Goal: Feedback & Contribution: Leave review/rating

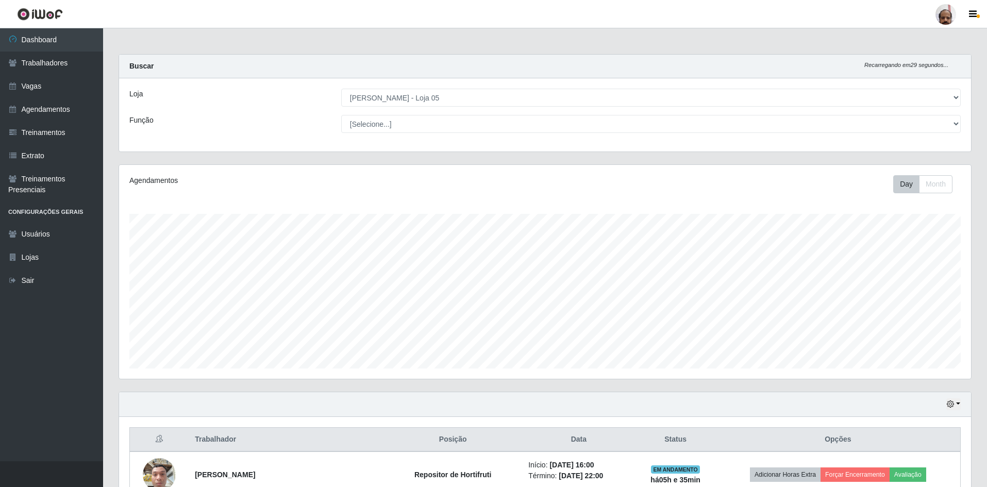
select select "252"
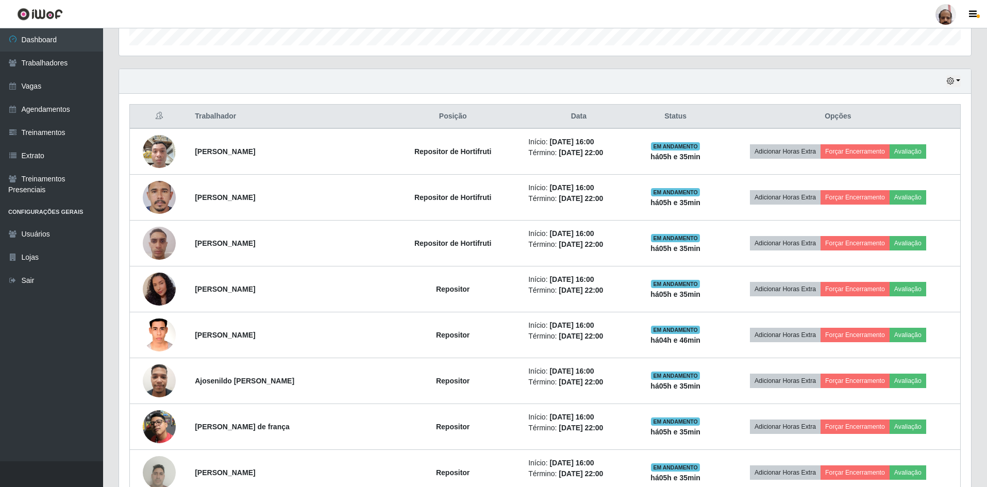
scroll to position [214, 852]
click at [950, 83] on icon "button" at bounding box center [950, 80] width 7 height 7
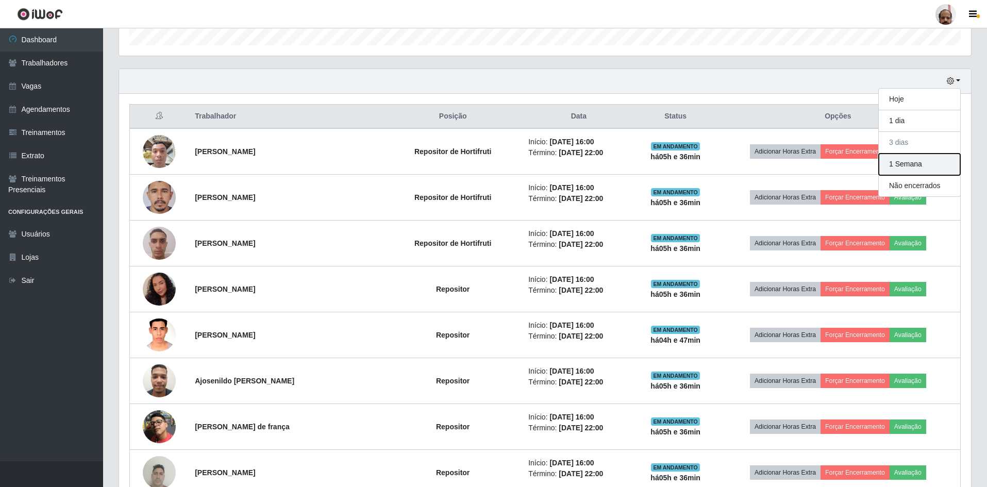
click at [912, 166] on button "1 Semana" at bounding box center [919, 165] width 81 height 22
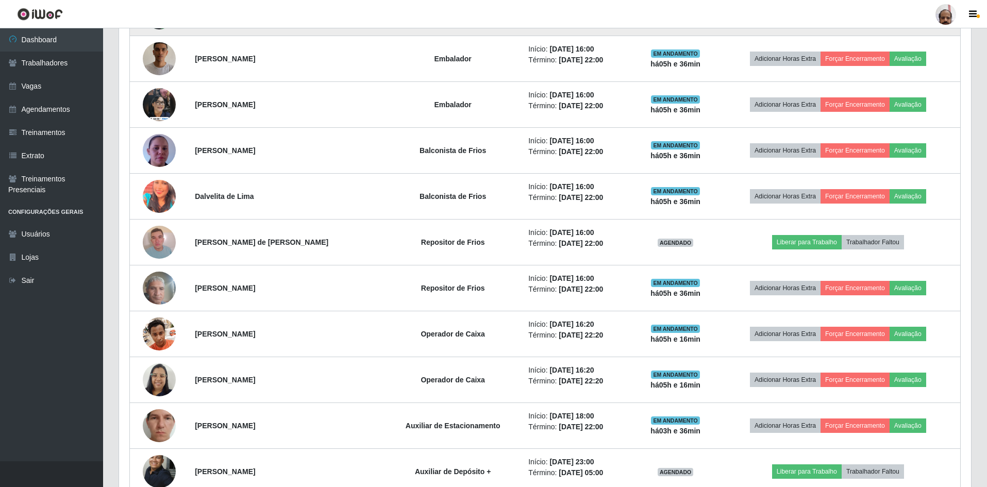
scroll to position [1251, 0]
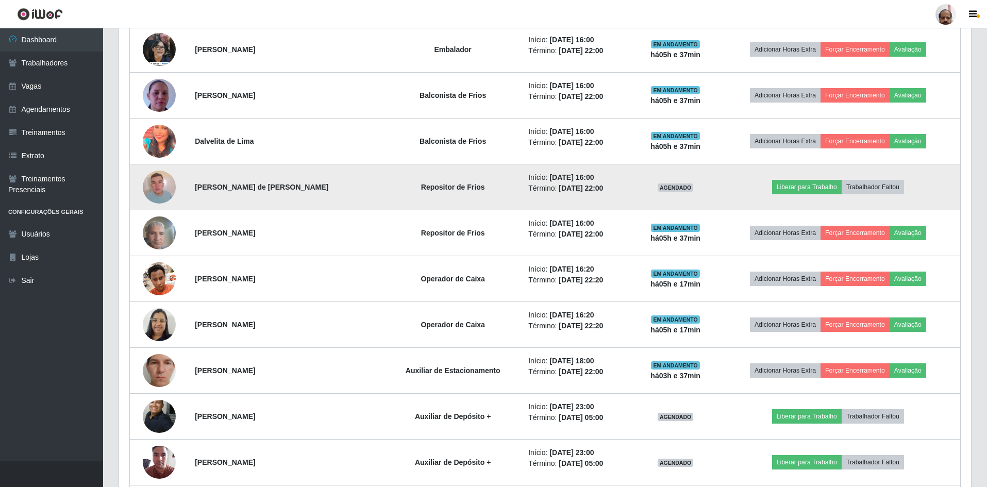
click at [157, 184] on img at bounding box center [159, 187] width 33 height 44
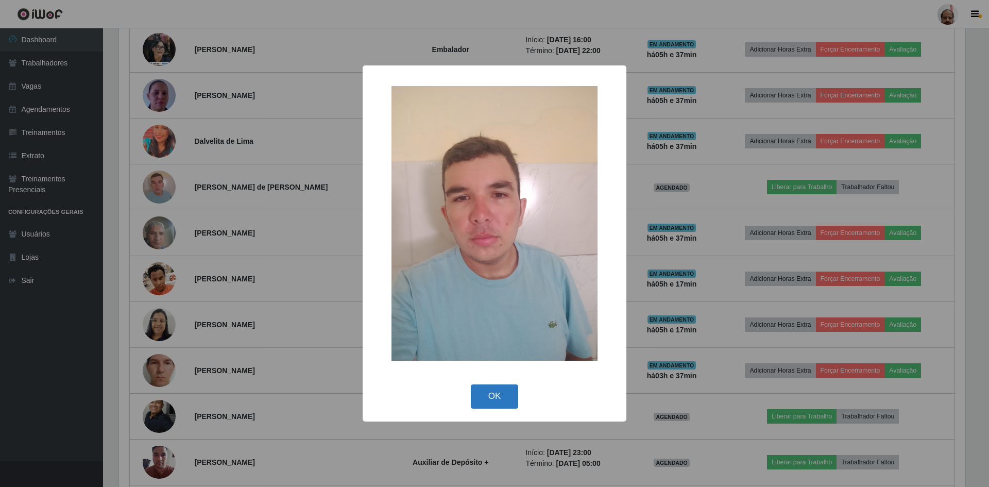
click at [509, 397] on button "OK" at bounding box center [495, 396] width 48 height 24
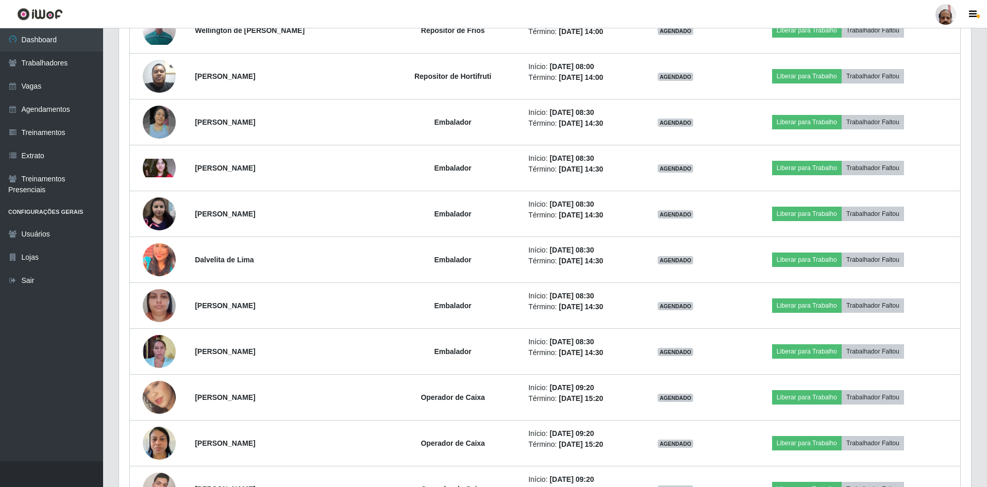
scroll to position [2385, 0]
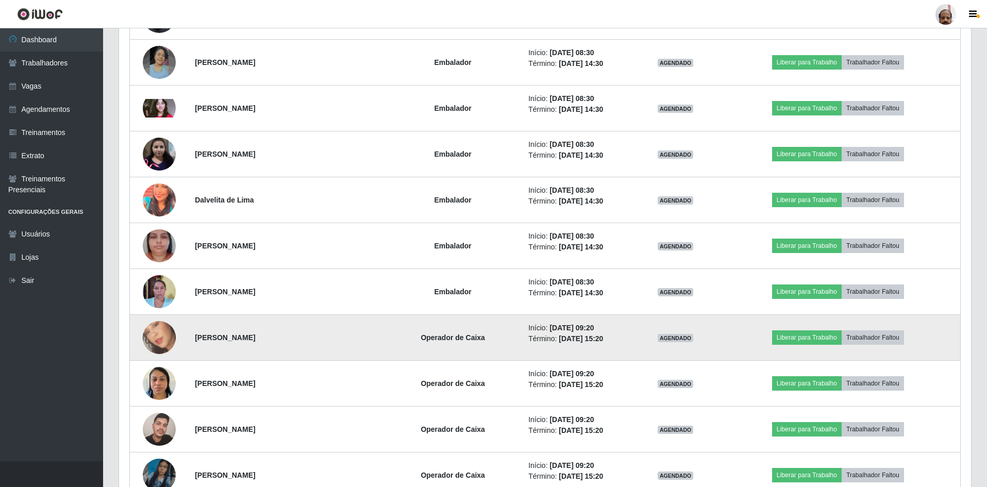
click at [154, 338] on img at bounding box center [159, 337] width 33 height 59
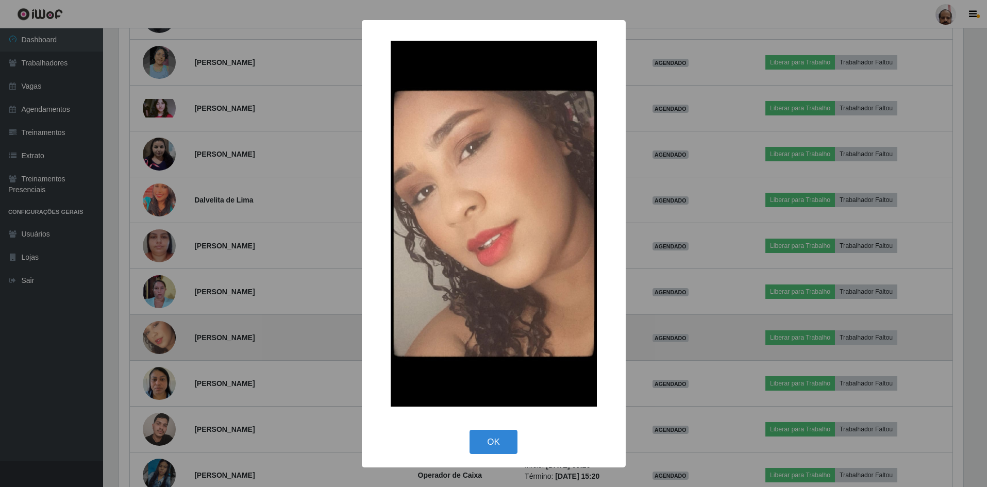
scroll to position [214, 847]
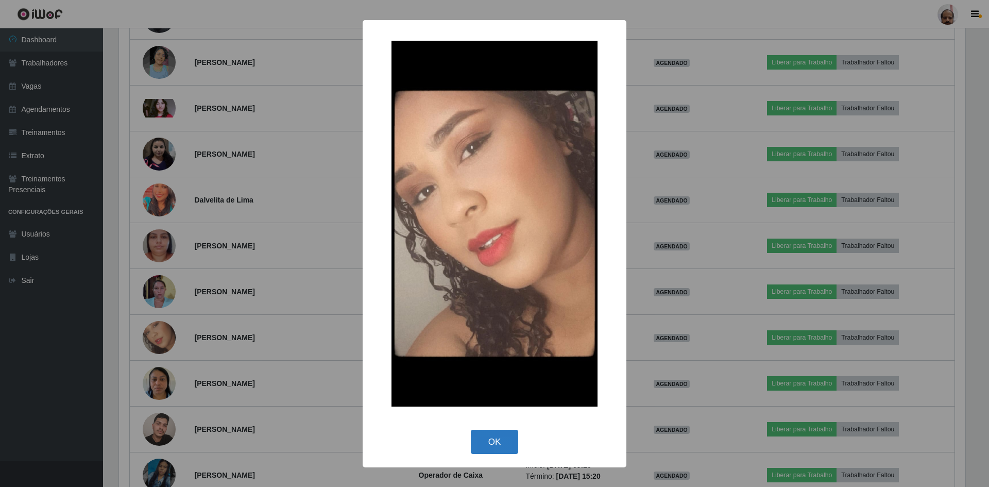
click at [482, 443] on button "OK" at bounding box center [495, 442] width 48 height 24
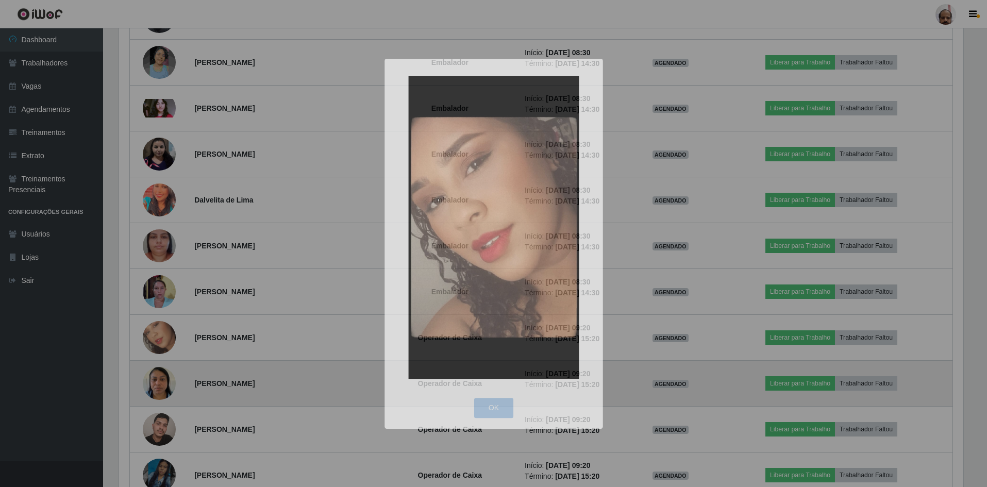
scroll to position [214, 852]
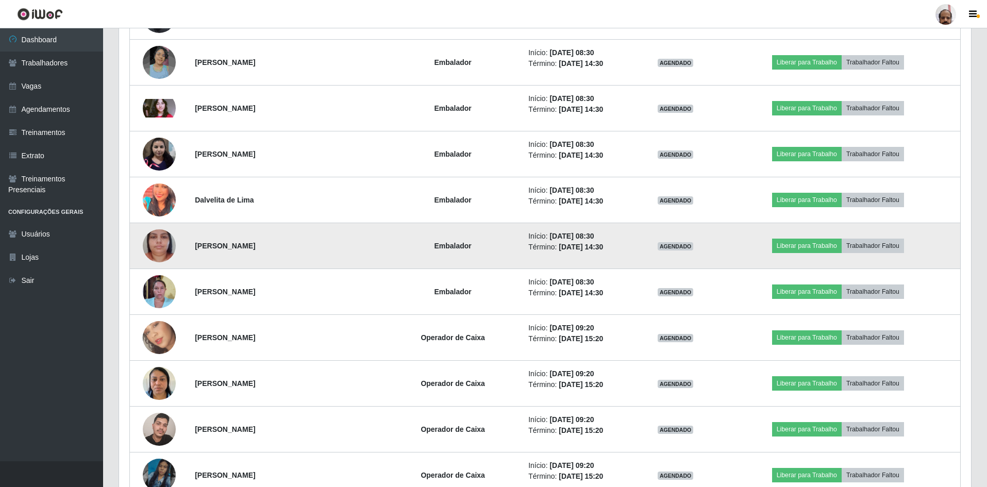
click at [155, 250] on img at bounding box center [159, 245] width 33 height 59
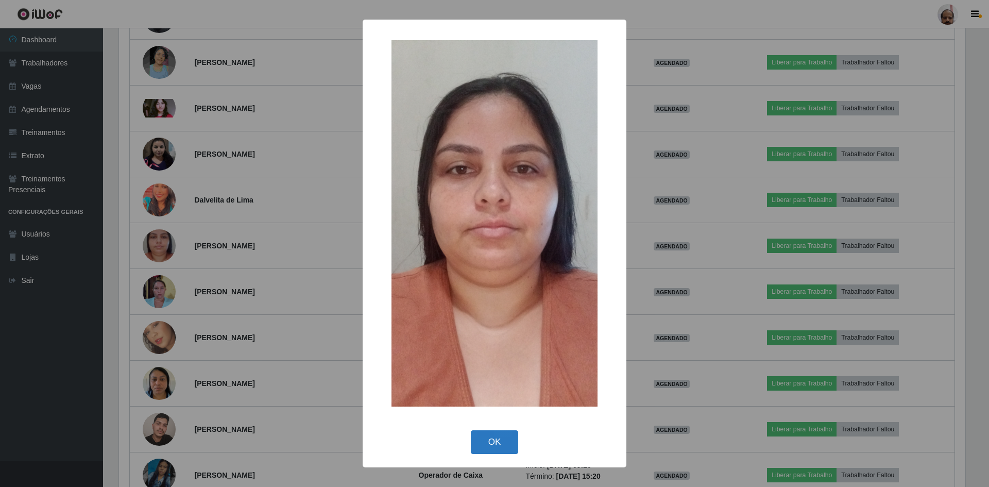
click at [493, 441] on button "OK" at bounding box center [495, 442] width 48 height 24
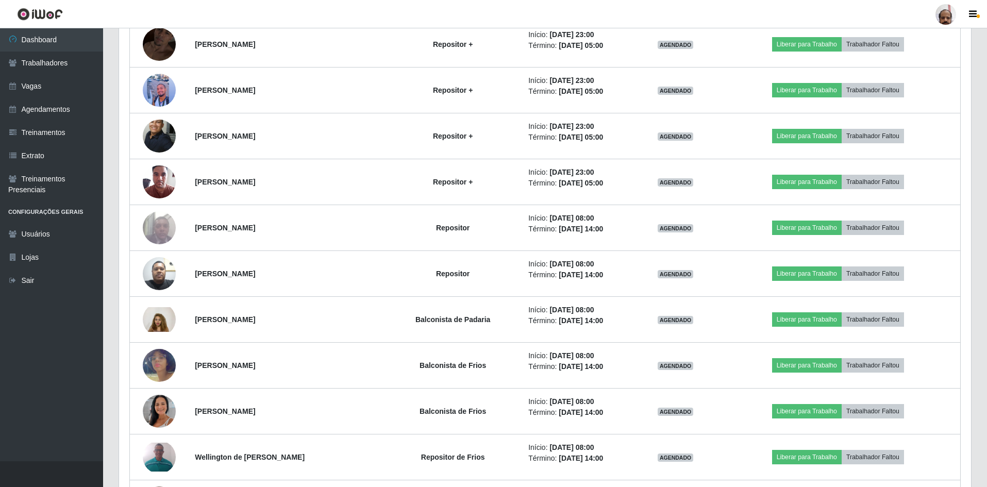
scroll to position [4291, 0]
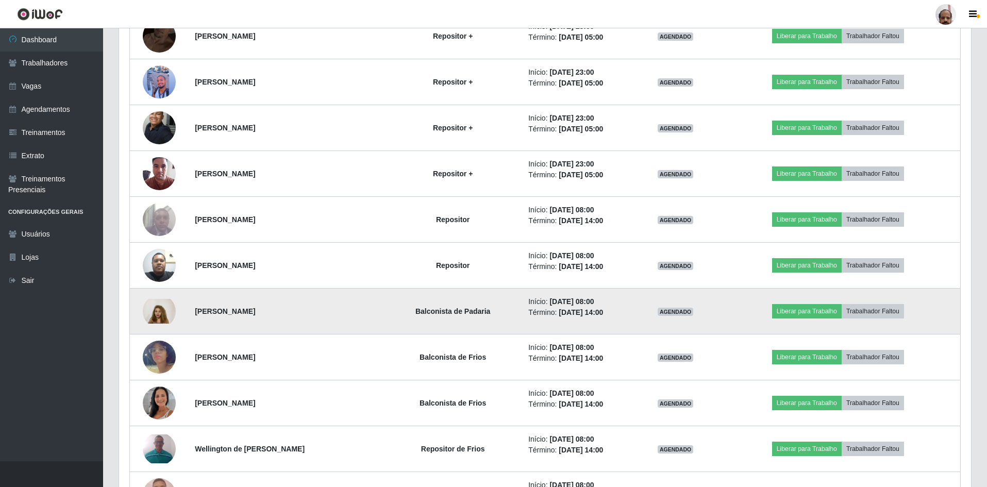
click at [154, 314] on img at bounding box center [159, 311] width 33 height 25
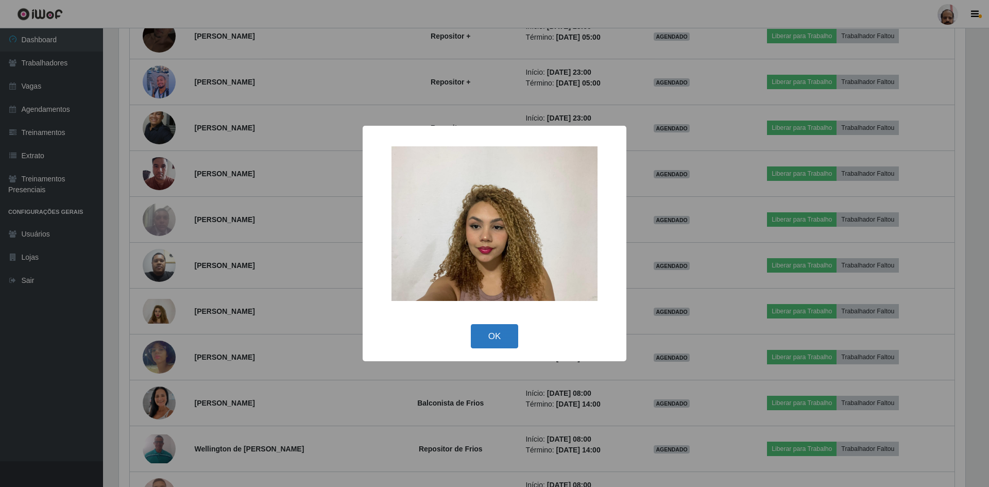
click at [506, 332] on button "OK" at bounding box center [495, 336] width 48 height 24
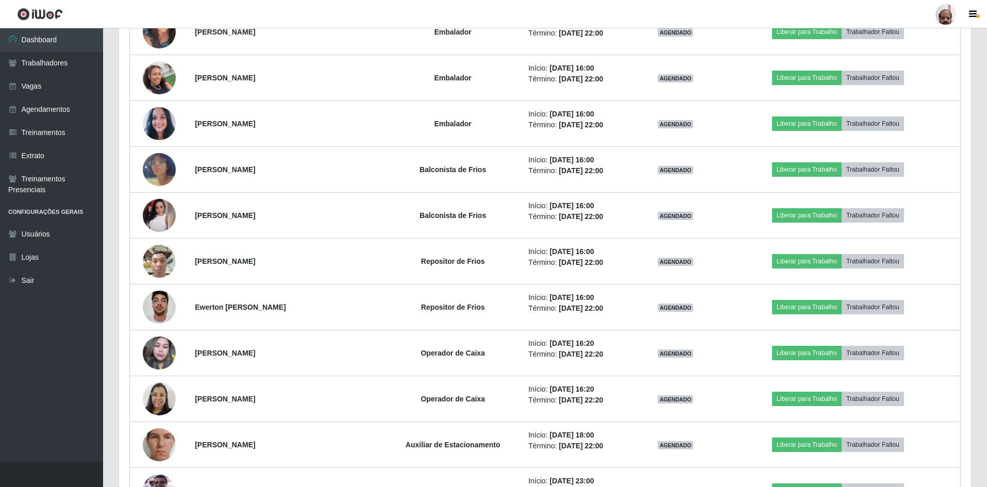
scroll to position [3621, 0]
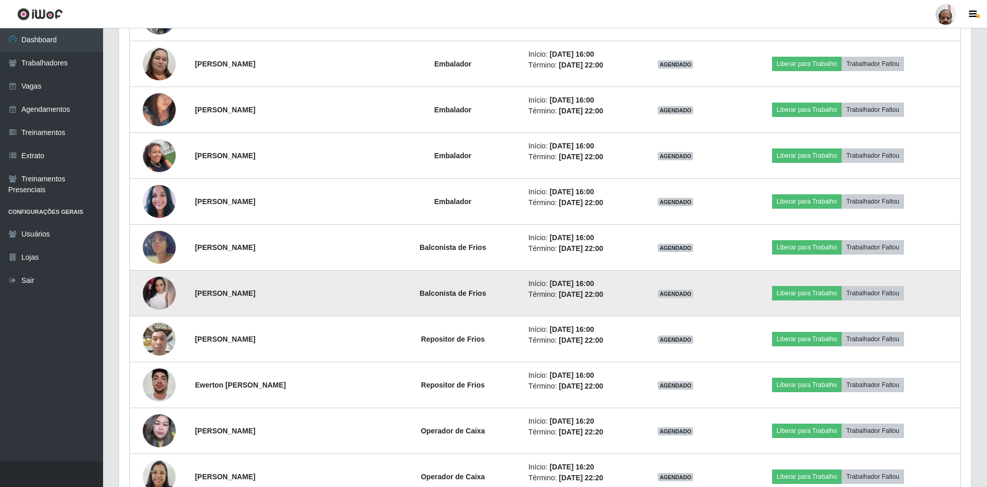
click at [165, 297] on img at bounding box center [159, 293] width 33 height 33
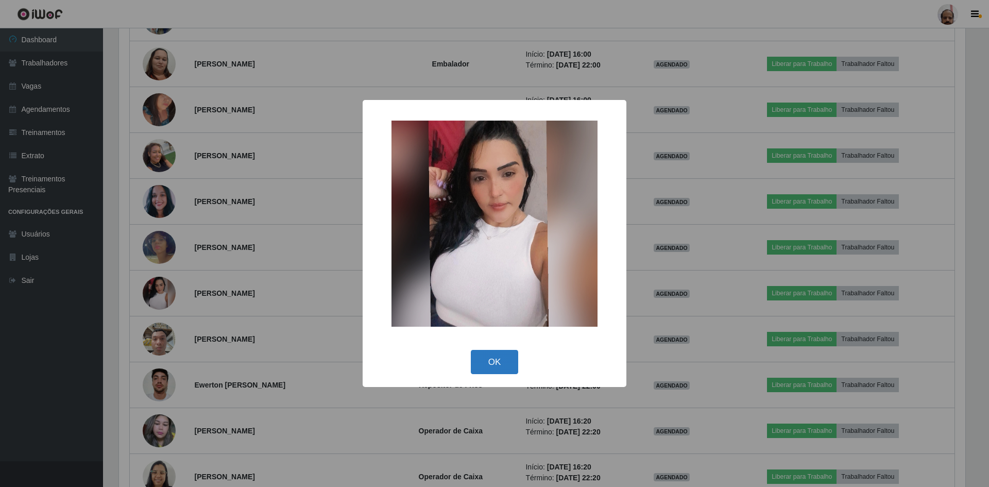
click at [501, 365] on button "OK" at bounding box center [495, 362] width 48 height 24
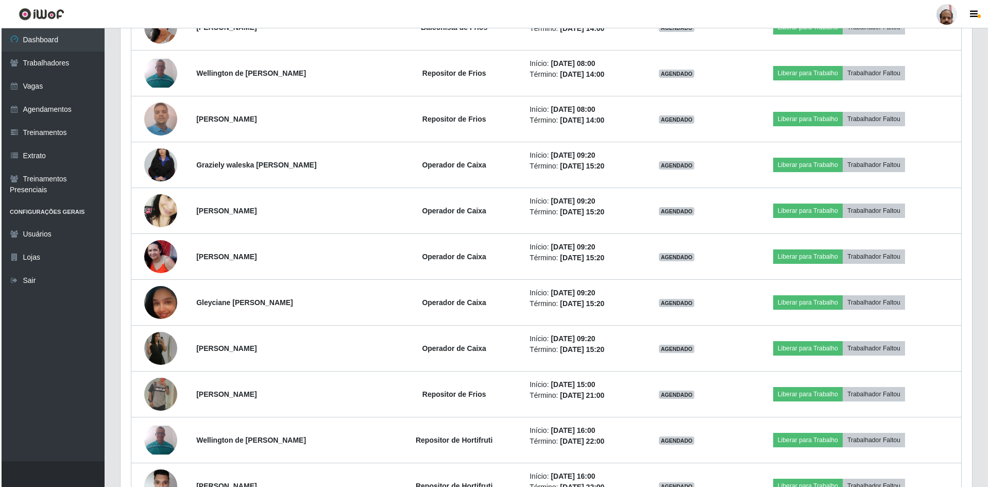
scroll to position [4704, 0]
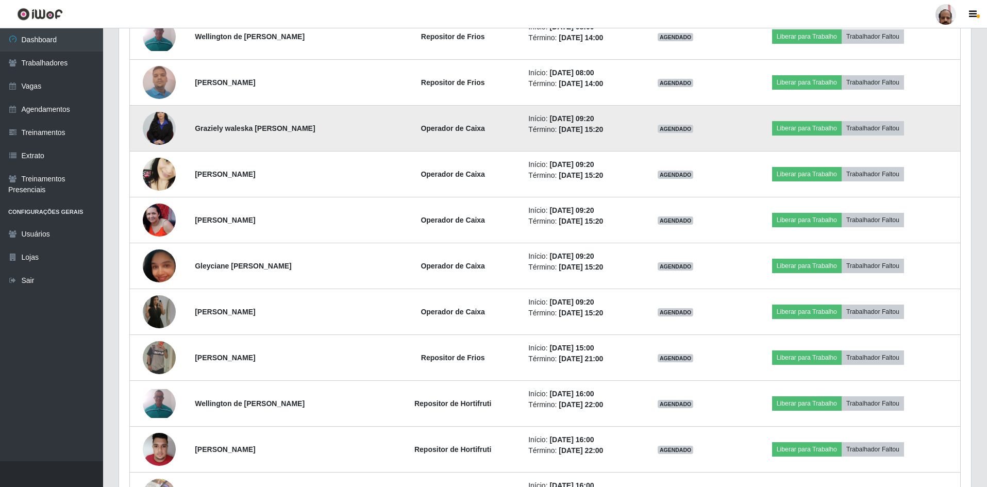
click at [170, 124] on img at bounding box center [159, 128] width 33 height 49
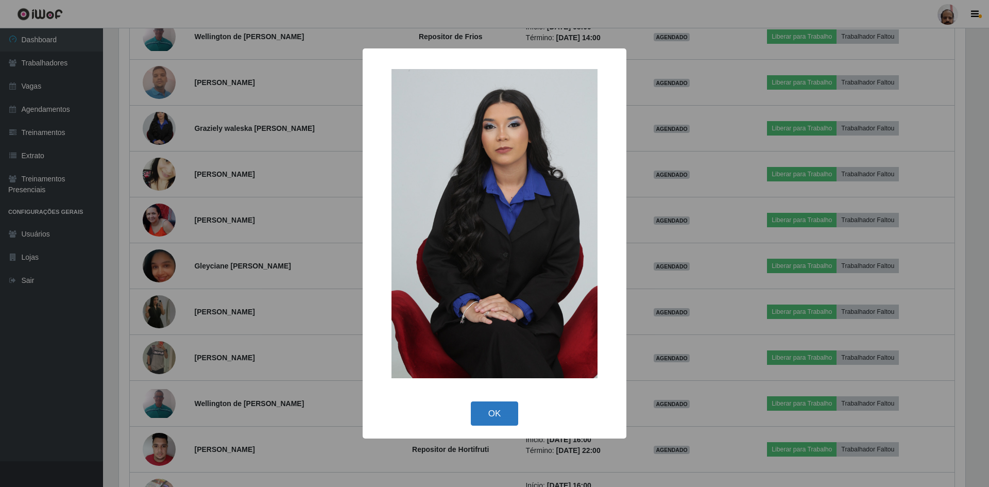
click at [496, 415] on button "OK" at bounding box center [495, 413] width 48 height 24
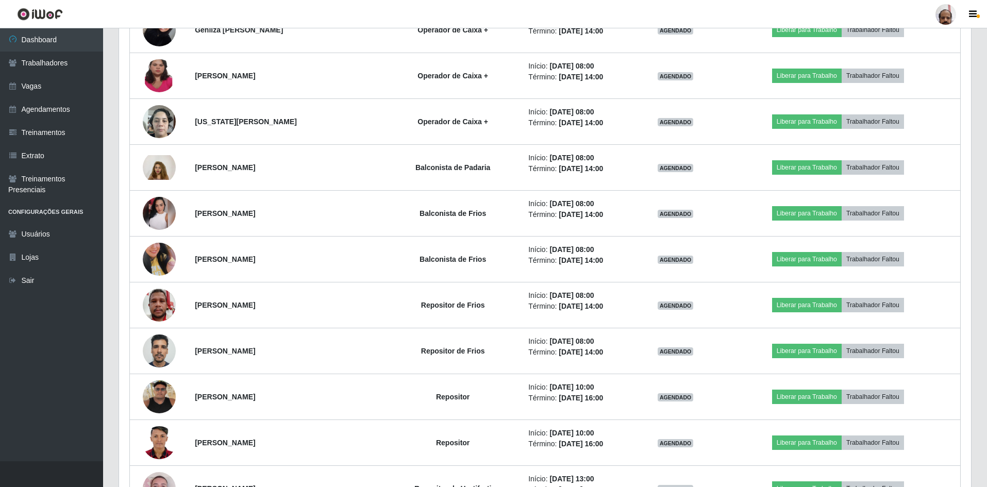
scroll to position [5889, 0]
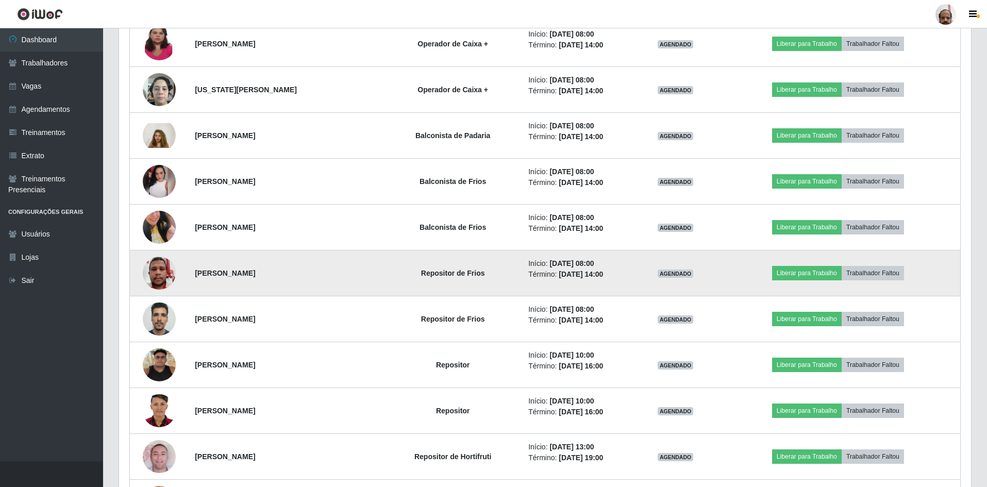
click at [163, 277] on img at bounding box center [159, 273] width 33 height 44
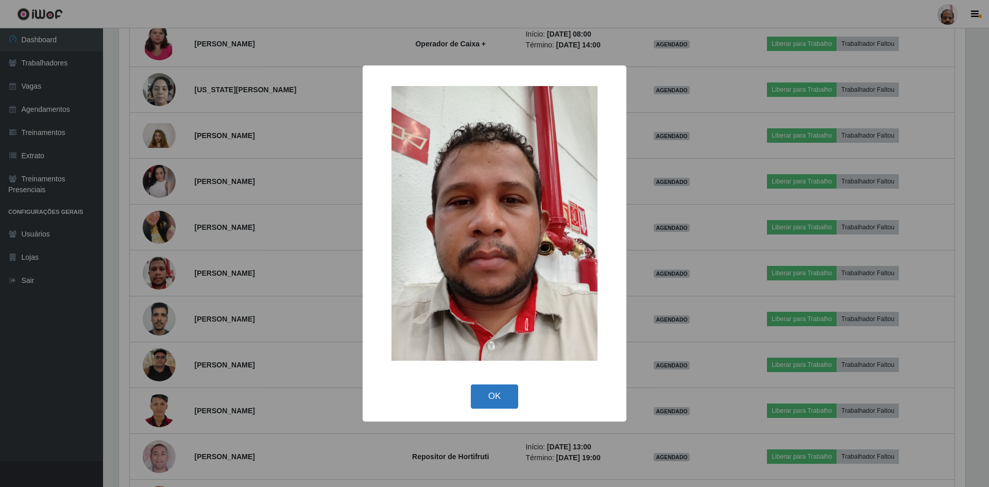
click at [497, 392] on button "OK" at bounding box center [495, 396] width 48 height 24
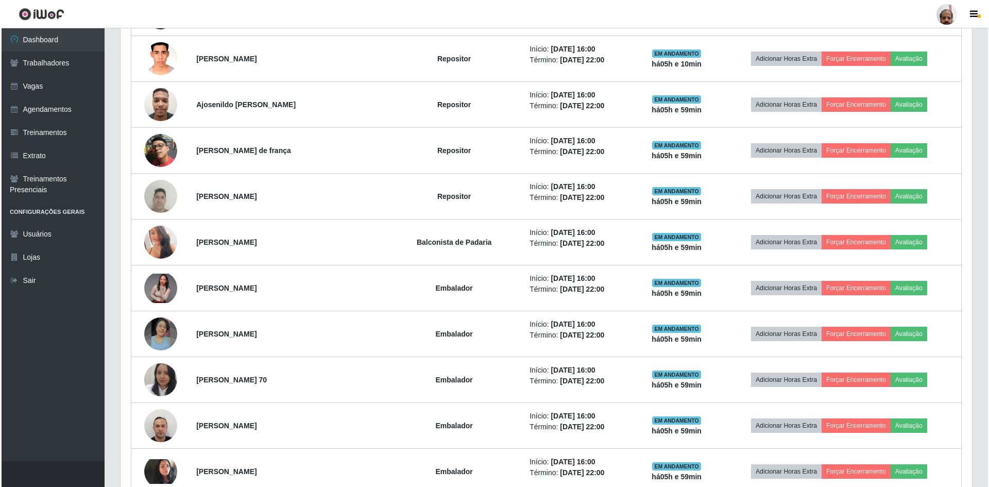
scroll to position [581, 0]
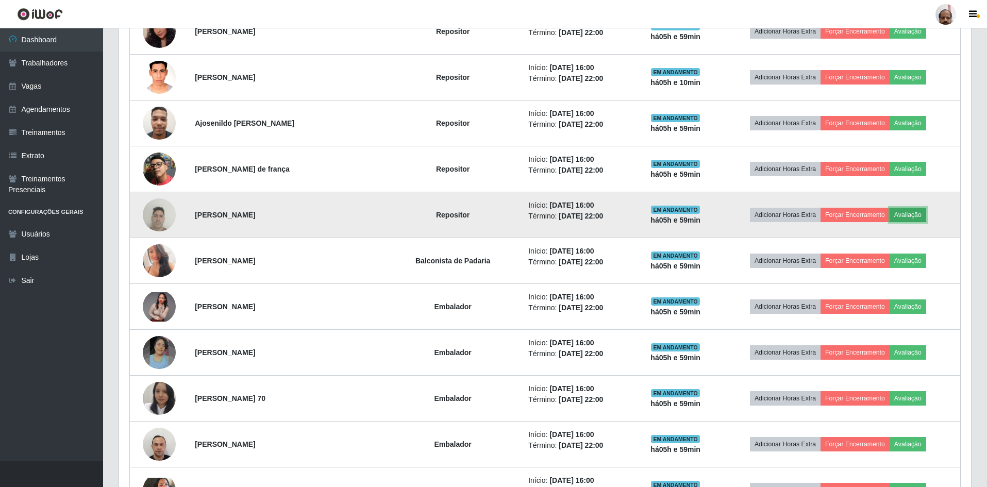
click at [924, 213] on button "Avaliação" at bounding box center [908, 215] width 37 height 14
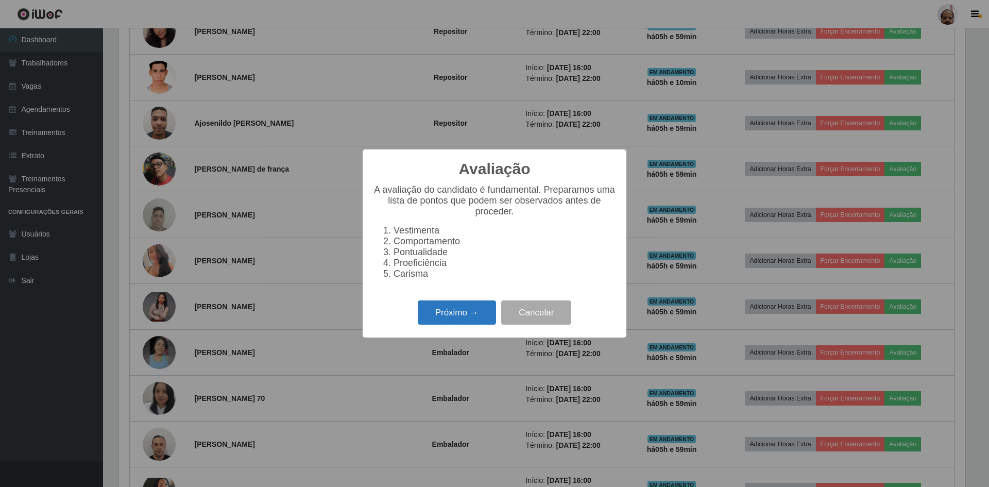
click at [465, 325] on button "Próximo →" at bounding box center [457, 312] width 78 height 24
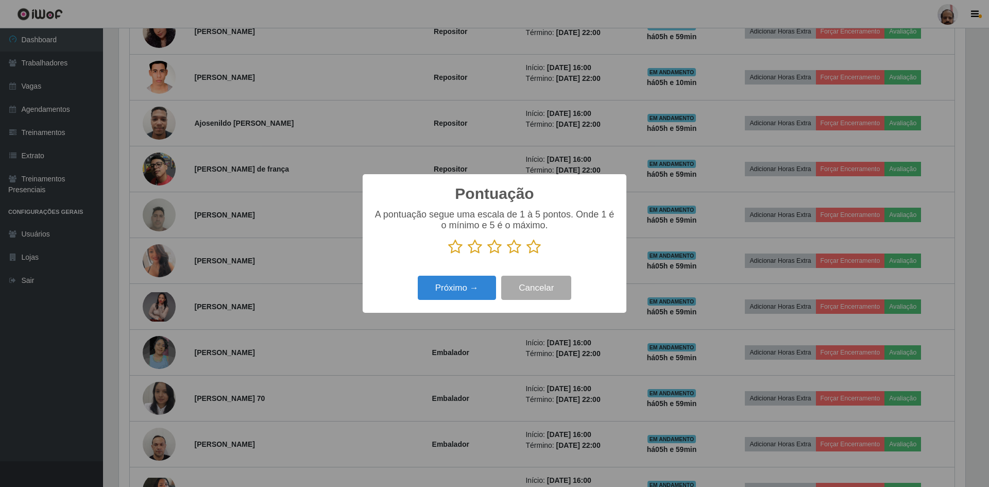
click at [538, 246] on icon at bounding box center [534, 246] width 14 height 15
click at [527, 255] on input "radio" at bounding box center [527, 255] width 0 height 0
click at [464, 290] on button "Próximo →" at bounding box center [457, 288] width 78 height 24
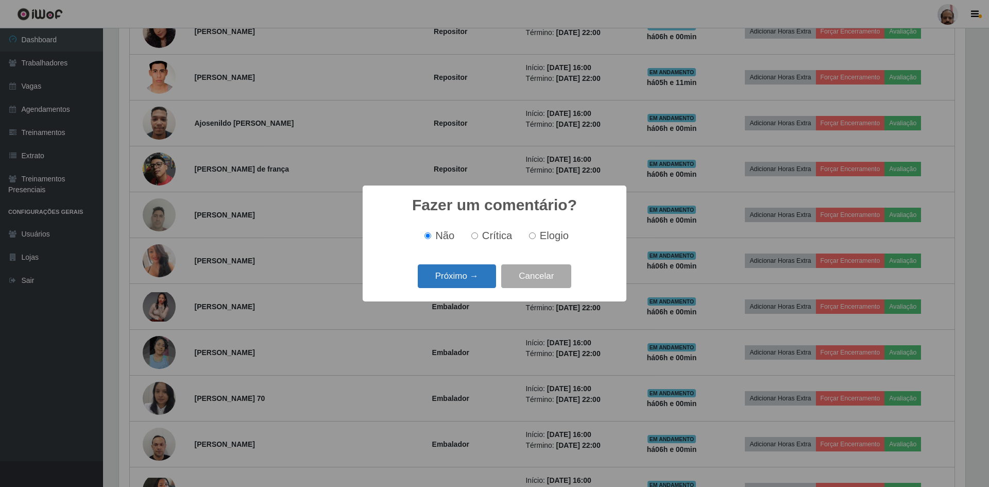
click at [472, 282] on button "Próximo →" at bounding box center [457, 276] width 78 height 24
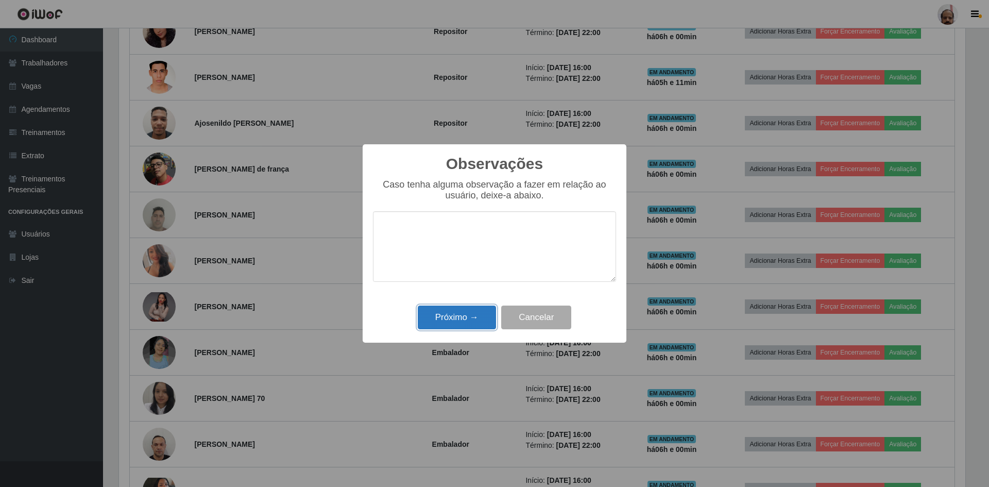
click at [460, 318] on button "Próximo →" at bounding box center [457, 318] width 78 height 24
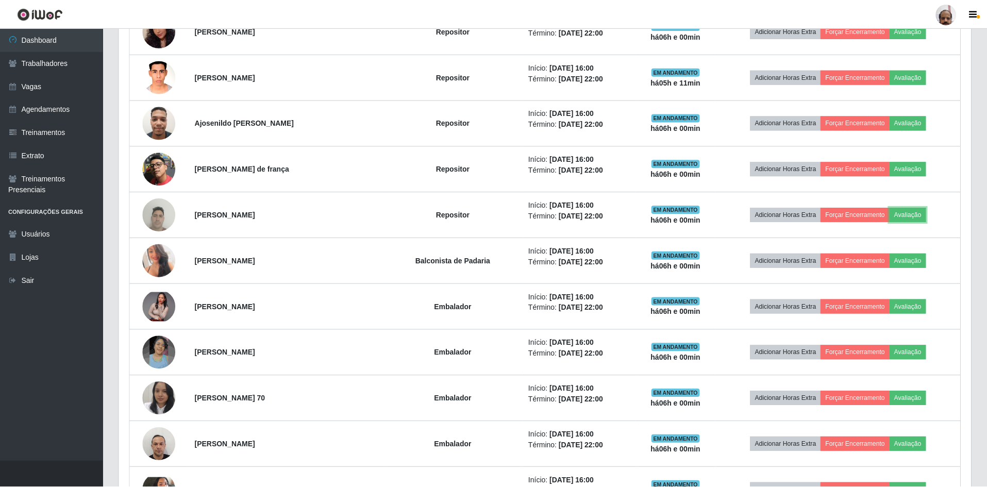
scroll to position [214, 852]
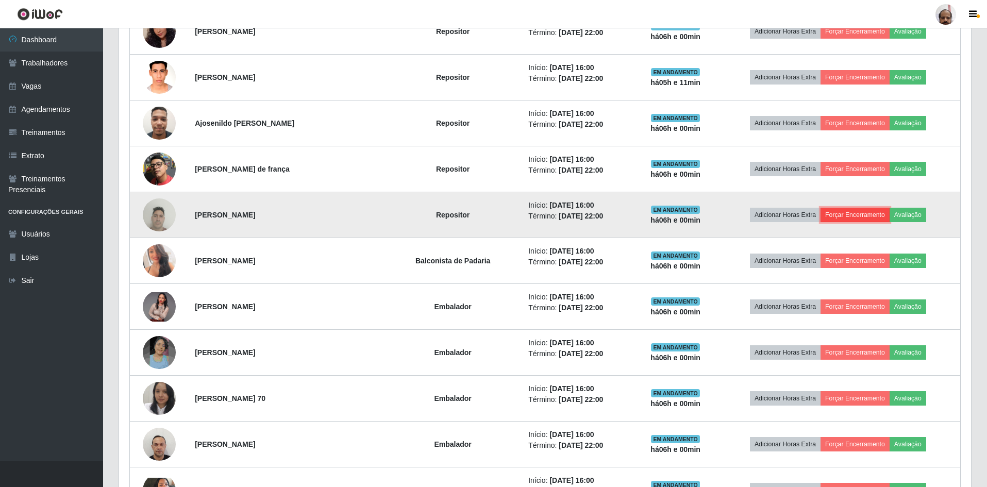
click at [870, 214] on button "Forçar Encerramento" at bounding box center [854, 215] width 69 height 14
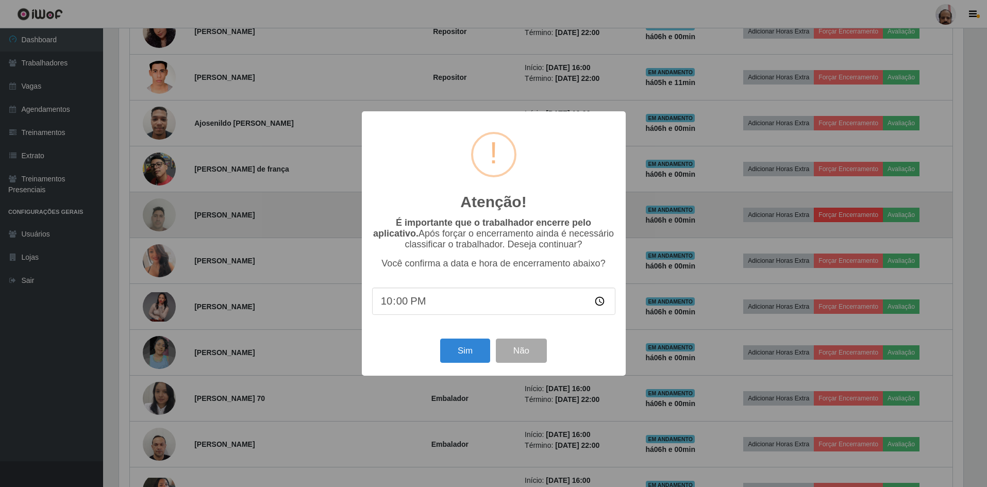
scroll to position [214, 847]
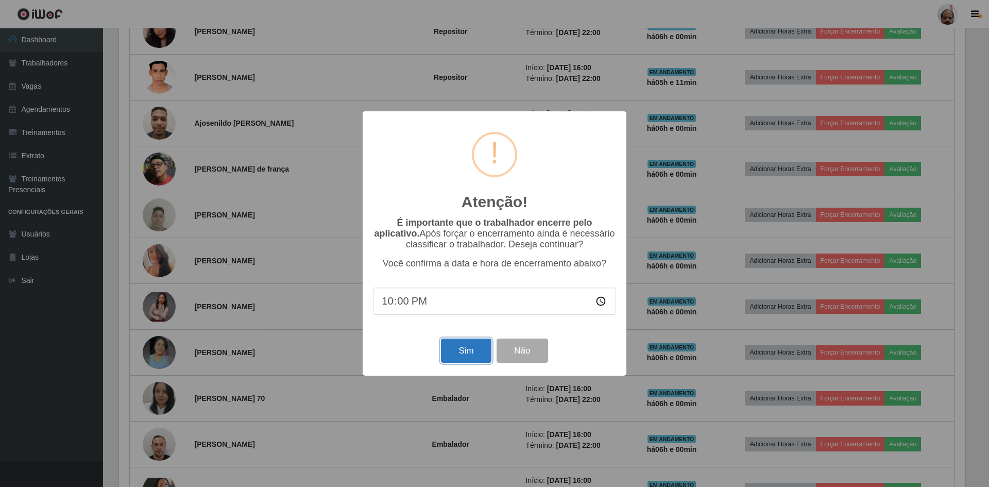
click at [461, 352] on button "Sim" at bounding box center [466, 351] width 50 height 24
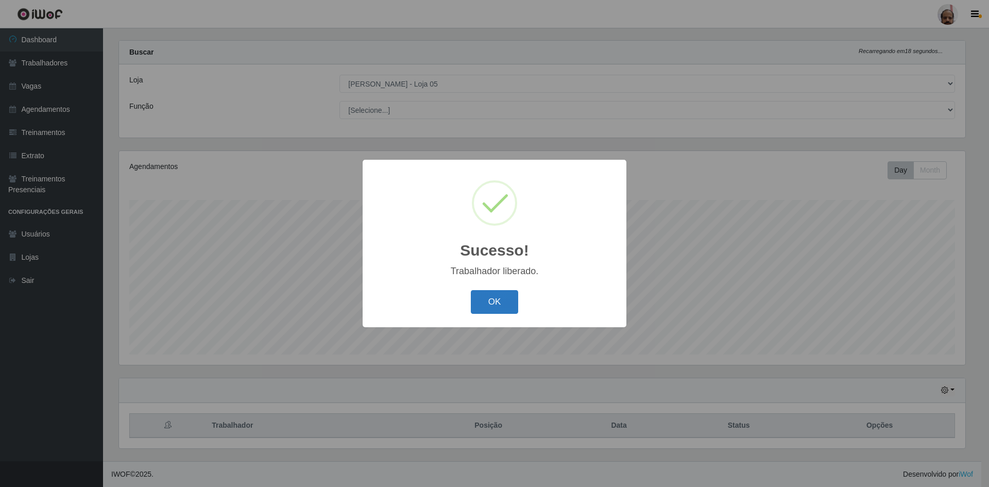
click at [484, 306] on button "OK" at bounding box center [495, 302] width 48 height 24
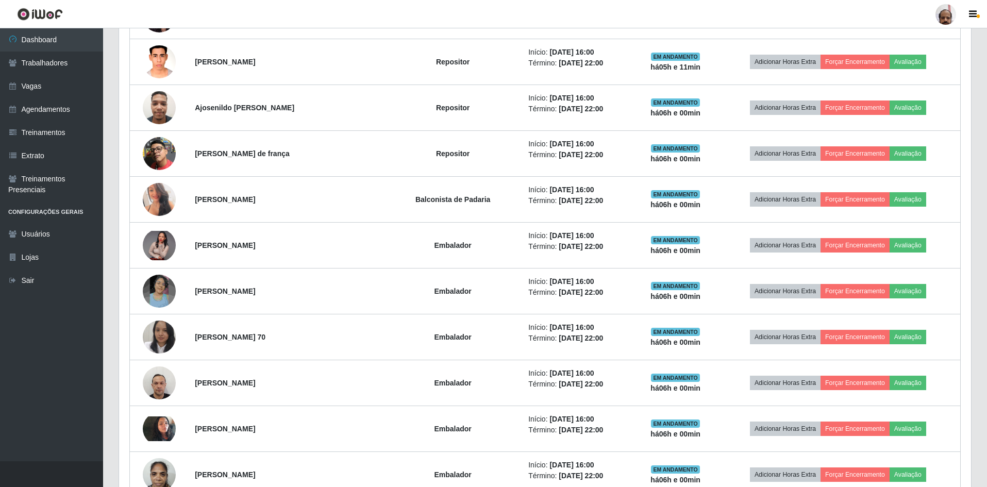
scroll to position [581, 0]
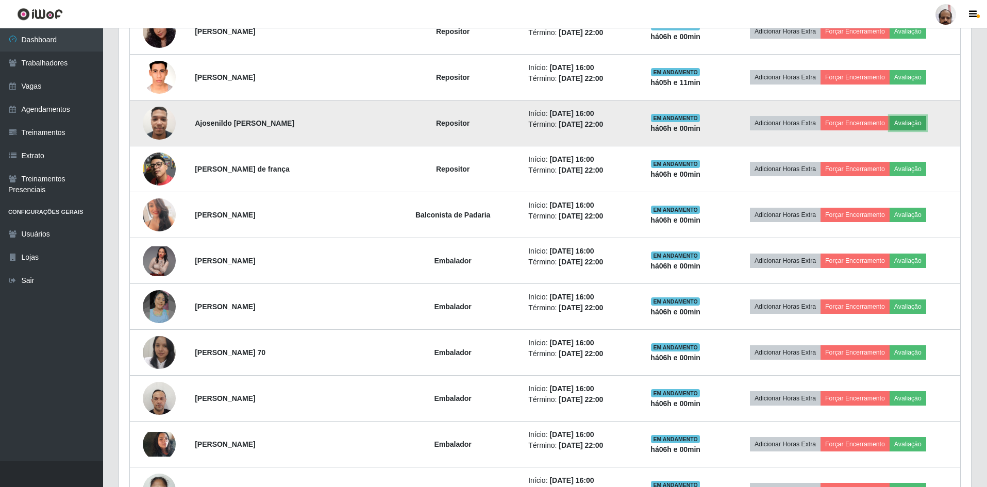
click at [906, 123] on button "Avaliação" at bounding box center [908, 123] width 37 height 14
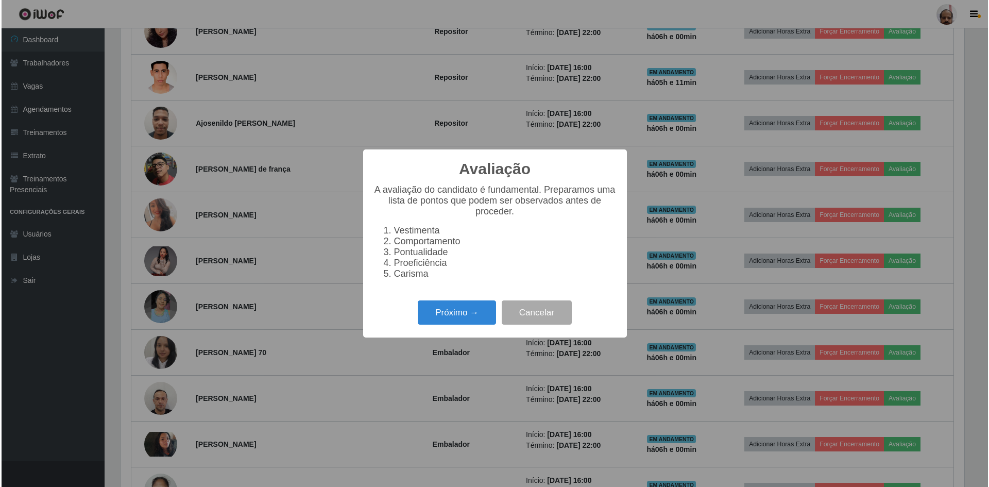
scroll to position [214, 847]
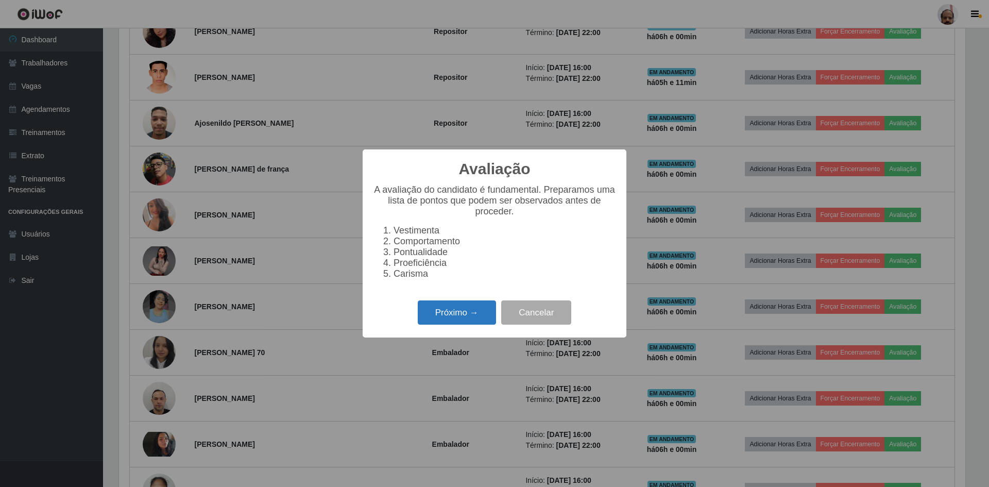
click at [467, 315] on button "Próximo →" at bounding box center [457, 312] width 78 height 24
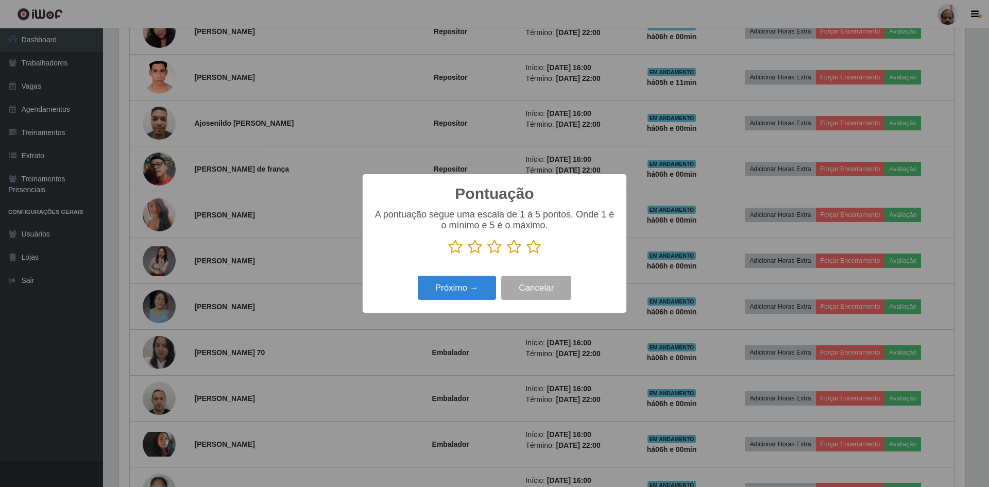
click at [534, 248] on icon at bounding box center [534, 246] width 14 height 15
click at [527, 255] on input "radio" at bounding box center [527, 255] width 0 height 0
click at [462, 287] on button "Próximo →" at bounding box center [457, 288] width 78 height 24
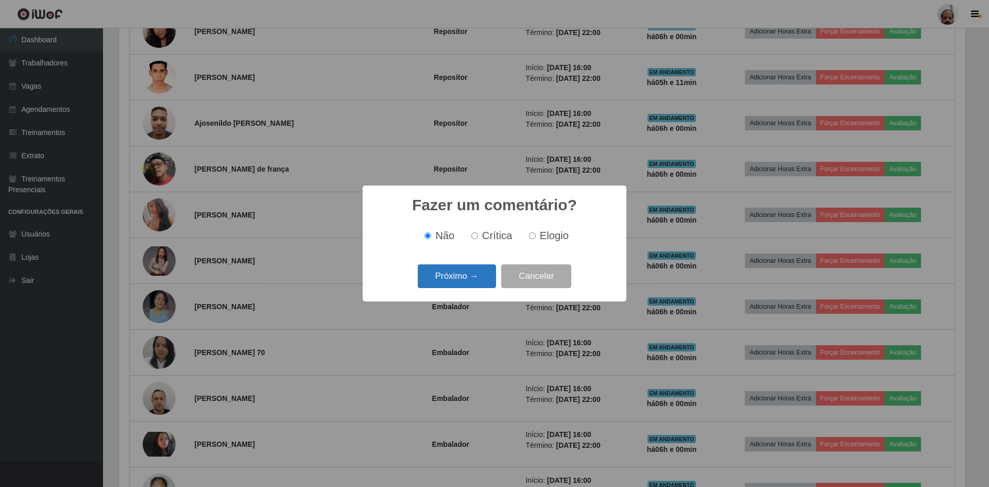
click at [468, 280] on button "Próximo →" at bounding box center [457, 276] width 78 height 24
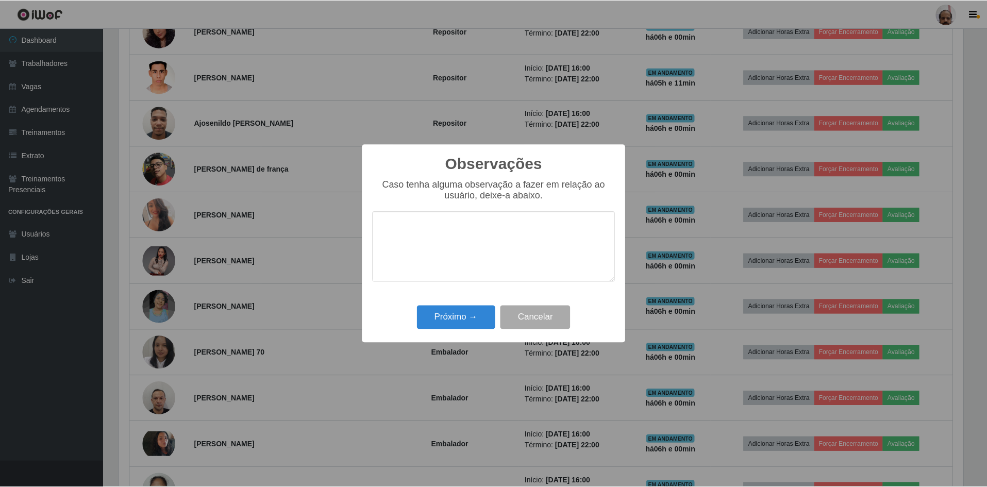
scroll to position [0, 0]
click at [468, 320] on button "Próximo →" at bounding box center [457, 318] width 78 height 24
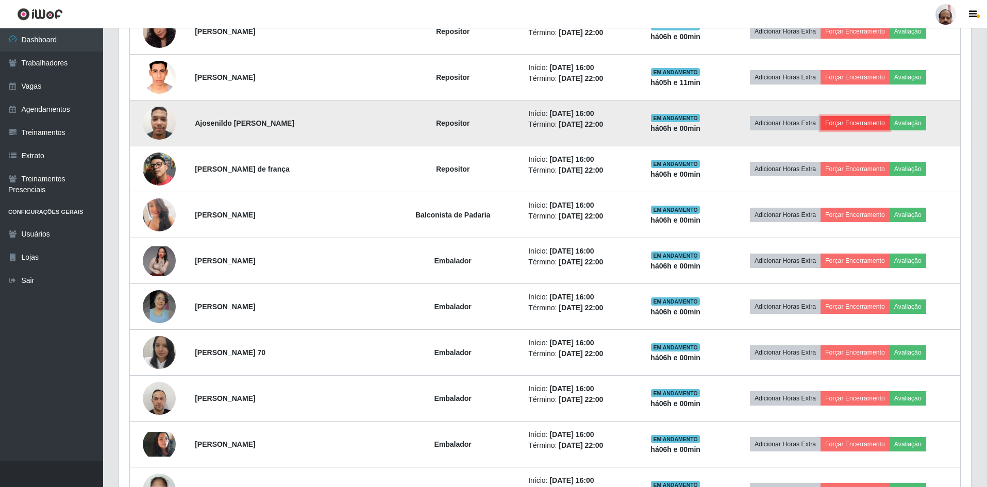
click at [869, 123] on button "Forçar Encerramento" at bounding box center [854, 123] width 69 height 14
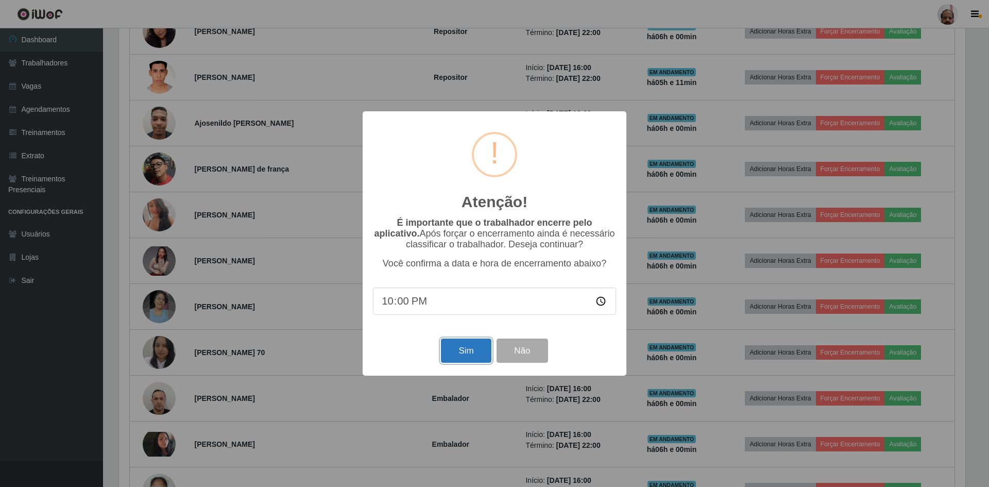
click at [463, 355] on button "Sim" at bounding box center [466, 351] width 50 height 24
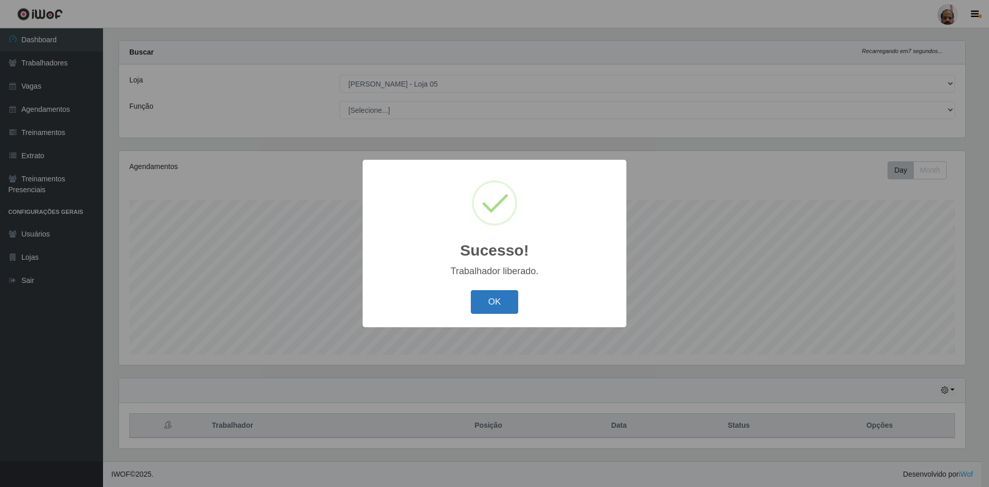
click at [499, 307] on button "OK" at bounding box center [495, 302] width 48 height 24
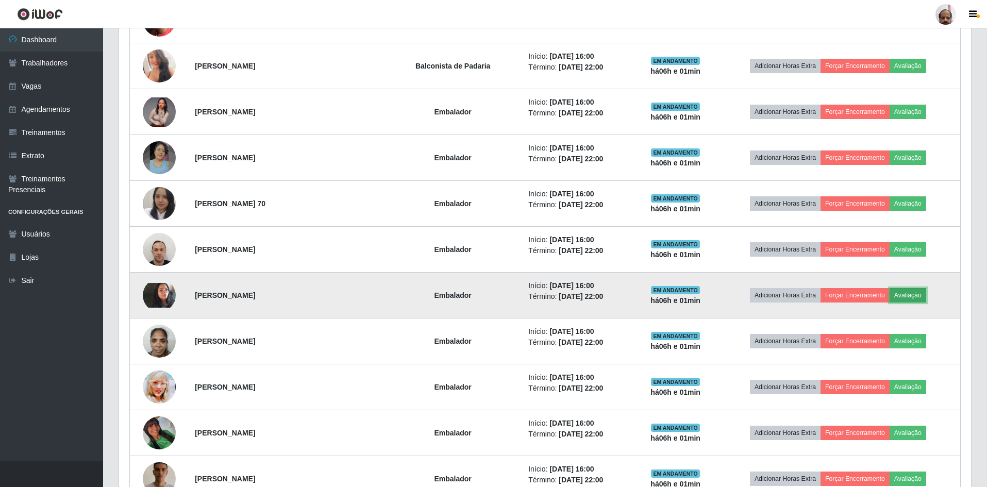
click at [908, 294] on button "Avaliação" at bounding box center [908, 295] width 37 height 14
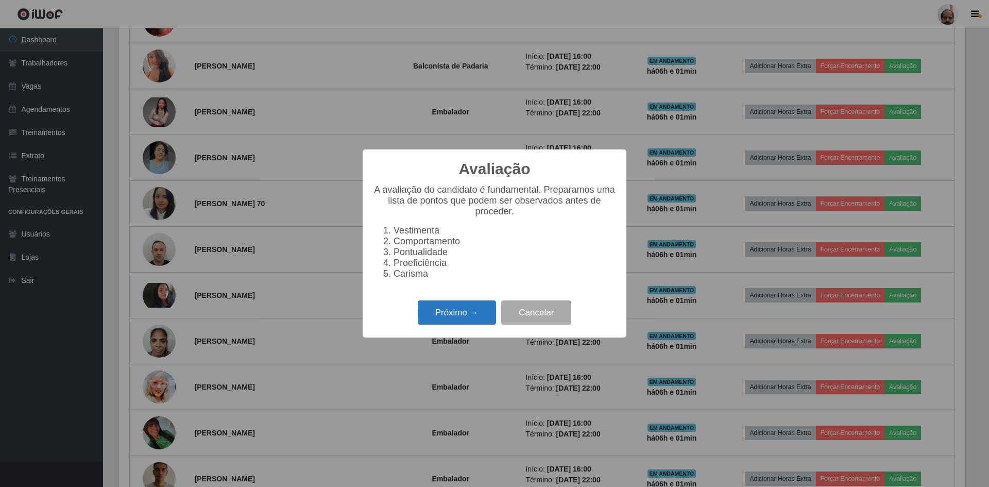
click at [458, 315] on button "Próximo →" at bounding box center [457, 312] width 78 height 24
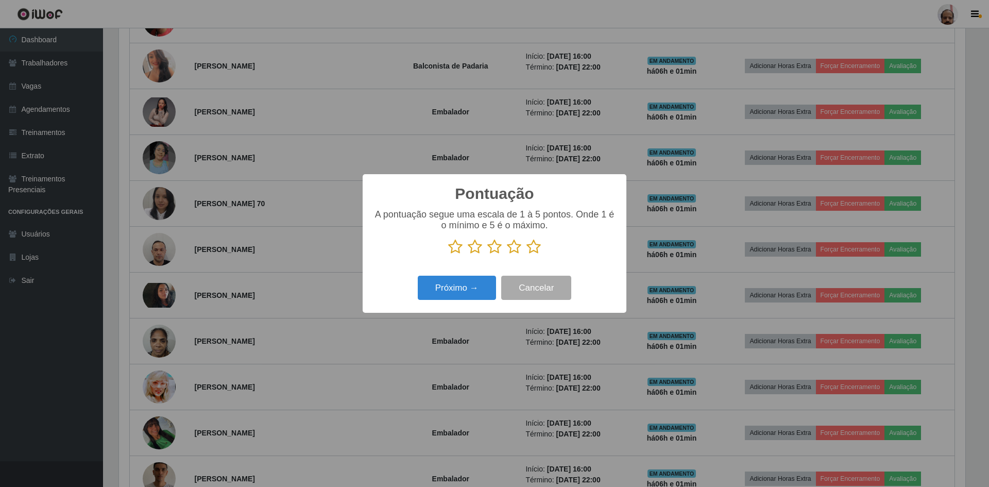
click at [535, 247] on icon at bounding box center [534, 246] width 14 height 15
click at [527, 255] on input "radio" at bounding box center [527, 255] width 0 height 0
click at [474, 287] on button "Próximo →" at bounding box center [457, 288] width 78 height 24
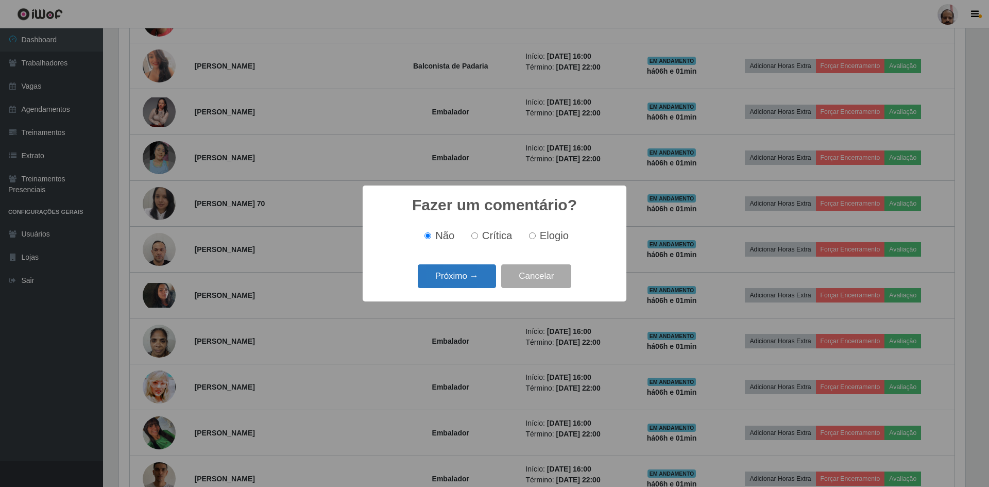
click at [475, 280] on button "Próximo →" at bounding box center [457, 276] width 78 height 24
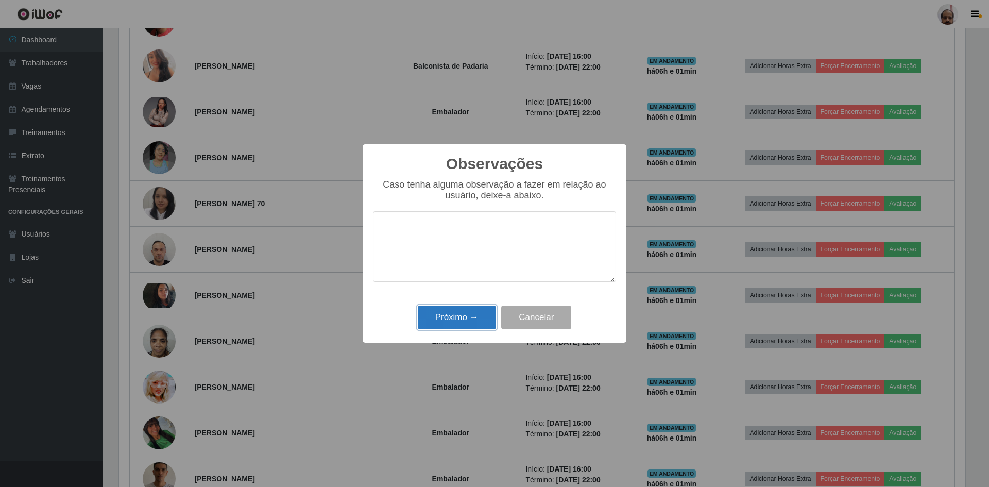
click at [467, 321] on button "Próximo →" at bounding box center [457, 318] width 78 height 24
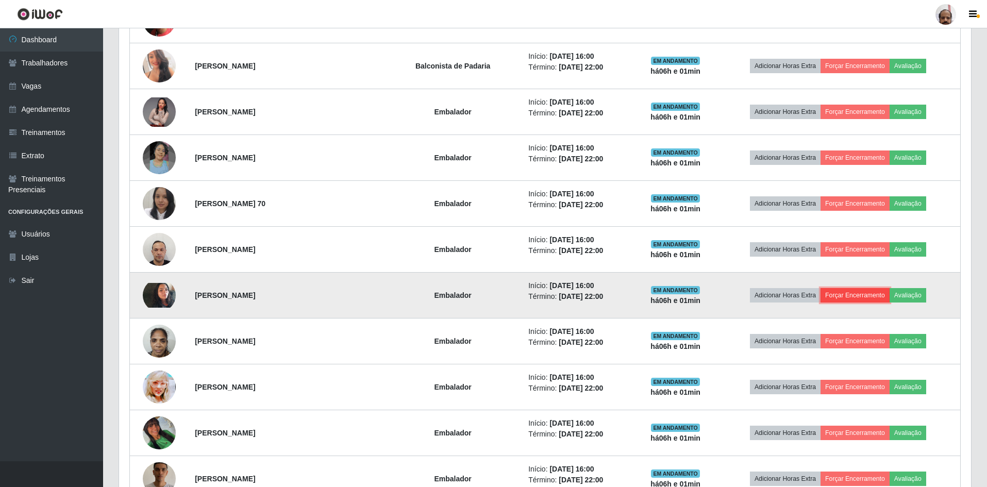
click at [846, 293] on button "Forçar Encerramento" at bounding box center [854, 295] width 69 height 14
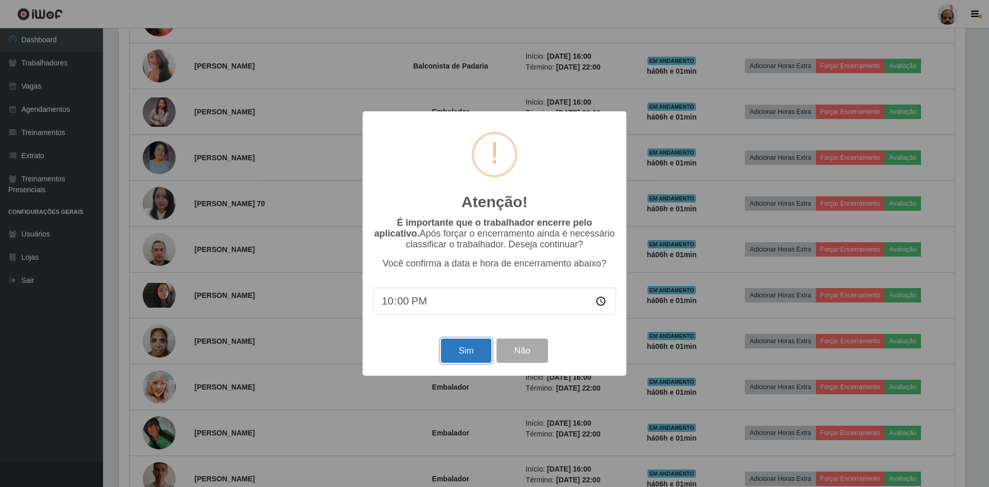
click at [466, 351] on button "Sim" at bounding box center [466, 351] width 50 height 24
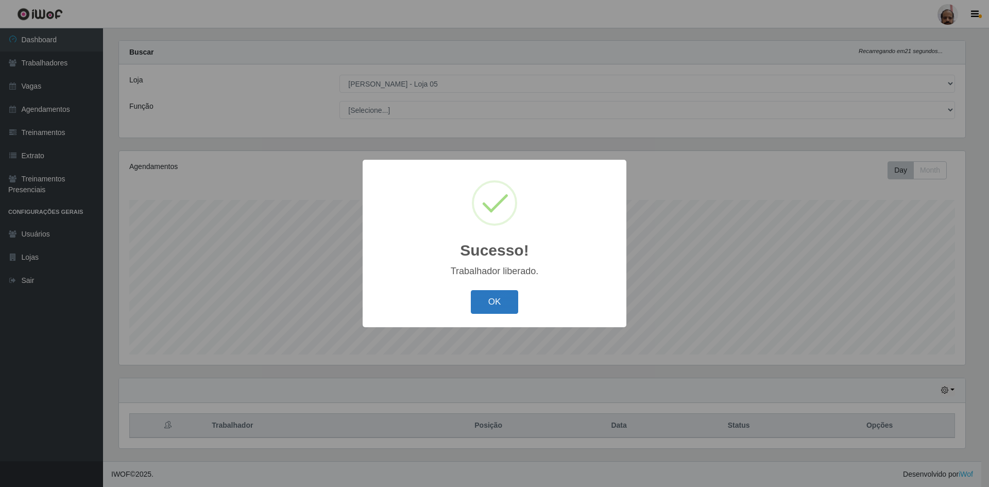
click at [505, 301] on button "OK" at bounding box center [495, 302] width 48 height 24
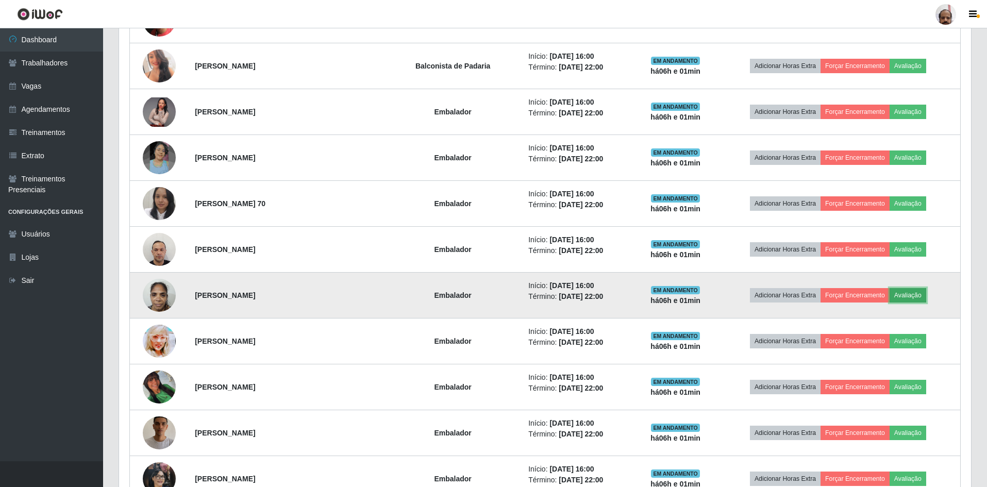
click at [919, 296] on button "Avaliação" at bounding box center [908, 295] width 37 height 14
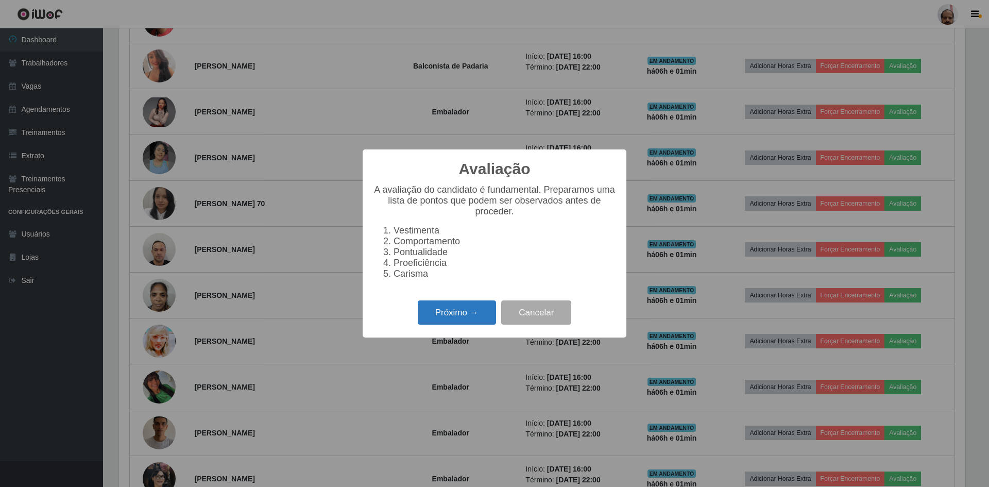
click at [470, 314] on button "Próximo →" at bounding box center [457, 312] width 78 height 24
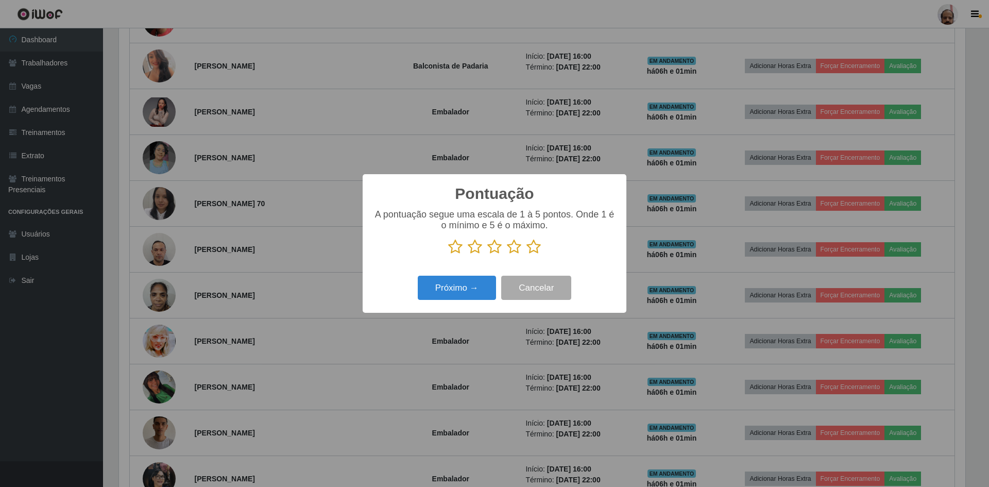
click at [532, 246] on icon at bounding box center [534, 246] width 14 height 15
click at [527, 255] on input "radio" at bounding box center [527, 255] width 0 height 0
click at [454, 296] on button "Próximo →" at bounding box center [457, 288] width 78 height 24
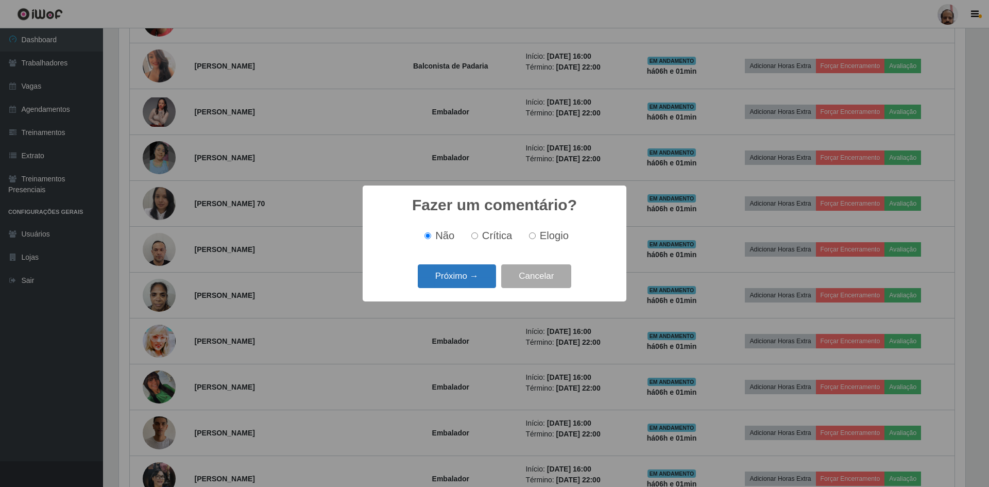
click at [480, 275] on button "Próximo →" at bounding box center [457, 276] width 78 height 24
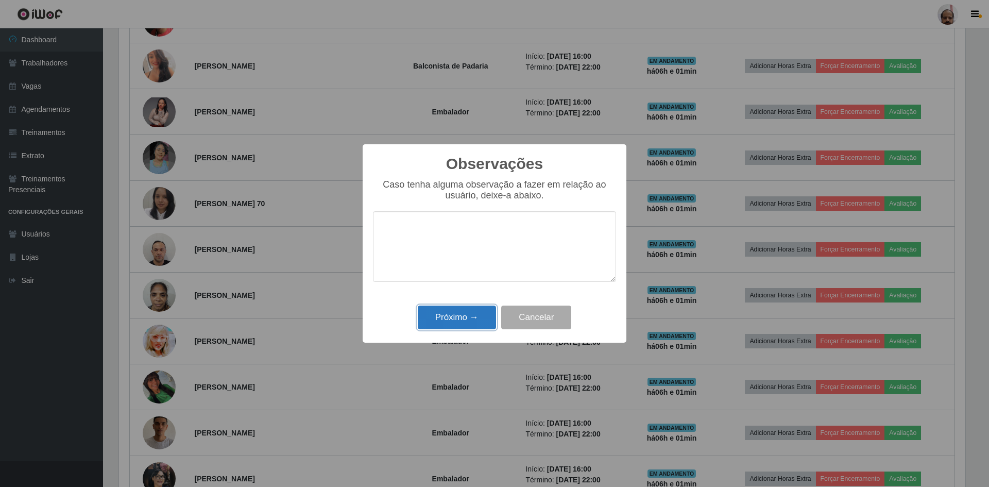
click at [464, 315] on button "Próximo →" at bounding box center [457, 318] width 78 height 24
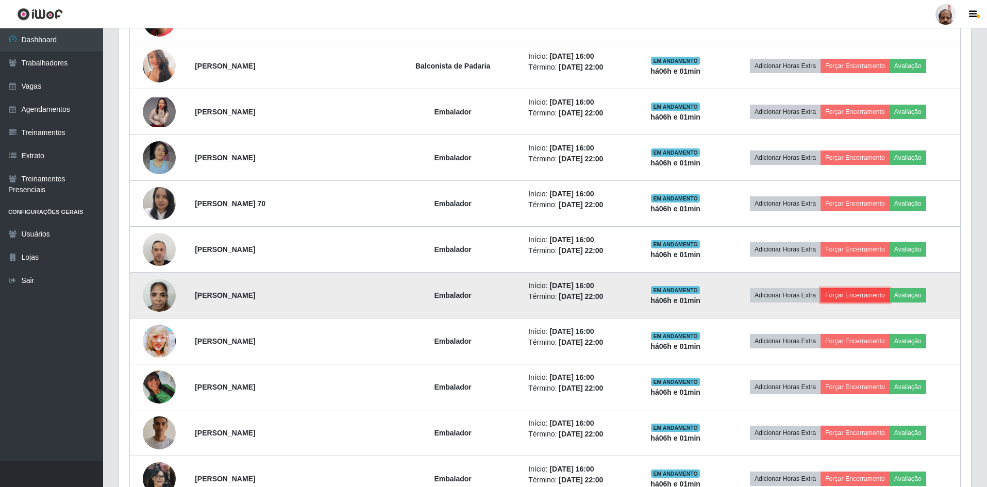
click at [871, 298] on button "Forçar Encerramento" at bounding box center [854, 295] width 69 height 14
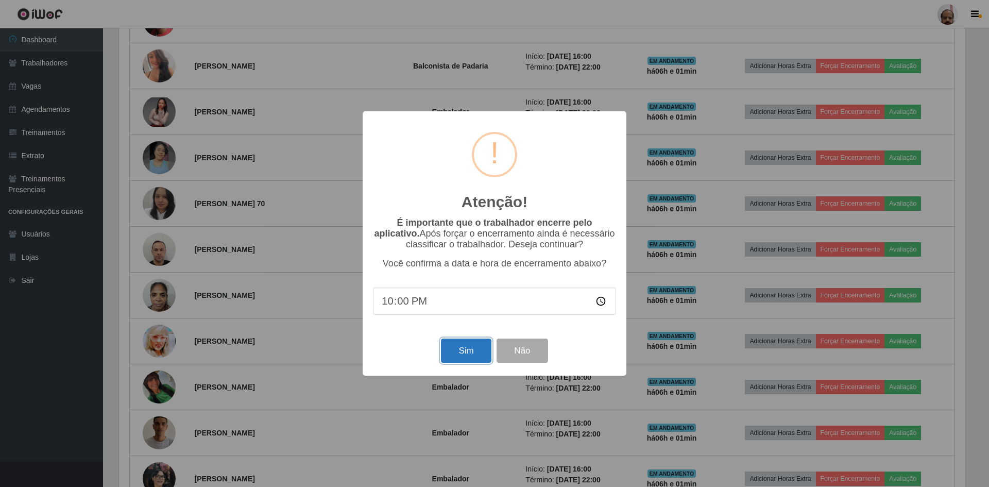
click at [466, 351] on button "Sim" at bounding box center [466, 351] width 50 height 24
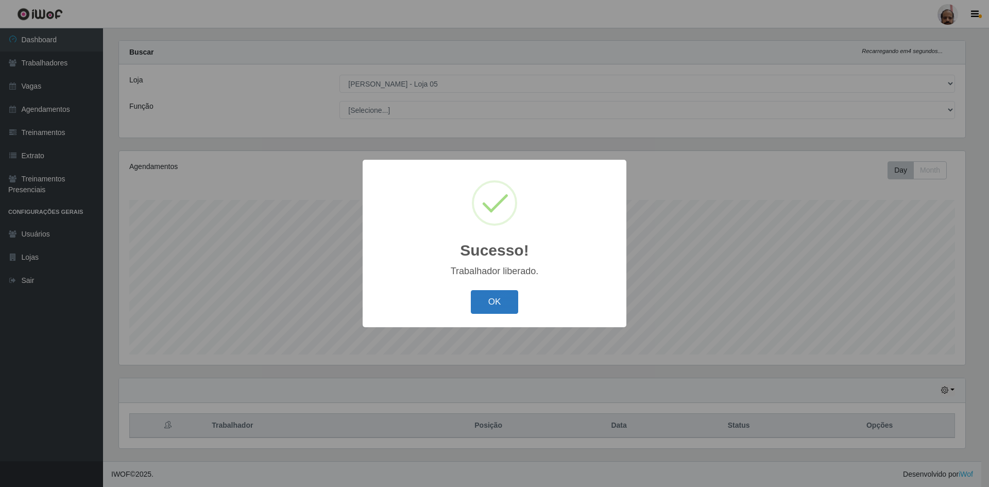
click at [500, 306] on button "OK" at bounding box center [495, 302] width 48 height 24
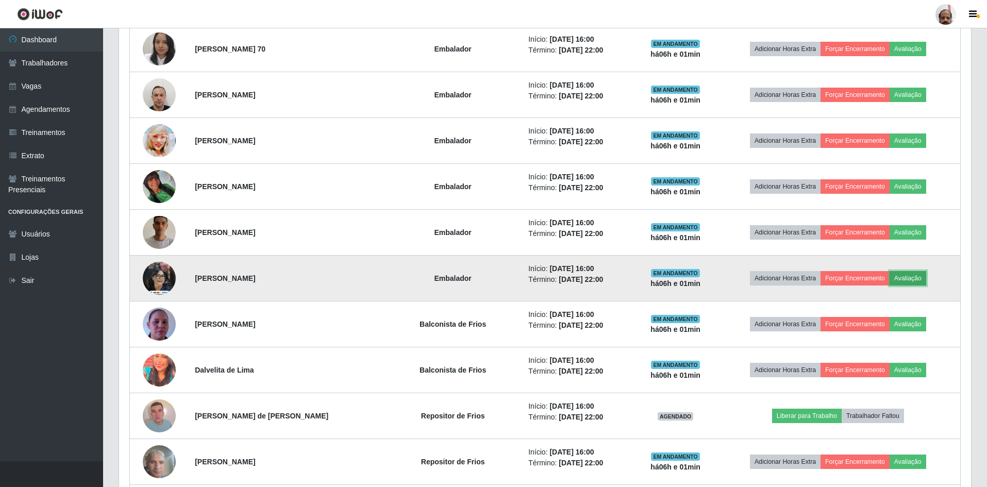
click at [910, 276] on button "Avaliação" at bounding box center [908, 278] width 37 height 14
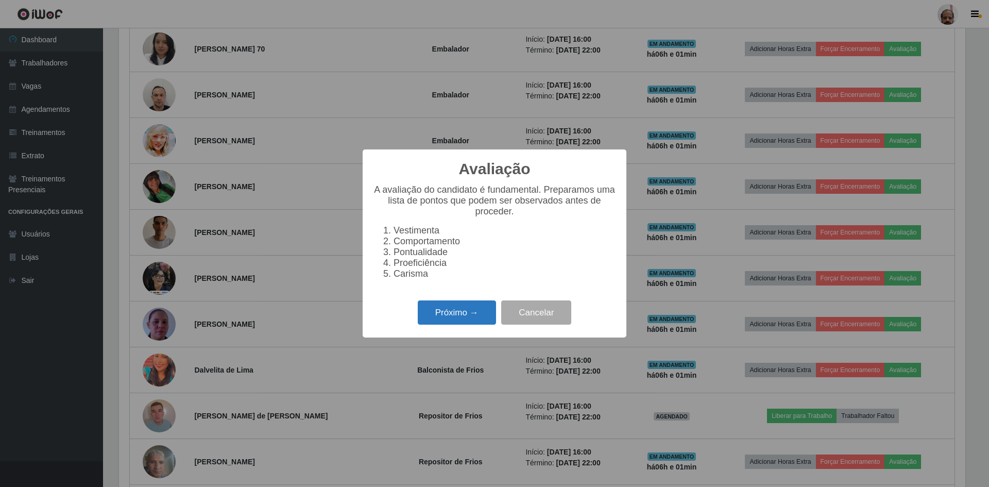
click at [479, 315] on button "Próximo →" at bounding box center [457, 312] width 78 height 24
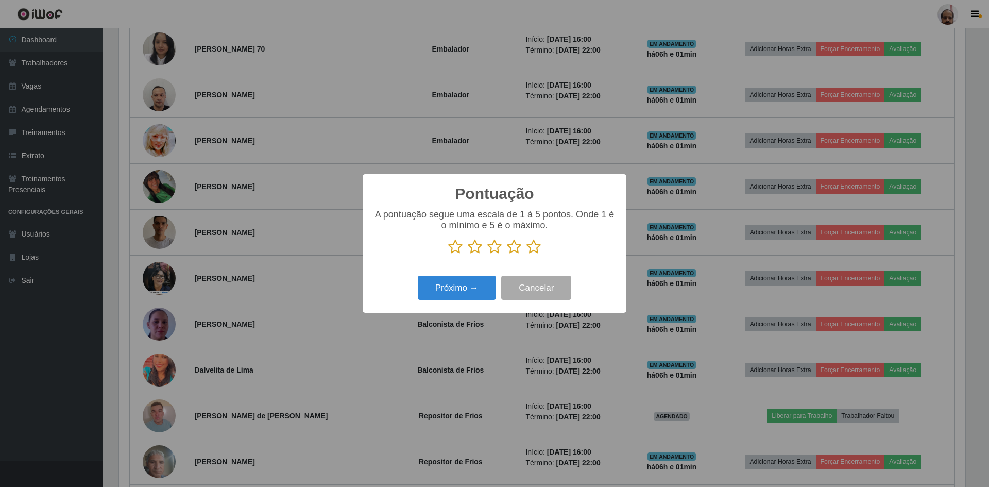
click at [538, 251] on icon at bounding box center [534, 246] width 14 height 15
click at [527, 255] on input "radio" at bounding box center [527, 255] width 0 height 0
click at [463, 286] on button "Próximo →" at bounding box center [457, 288] width 78 height 24
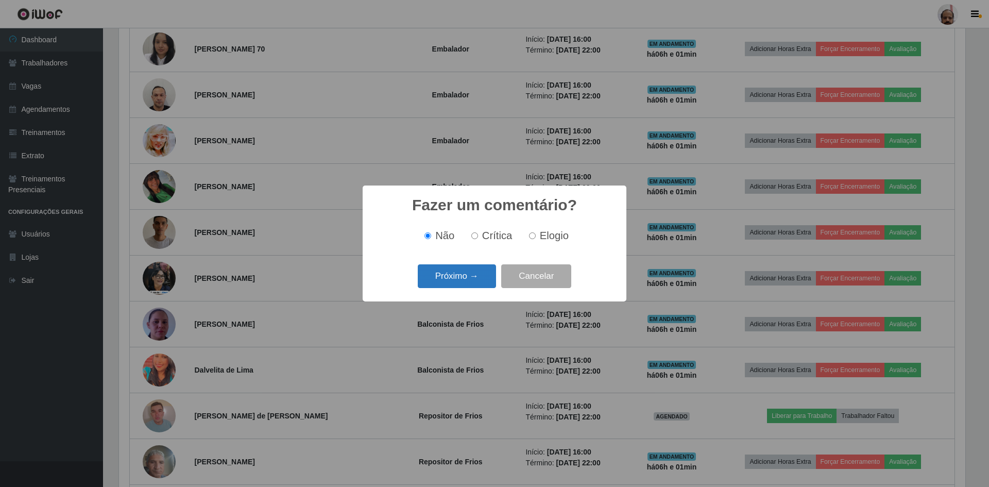
click at [472, 276] on button "Próximo →" at bounding box center [457, 276] width 78 height 24
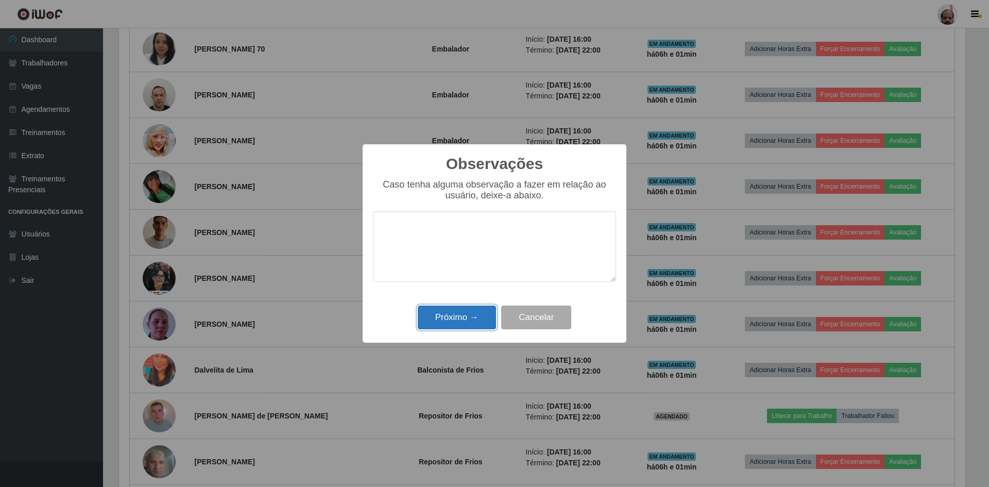
click at [464, 319] on button "Próximo →" at bounding box center [457, 318] width 78 height 24
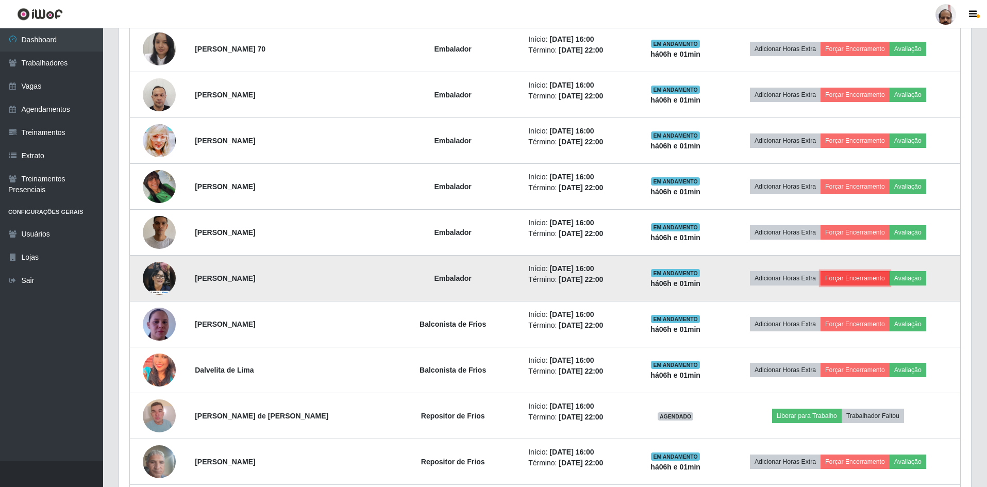
click at [881, 276] on button "Forçar Encerramento" at bounding box center [854, 278] width 69 height 14
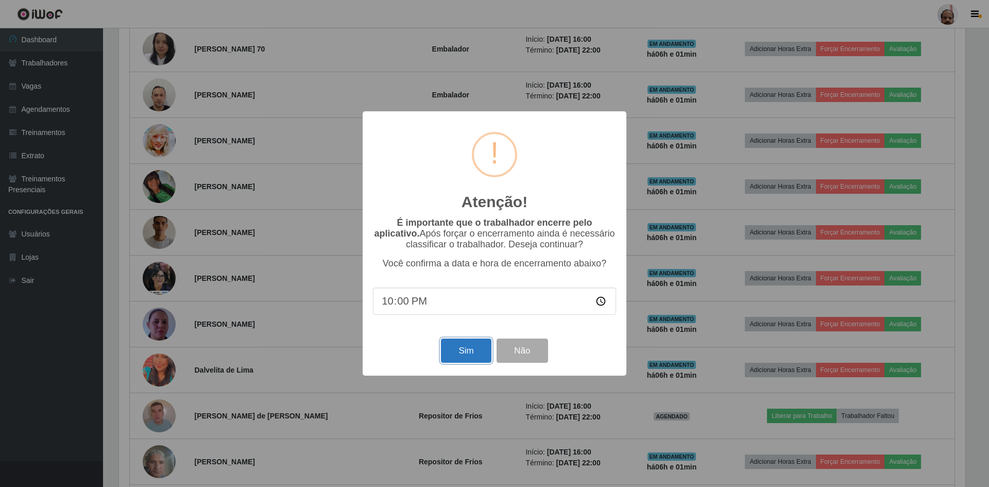
click at [465, 347] on button "Sim" at bounding box center [466, 351] width 50 height 24
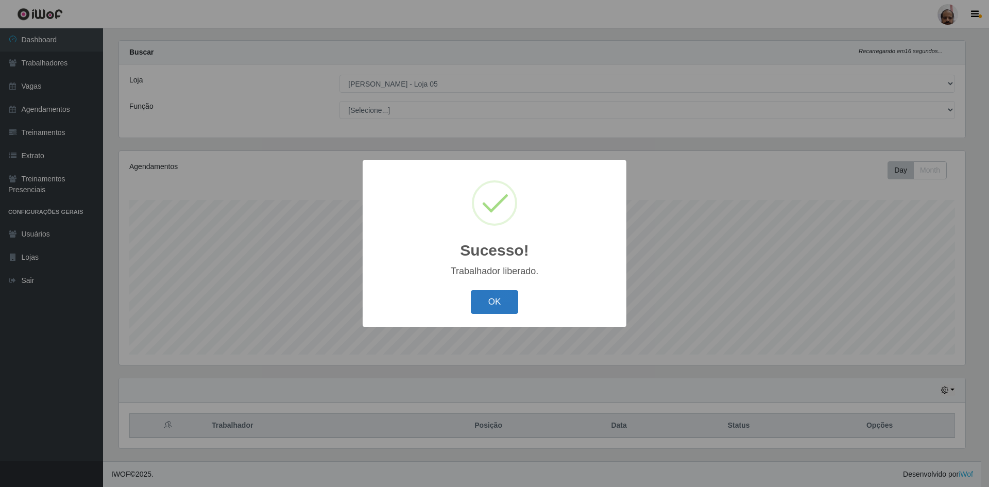
click at [484, 301] on button "OK" at bounding box center [495, 302] width 48 height 24
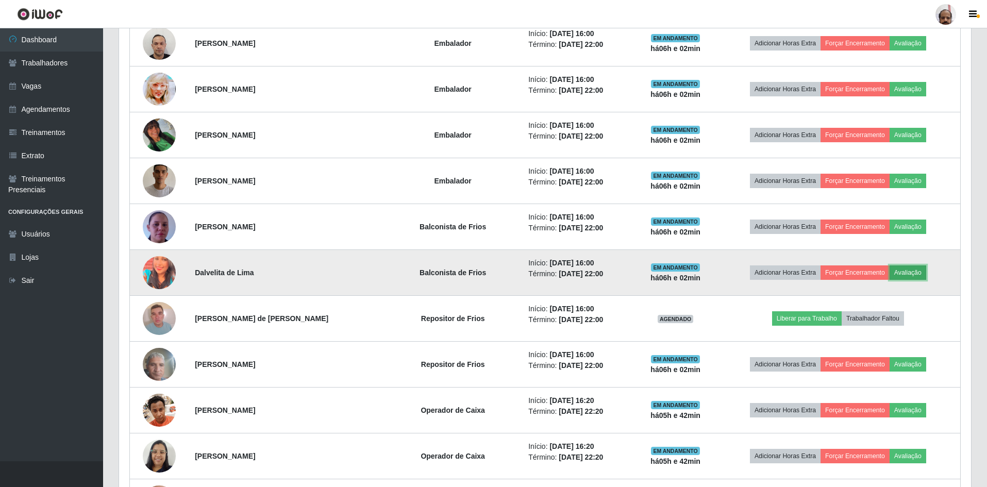
click at [911, 274] on button "Avaliação" at bounding box center [908, 272] width 37 height 14
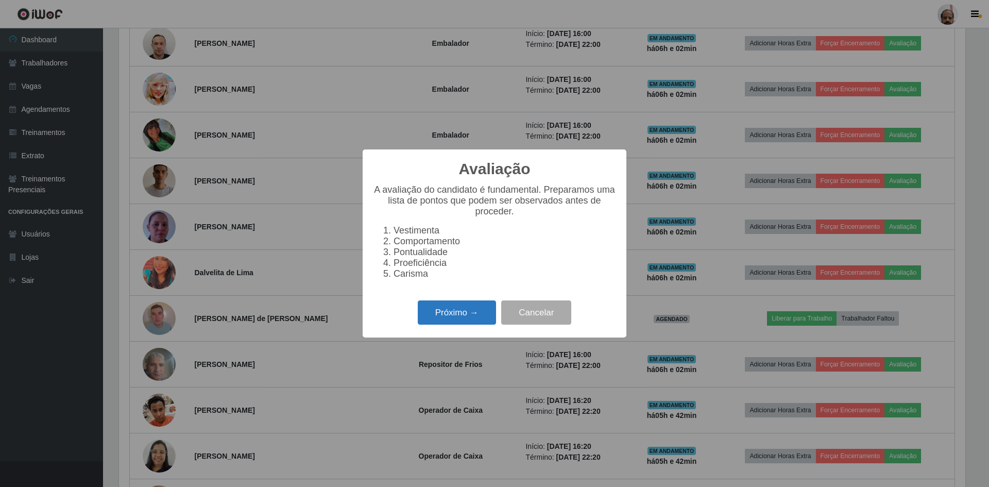
click at [451, 315] on button "Próximo →" at bounding box center [457, 312] width 78 height 24
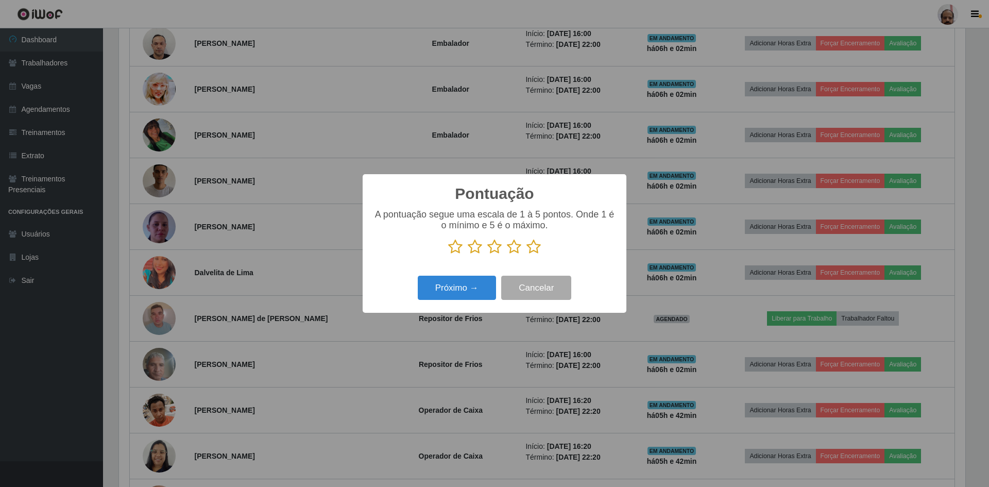
click at [523, 250] on p at bounding box center [494, 246] width 243 height 15
click at [530, 249] on icon at bounding box center [534, 246] width 14 height 15
click at [527, 255] on input "radio" at bounding box center [527, 255] width 0 height 0
click at [466, 287] on button "Próximo →" at bounding box center [457, 288] width 78 height 24
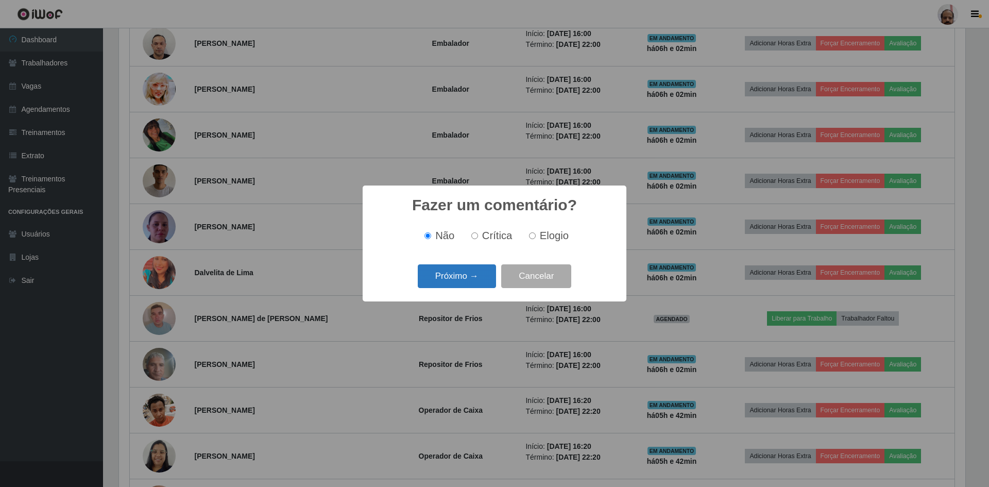
click at [469, 277] on button "Próximo →" at bounding box center [457, 276] width 78 height 24
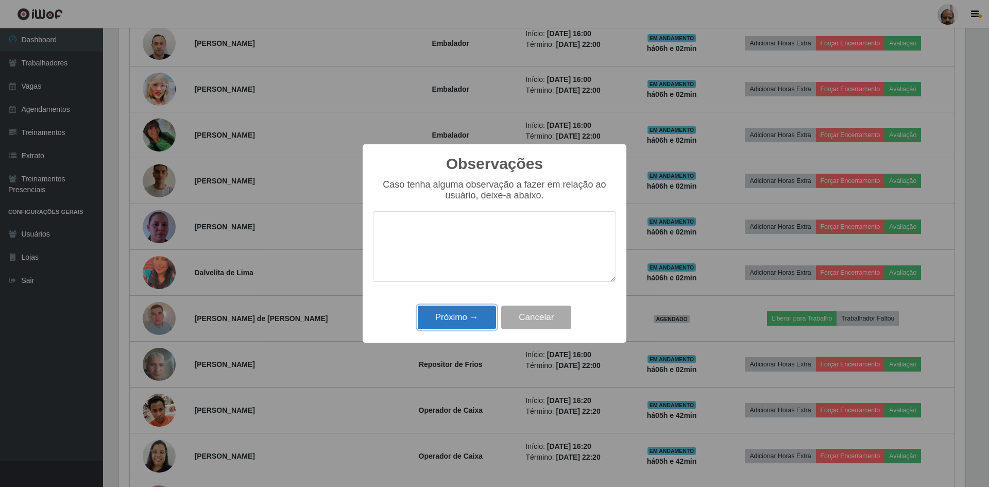
click at [469, 316] on button "Próximo →" at bounding box center [457, 318] width 78 height 24
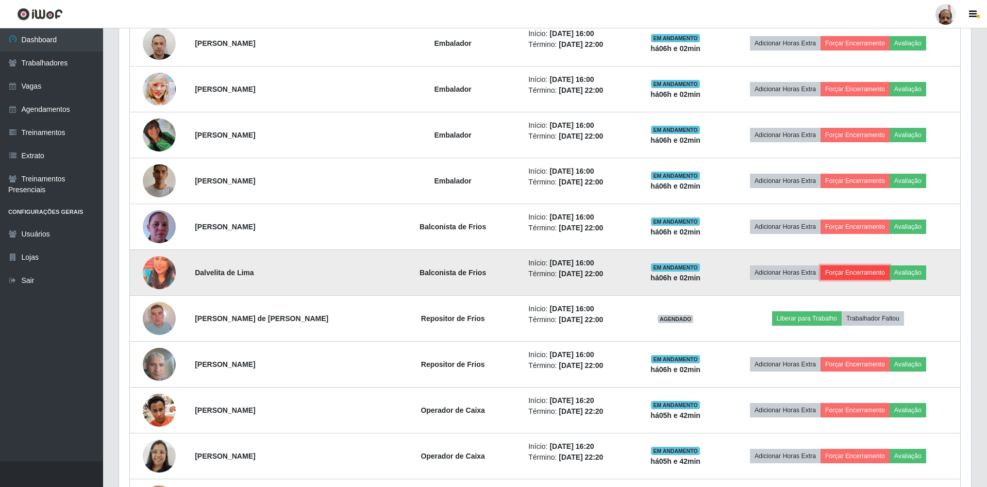
click at [868, 273] on button "Forçar Encerramento" at bounding box center [854, 272] width 69 height 14
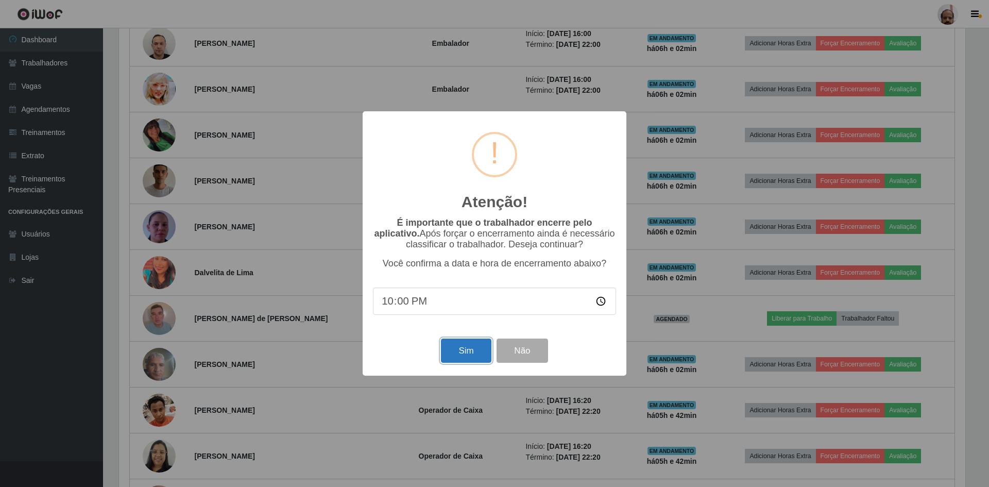
click at [472, 350] on button "Sim" at bounding box center [466, 351] width 50 height 24
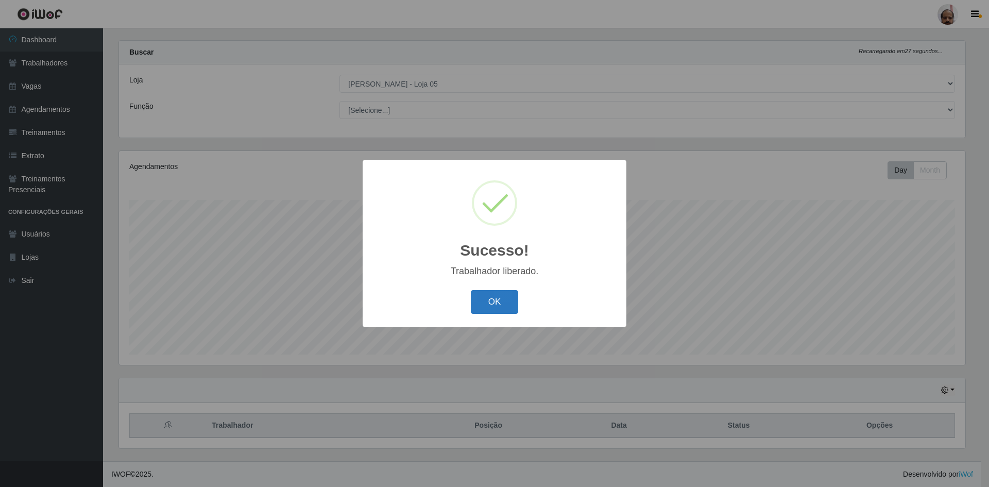
click at [504, 307] on button "OK" at bounding box center [495, 302] width 48 height 24
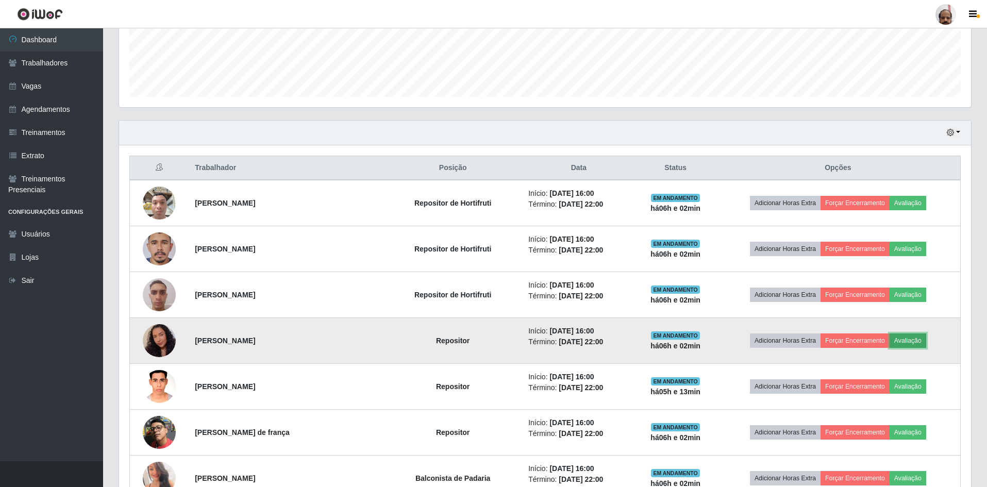
click at [919, 340] on button "Avaliação" at bounding box center [908, 340] width 37 height 14
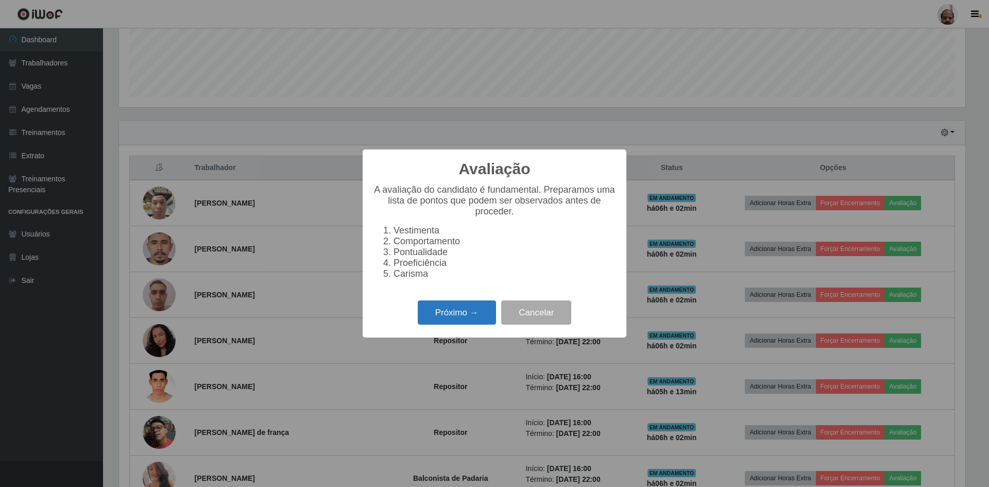
click at [478, 325] on button "Próximo →" at bounding box center [457, 312] width 78 height 24
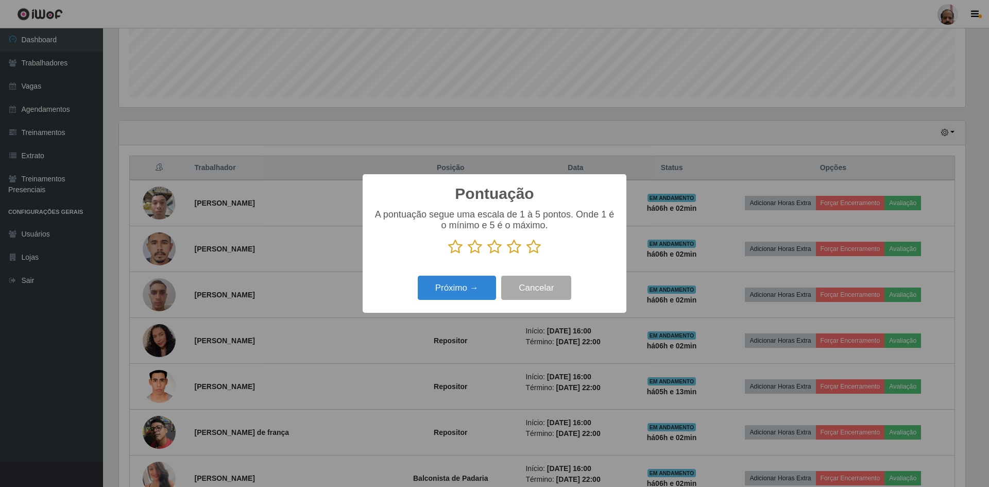
click at [535, 251] on icon at bounding box center [534, 246] width 14 height 15
click at [527, 255] on input "radio" at bounding box center [527, 255] width 0 height 0
click at [461, 289] on button "Próximo →" at bounding box center [457, 288] width 78 height 24
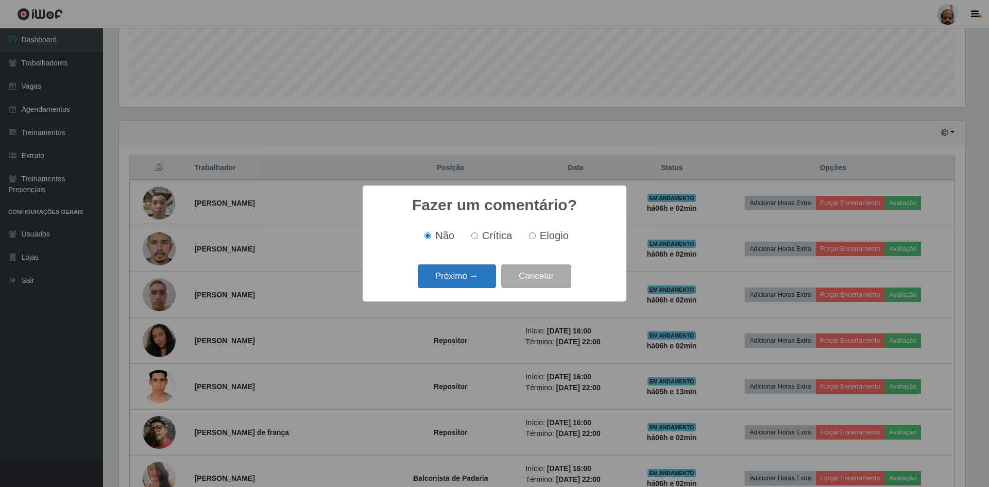
click at [477, 277] on button "Próximo →" at bounding box center [457, 276] width 78 height 24
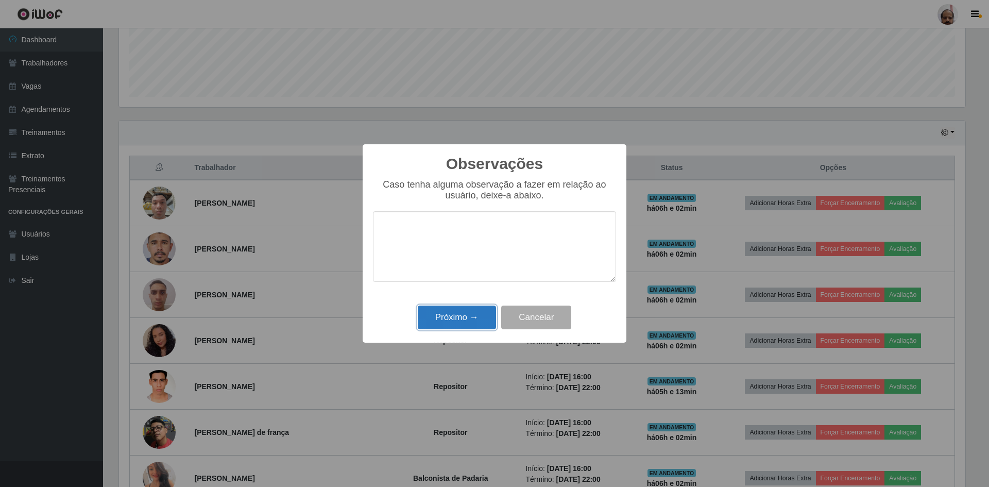
click at [467, 314] on button "Próximo →" at bounding box center [457, 318] width 78 height 24
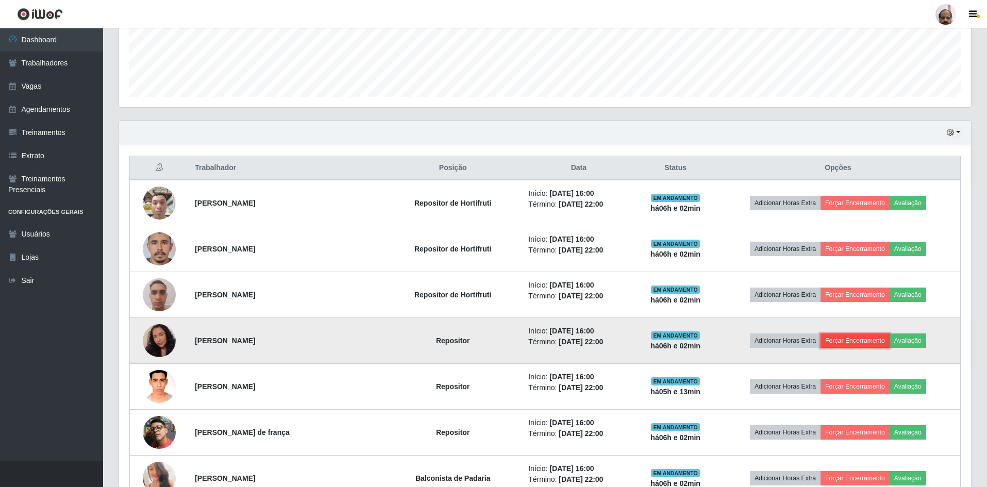
click at [874, 341] on button "Forçar Encerramento" at bounding box center [854, 340] width 69 height 14
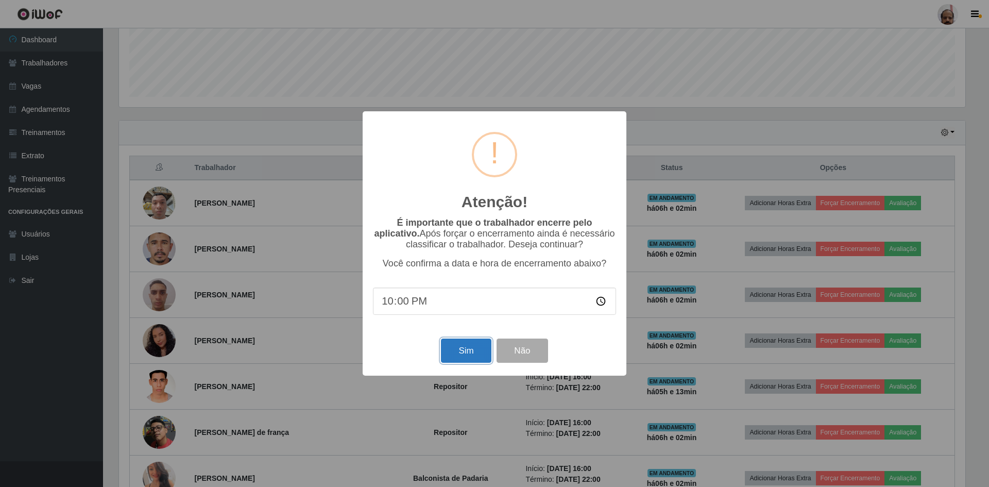
click at [445, 356] on button "Sim" at bounding box center [466, 351] width 50 height 24
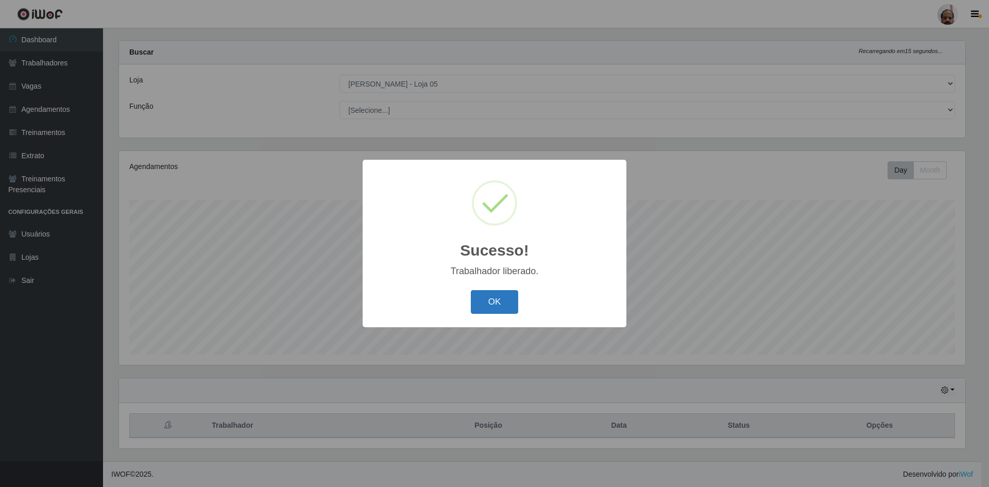
click at [477, 306] on button "OK" at bounding box center [495, 302] width 48 height 24
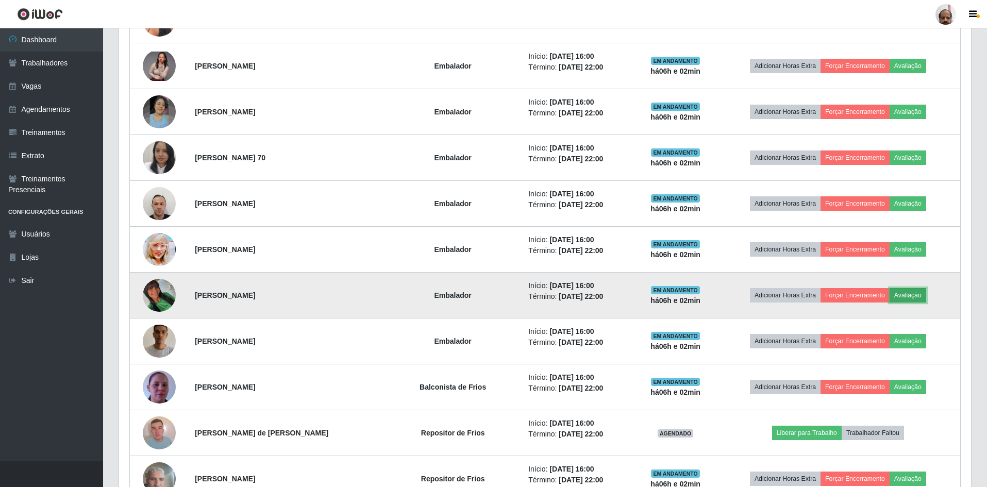
click at [918, 297] on button "Avaliação" at bounding box center [908, 295] width 37 height 14
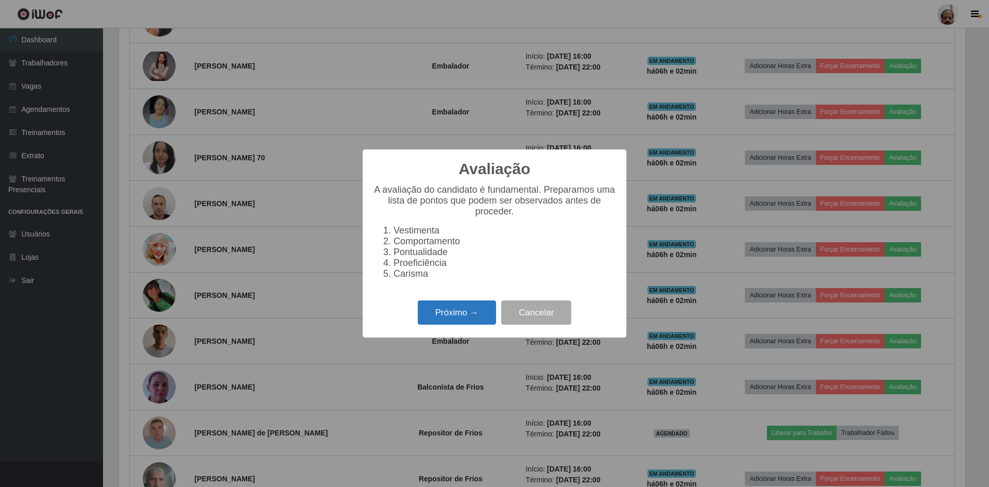
click at [462, 317] on button "Próximo →" at bounding box center [457, 312] width 78 height 24
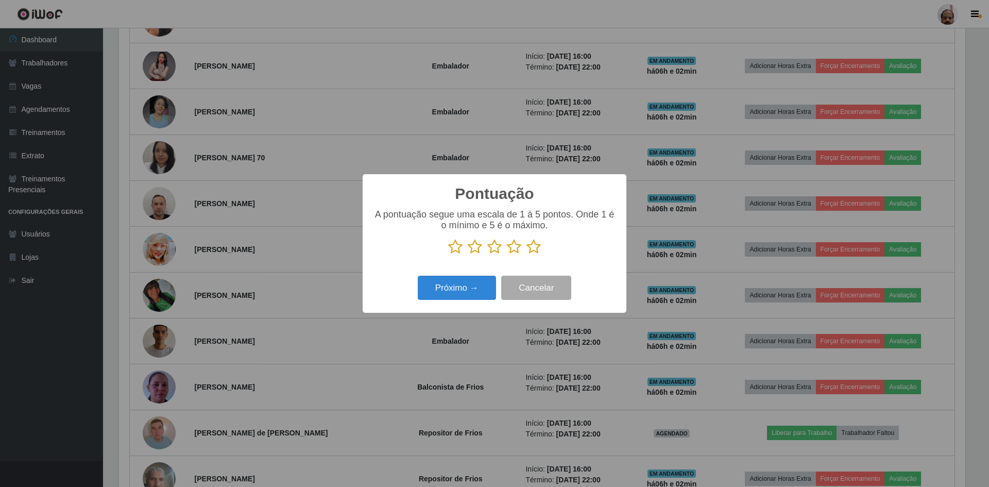
click at [532, 248] on icon at bounding box center [534, 246] width 14 height 15
click at [527, 255] on input "radio" at bounding box center [527, 255] width 0 height 0
click at [478, 287] on button "Próximo →" at bounding box center [457, 288] width 78 height 24
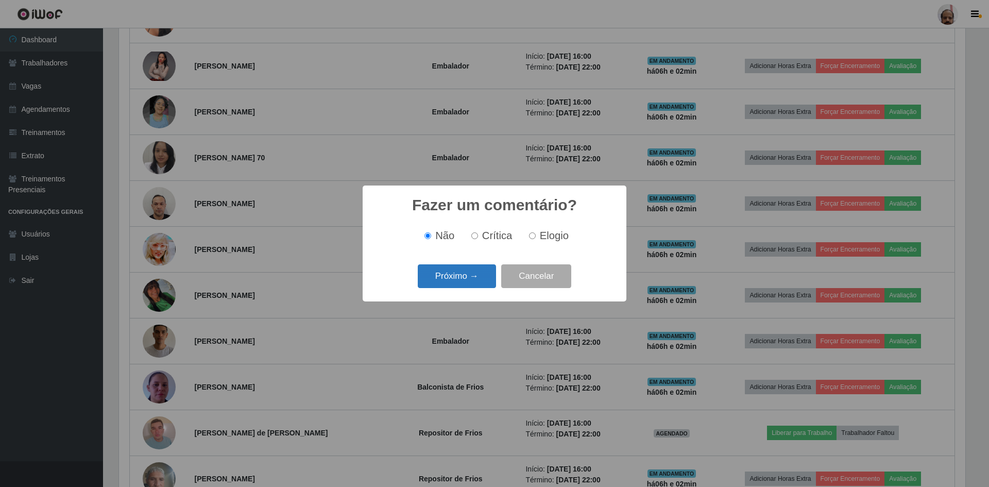
click at [466, 278] on button "Próximo →" at bounding box center [457, 276] width 78 height 24
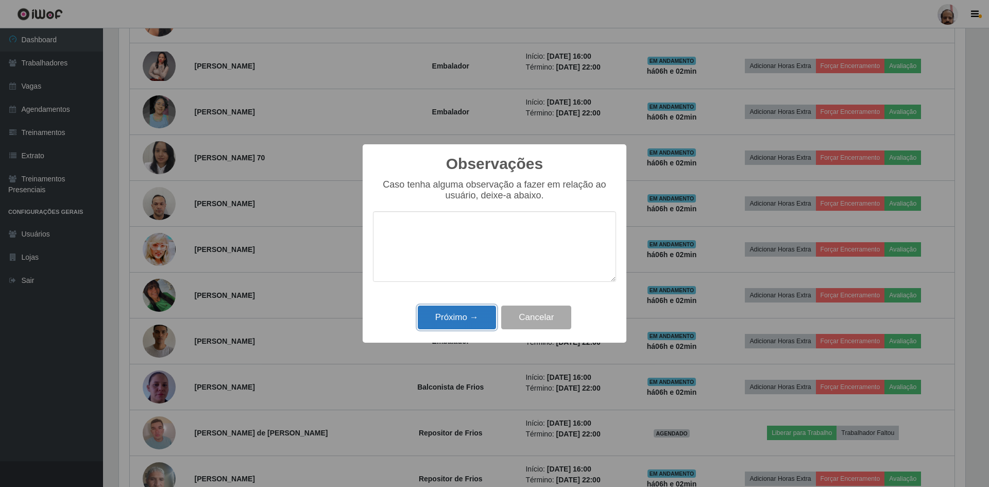
click at [459, 317] on button "Próximo →" at bounding box center [457, 318] width 78 height 24
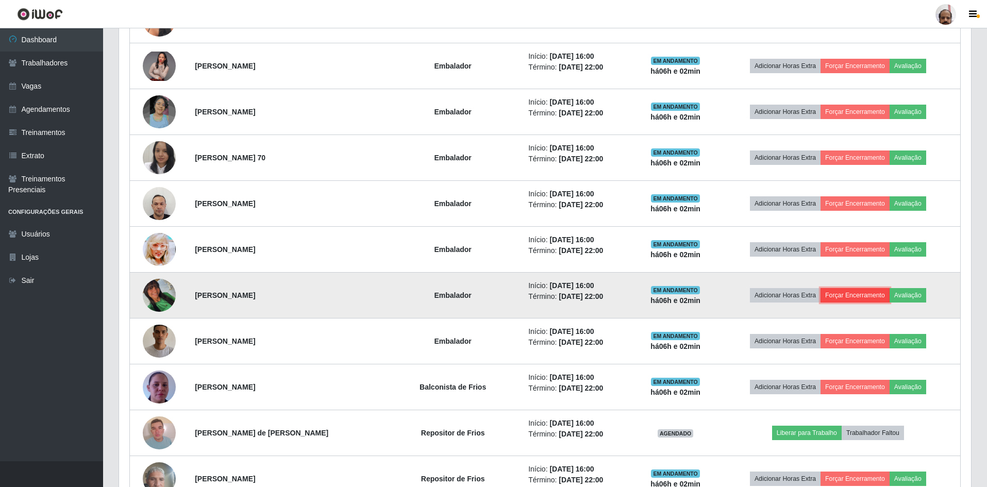
click at [864, 295] on button "Forçar Encerramento" at bounding box center [854, 295] width 69 height 14
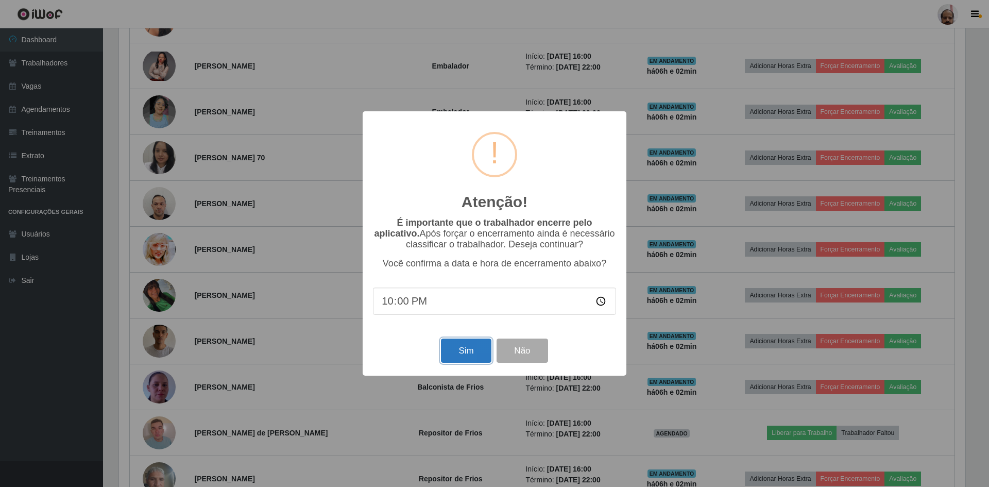
click at [463, 346] on button "Sim" at bounding box center [466, 351] width 50 height 24
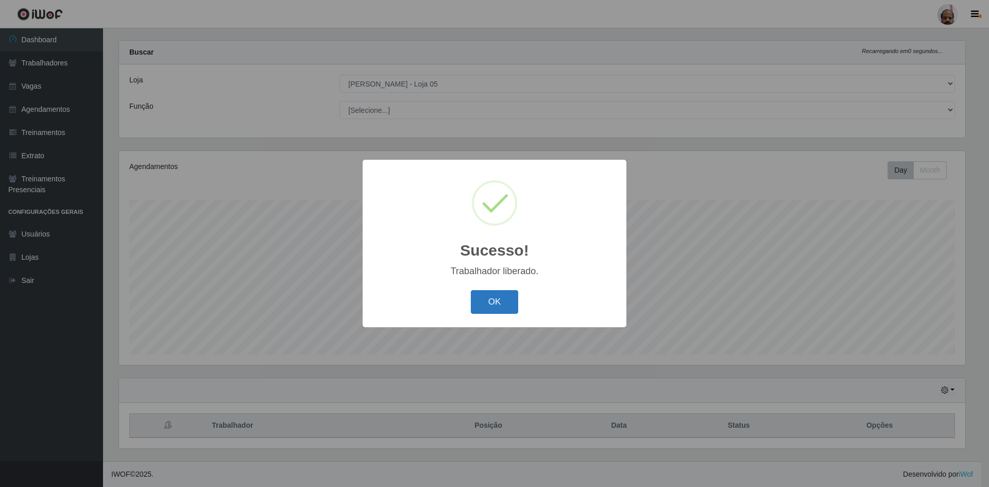
click at [504, 301] on button "OK" at bounding box center [495, 302] width 48 height 24
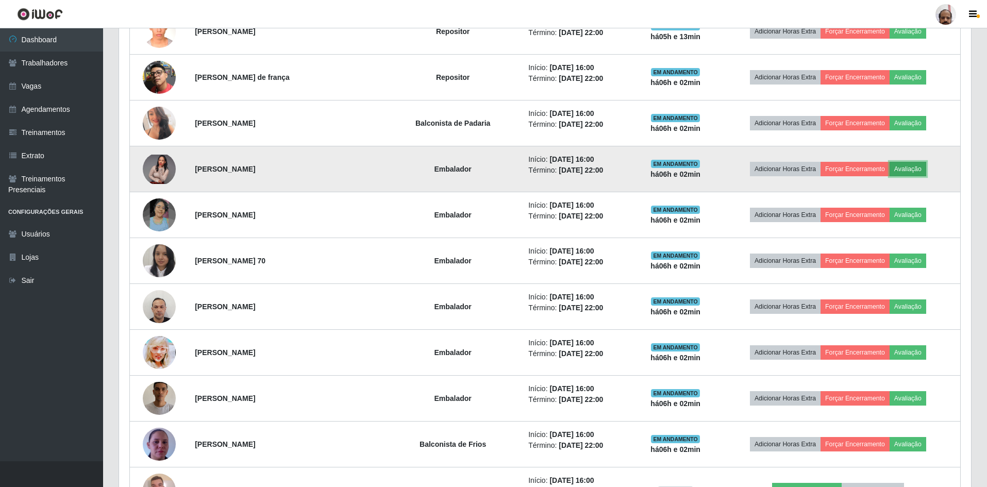
click at [915, 169] on button "Avaliação" at bounding box center [908, 169] width 37 height 14
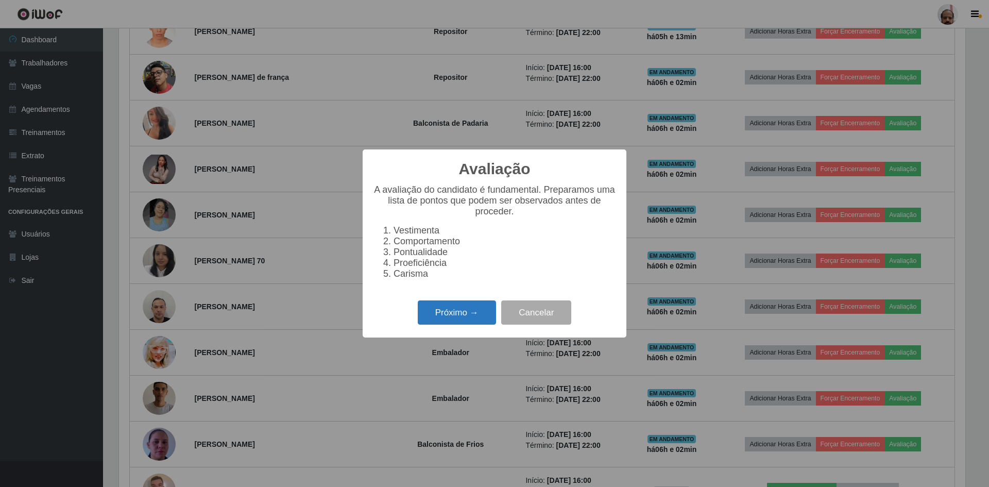
click at [451, 314] on button "Próximo →" at bounding box center [457, 312] width 78 height 24
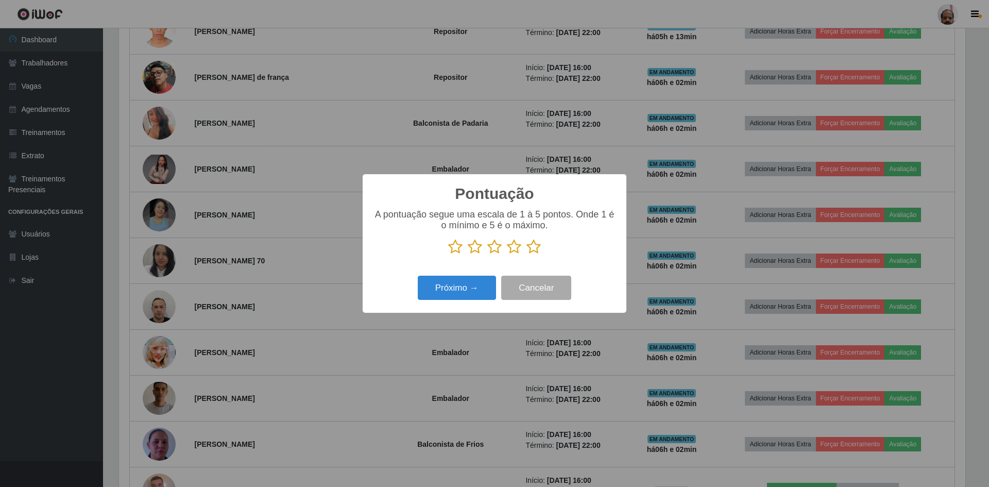
click at [538, 249] on icon at bounding box center [534, 246] width 14 height 15
click at [527, 255] on input "radio" at bounding box center [527, 255] width 0 height 0
click at [440, 281] on button "Próximo →" at bounding box center [457, 288] width 78 height 24
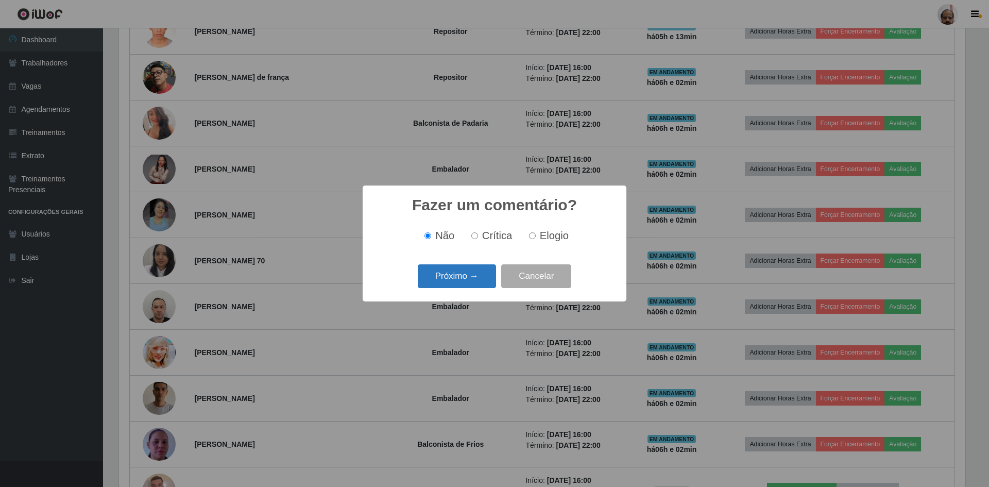
drag, startPoint x: 440, startPoint y: 281, endPoint x: 457, endPoint y: 284, distance: 17.2
click at [457, 284] on button "Próximo →" at bounding box center [457, 276] width 78 height 24
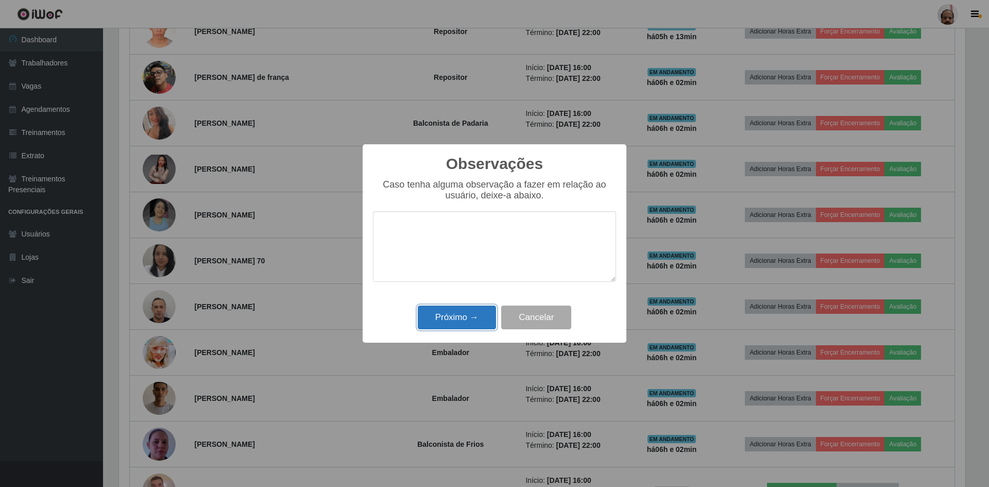
click at [467, 324] on button "Próximo →" at bounding box center [457, 318] width 78 height 24
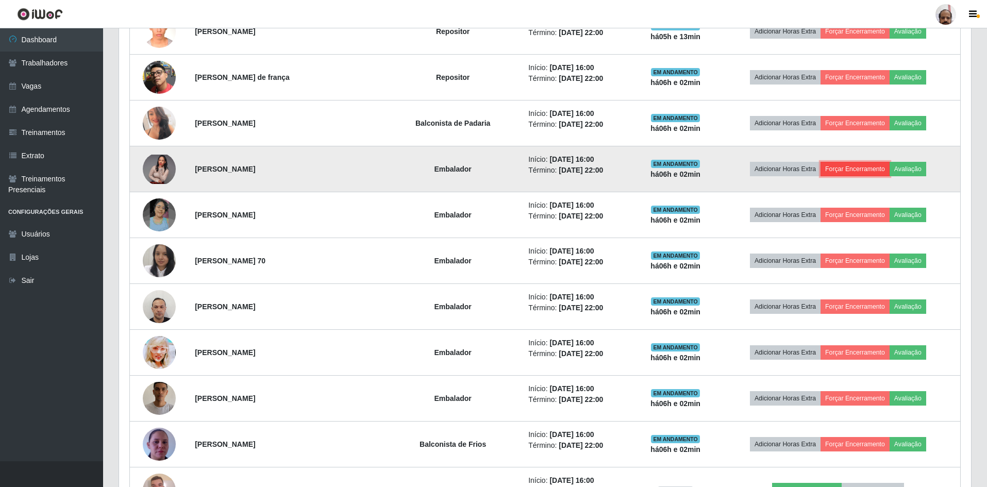
click at [876, 167] on button "Forçar Encerramento" at bounding box center [854, 169] width 69 height 14
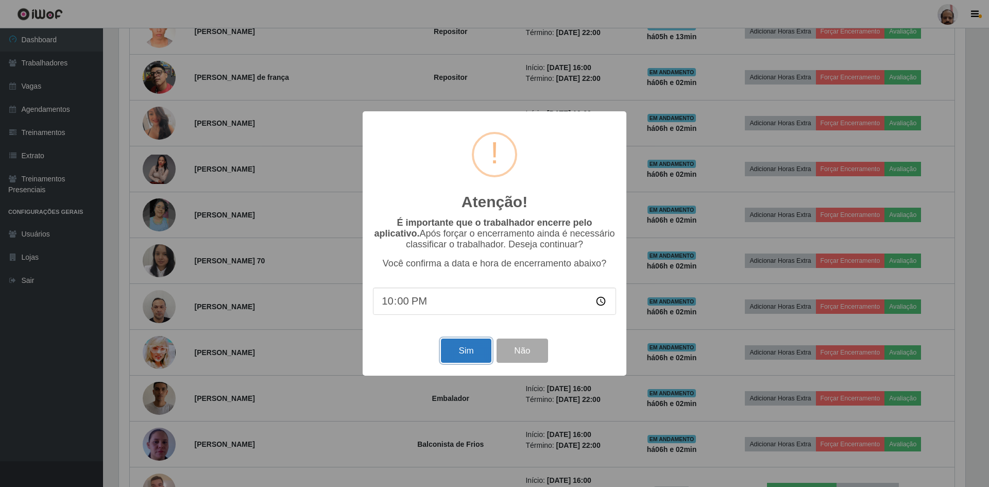
click at [473, 349] on button "Sim" at bounding box center [466, 351] width 50 height 24
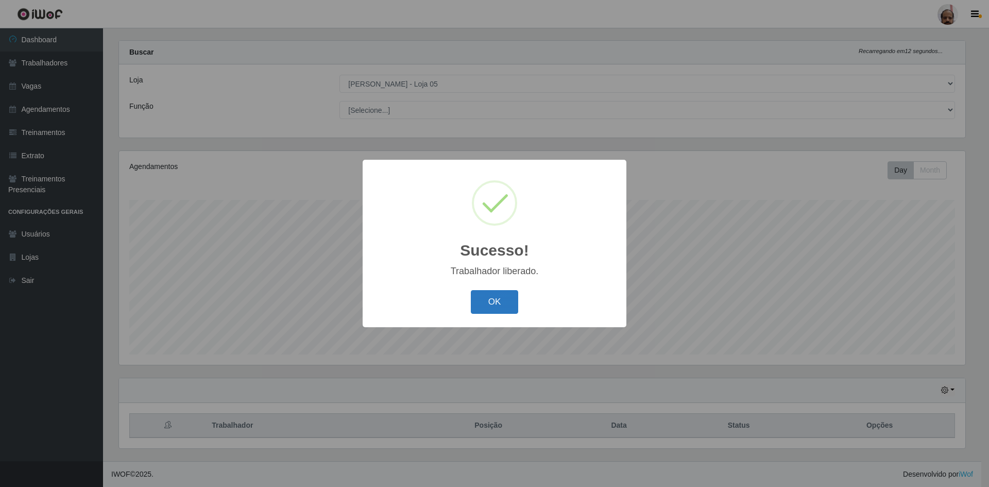
click at [498, 305] on button "OK" at bounding box center [495, 302] width 48 height 24
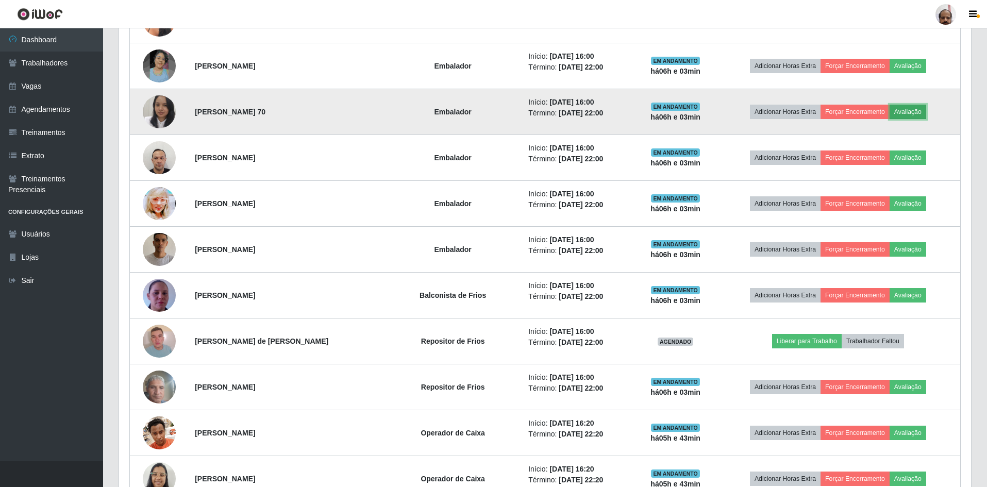
click at [920, 111] on button "Avaliação" at bounding box center [908, 112] width 37 height 14
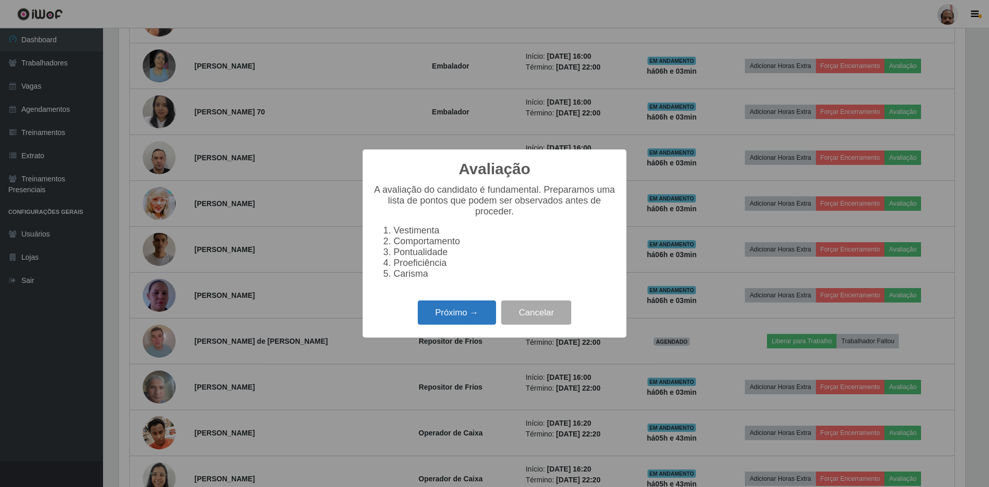
click at [482, 321] on button "Próximo →" at bounding box center [457, 312] width 78 height 24
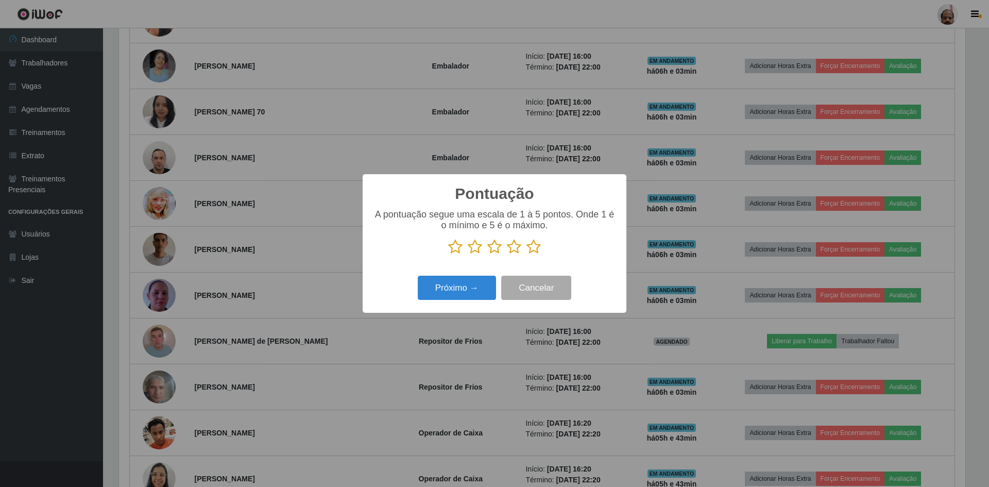
click at [532, 246] on icon at bounding box center [534, 246] width 14 height 15
click at [527, 255] on input "radio" at bounding box center [527, 255] width 0 height 0
click at [473, 289] on button "Próximo →" at bounding box center [457, 288] width 78 height 24
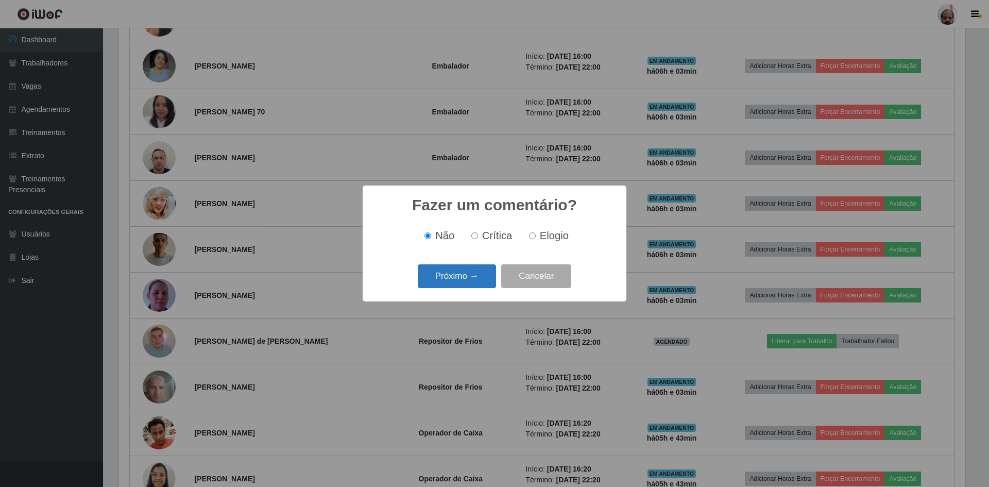
click at [473, 283] on button "Próximo →" at bounding box center [457, 276] width 78 height 24
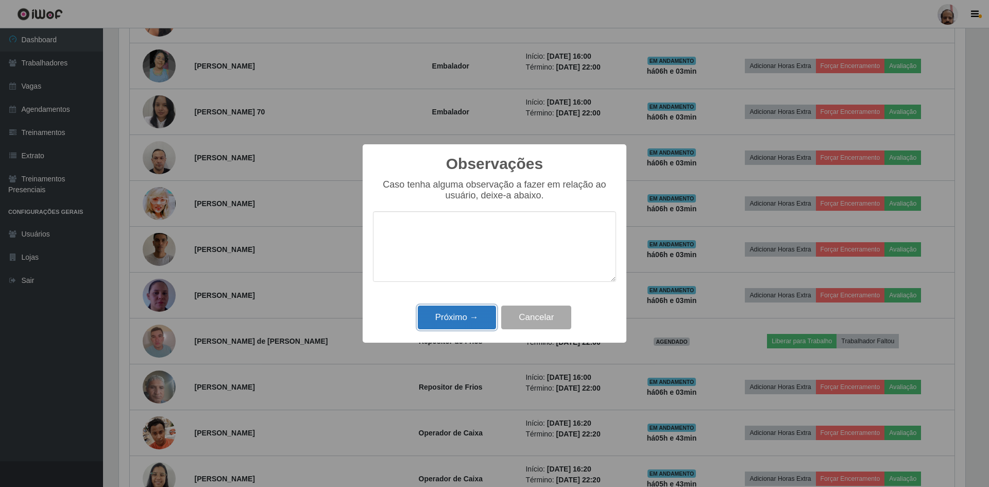
click at [468, 318] on button "Próximo →" at bounding box center [457, 318] width 78 height 24
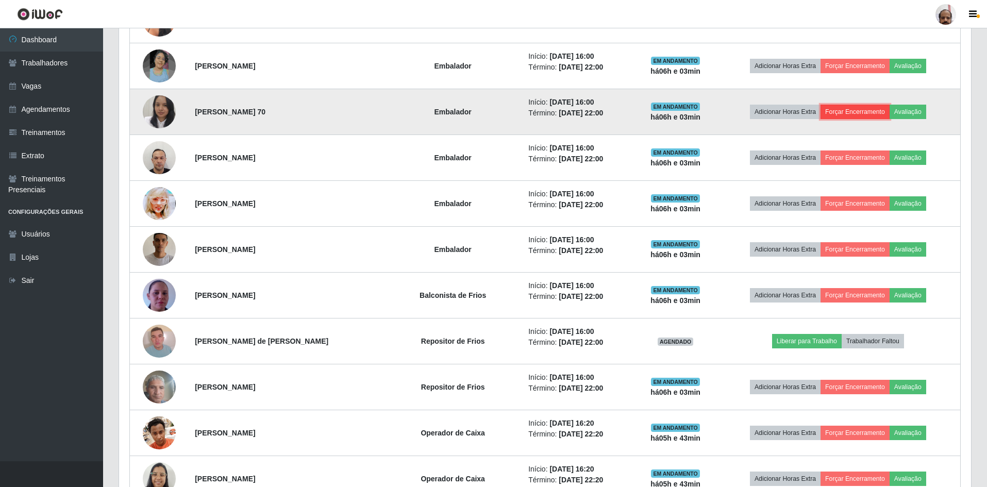
click at [849, 113] on button "Forçar Encerramento" at bounding box center [854, 112] width 69 height 14
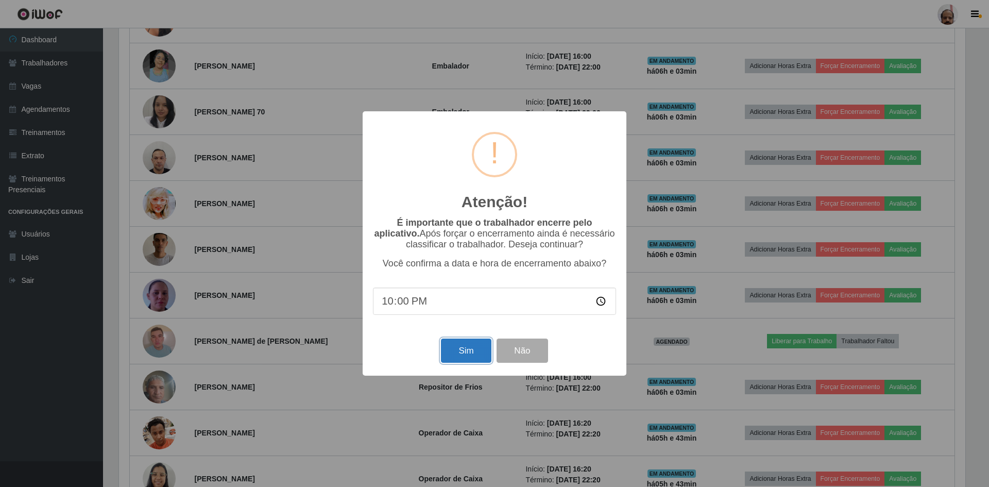
click at [476, 354] on button "Sim" at bounding box center [466, 351] width 50 height 24
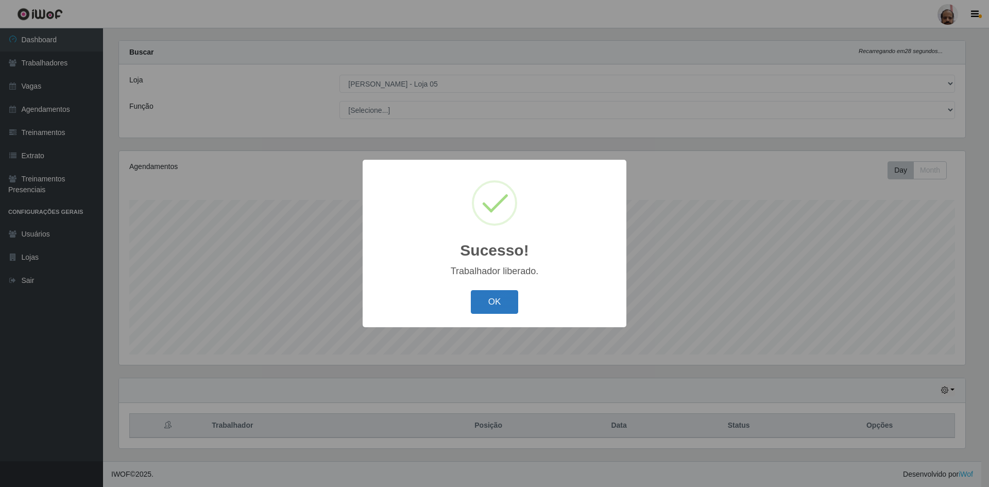
click at [502, 304] on button "OK" at bounding box center [495, 302] width 48 height 24
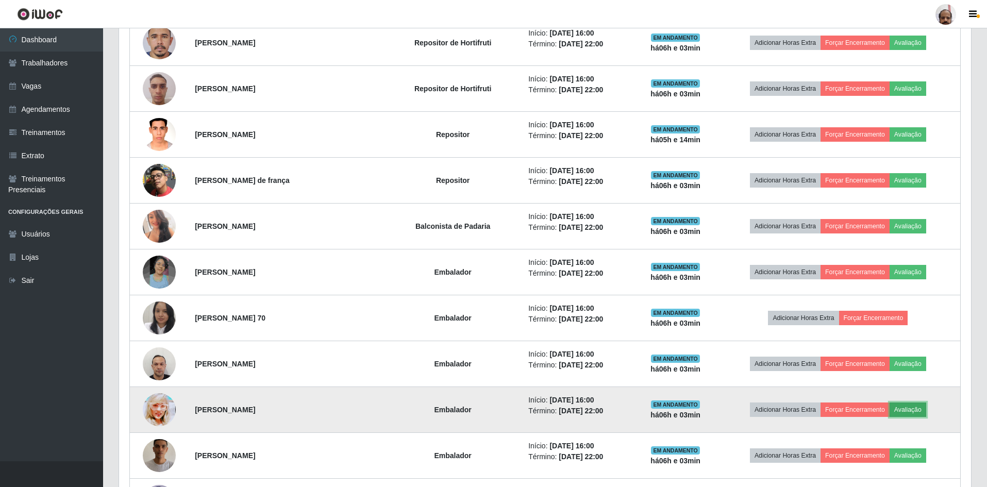
click at [908, 407] on button "Avaliação" at bounding box center [908, 409] width 37 height 14
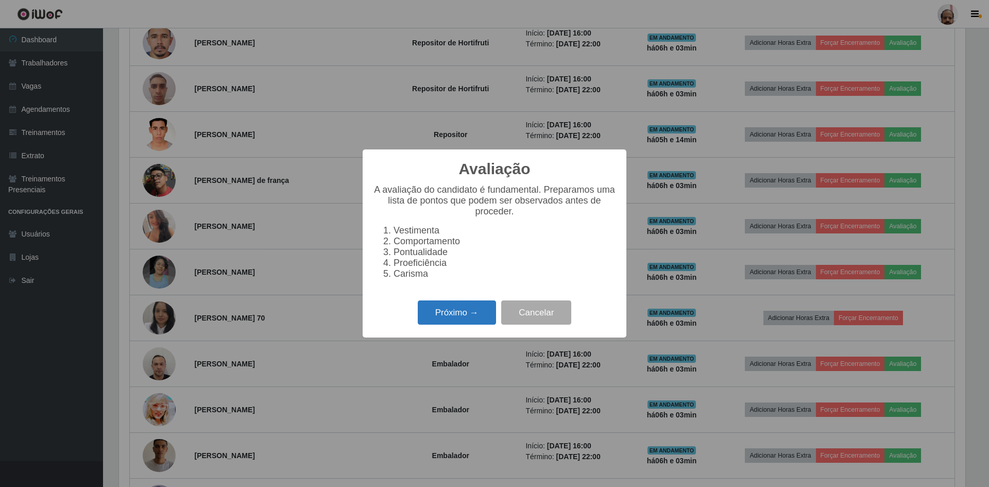
click at [448, 320] on button "Próximo →" at bounding box center [457, 312] width 78 height 24
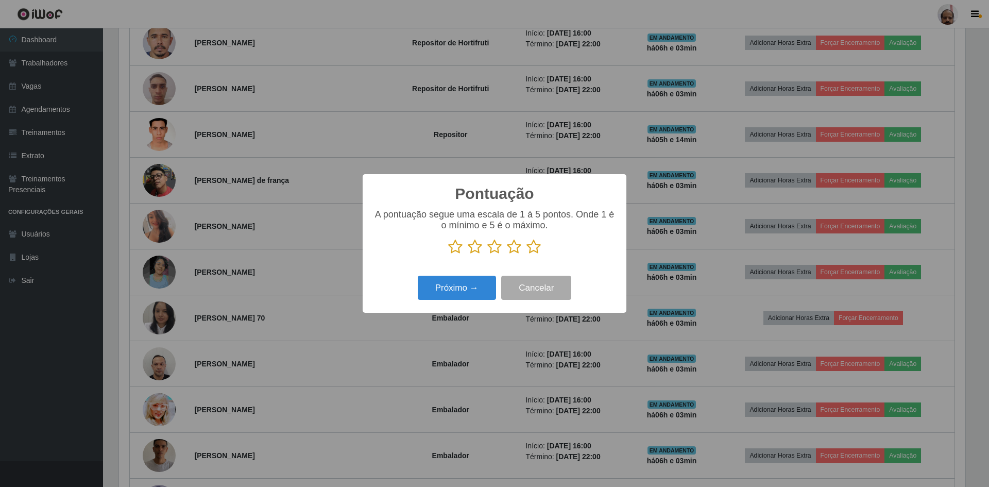
click at [535, 251] on icon at bounding box center [534, 246] width 14 height 15
click at [527, 255] on input "radio" at bounding box center [527, 255] width 0 height 0
click at [464, 287] on button "Próximo →" at bounding box center [457, 288] width 78 height 24
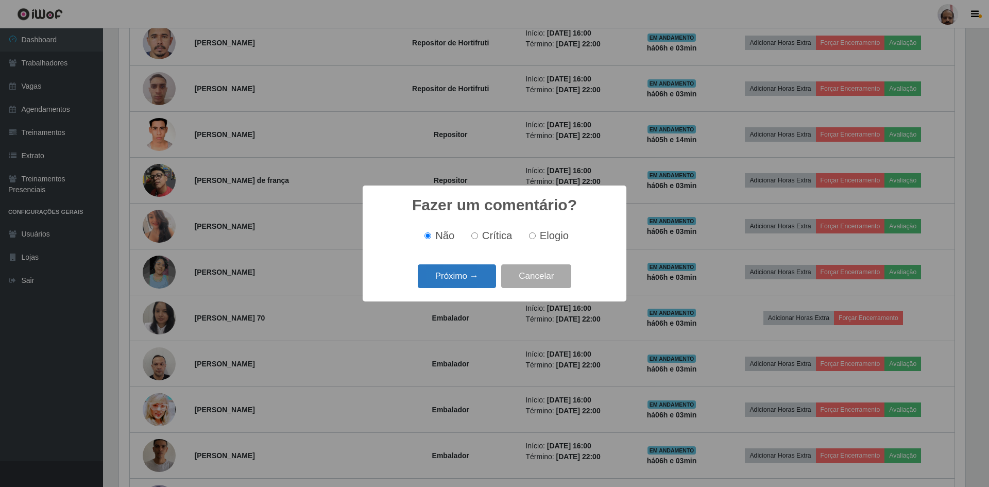
click at [482, 286] on button "Próximo →" at bounding box center [457, 276] width 78 height 24
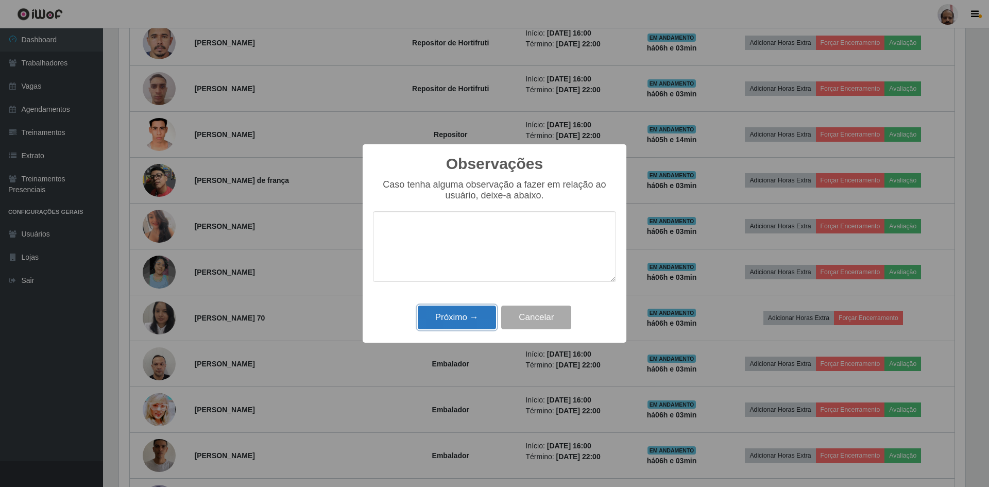
click at [461, 314] on button "Próximo →" at bounding box center [457, 318] width 78 height 24
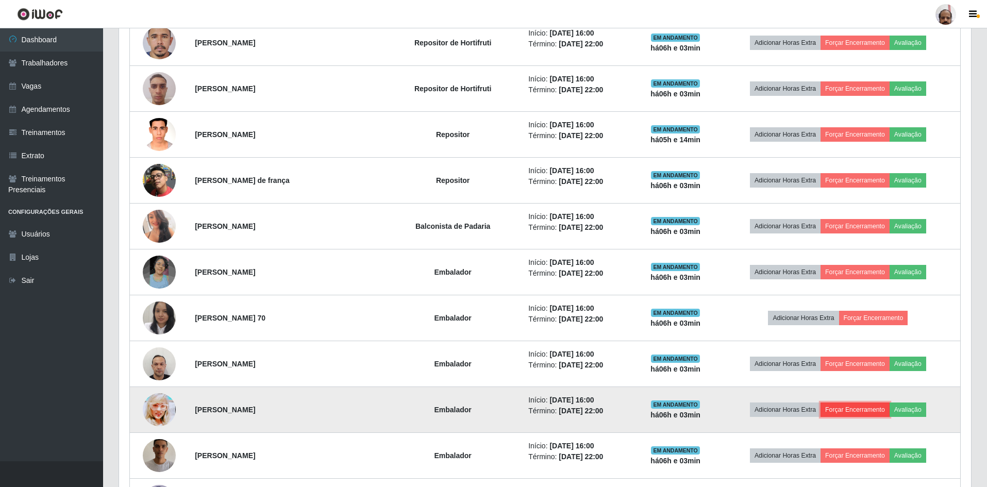
click at [854, 407] on button "Forçar Encerramento" at bounding box center [854, 409] width 69 height 14
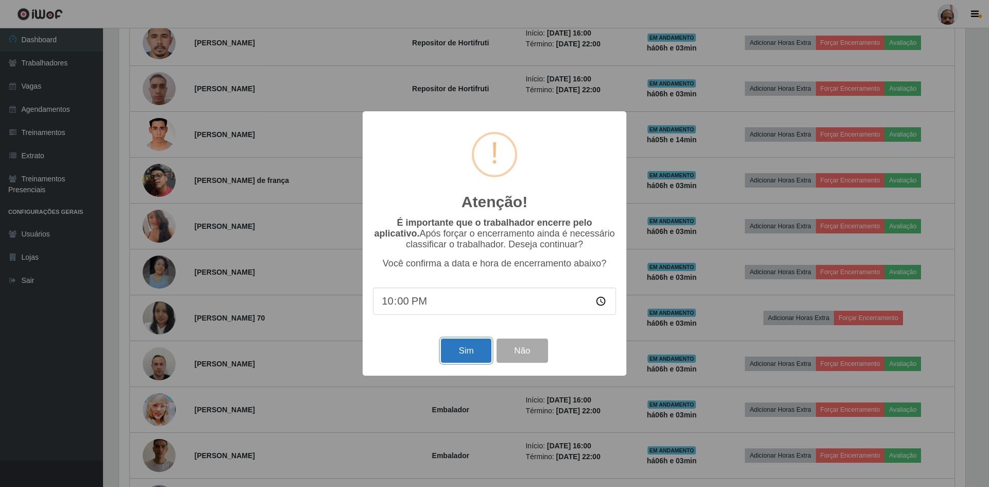
click at [466, 348] on button "Sim" at bounding box center [466, 351] width 50 height 24
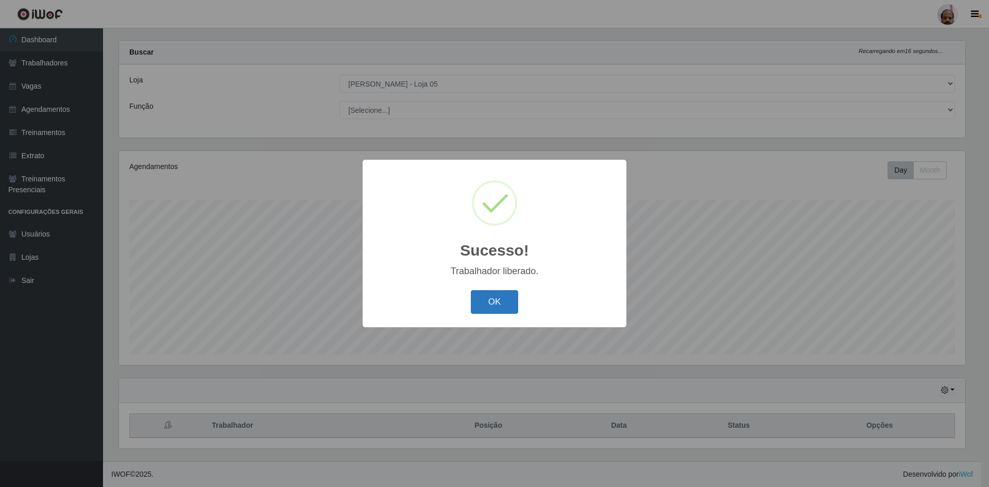
click at [505, 305] on button "OK" at bounding box center [495, 302] width 48 height 24
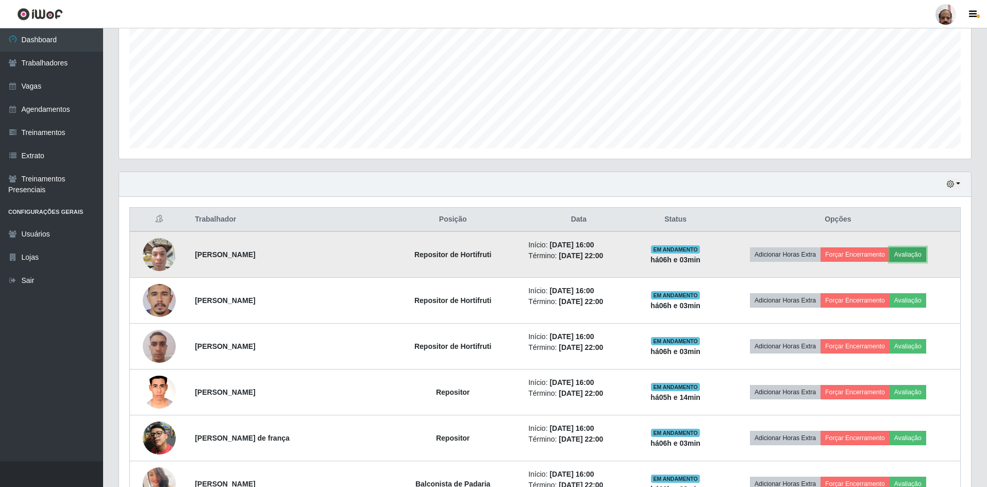
click at [913, 250] on button "Avaliação" at bounding box center [908, 254] width 37 height 14
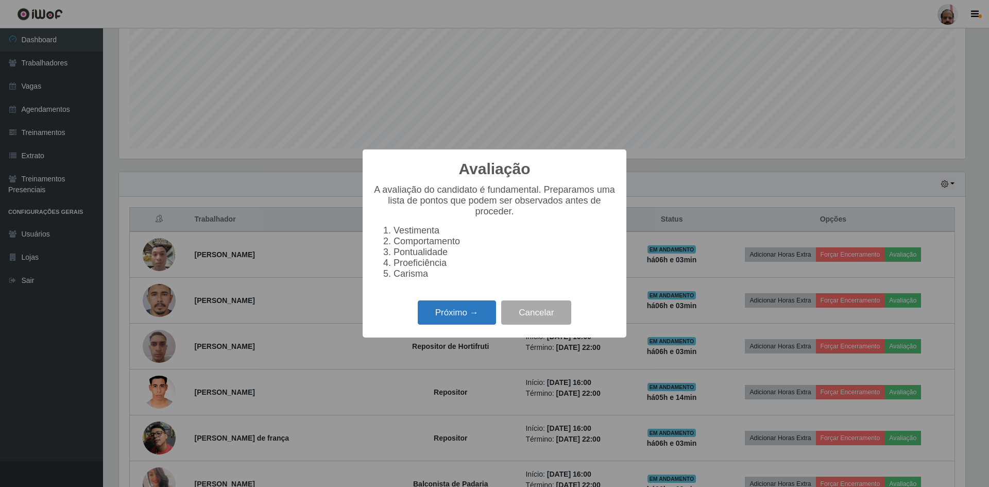
click at [452, 312] on button "Próximo →" at bounding box center [457, 312] width 78 height 24
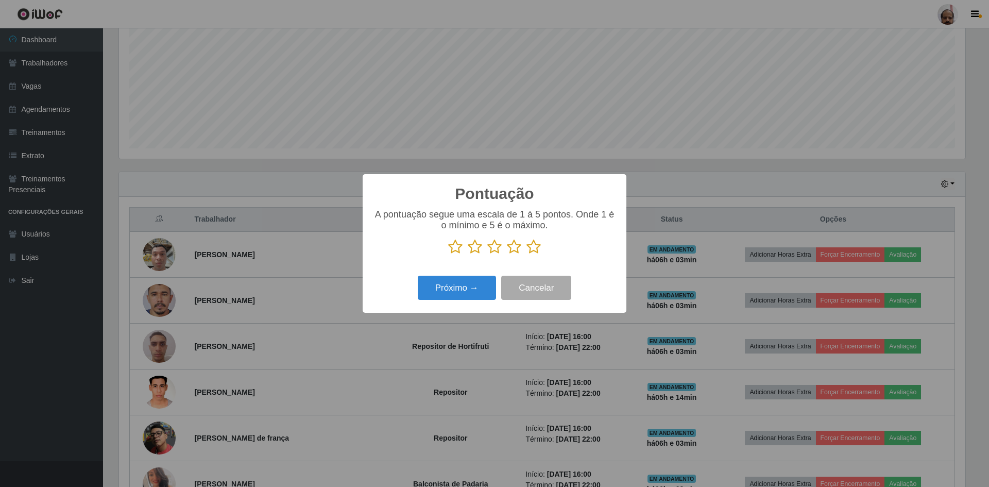
click at [536, 250] on icon at bounding box center [534, 246] width 14 height 15
click at [527, 255] on input "radio" at bounding box center [527, 255] width 0 height 0
click at [457, 288] on button "Próximo →" at bounding box center [457, 288] width 78 height 24
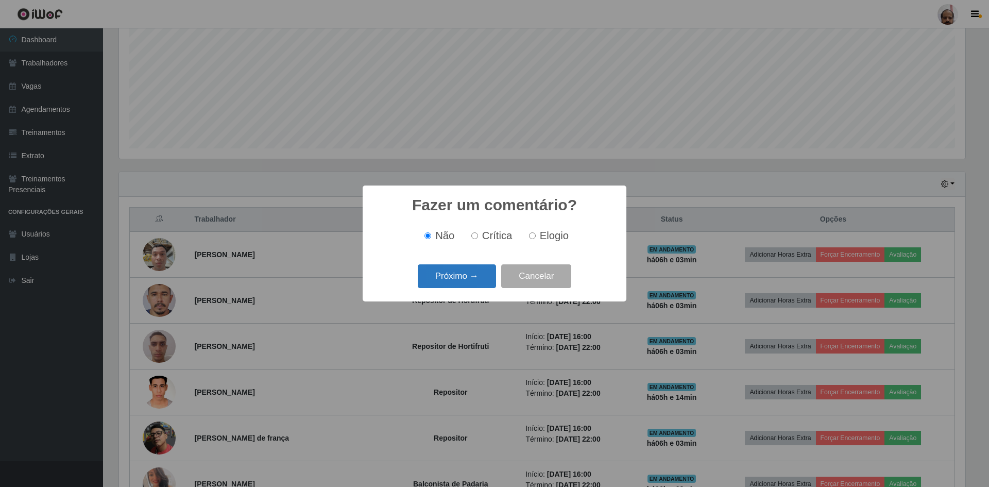
click at [480, 283] on button "Próximo →" at bounding box center [457, 276] width 78 height 24
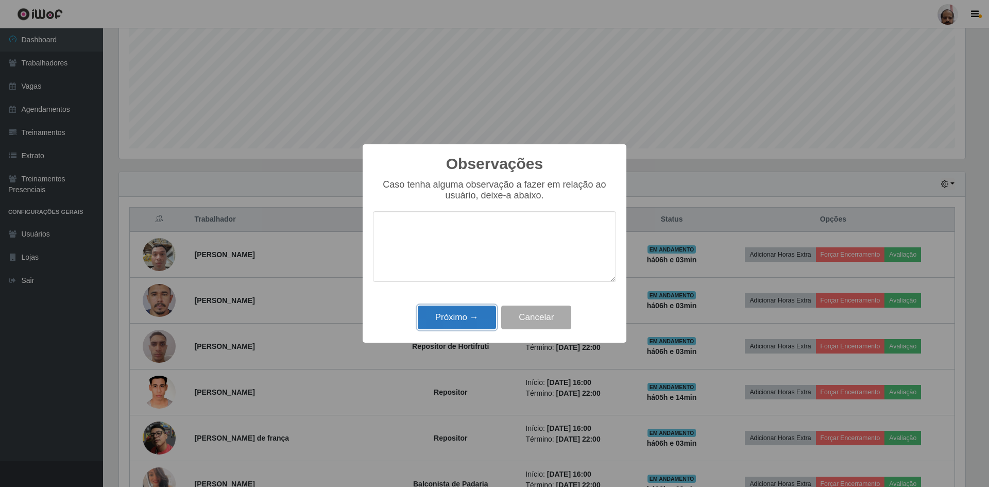
click at [460, 317] on button "Próximo →" at bounding box center [457, 318] width 78 height 24
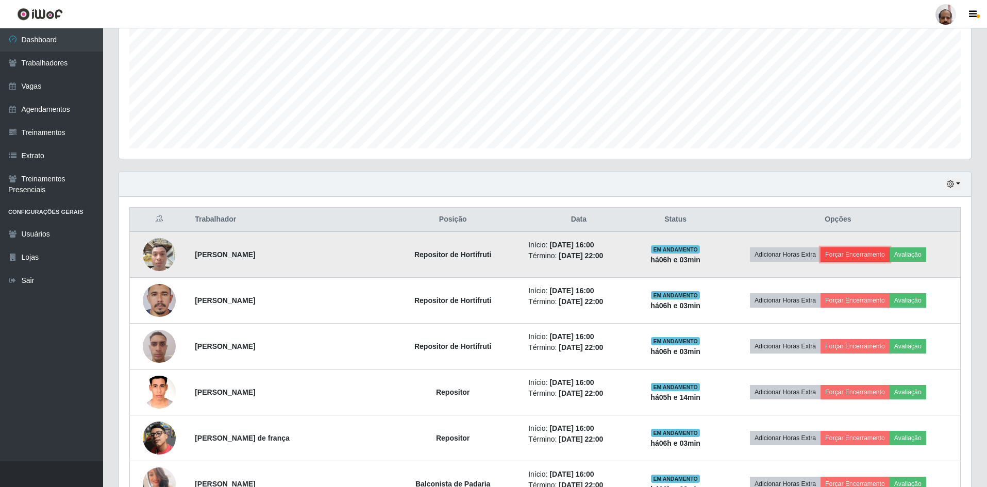
click at [857, 256] on button "Forçar Encerramento" at bounding box center [854, 254] width 69 height 14
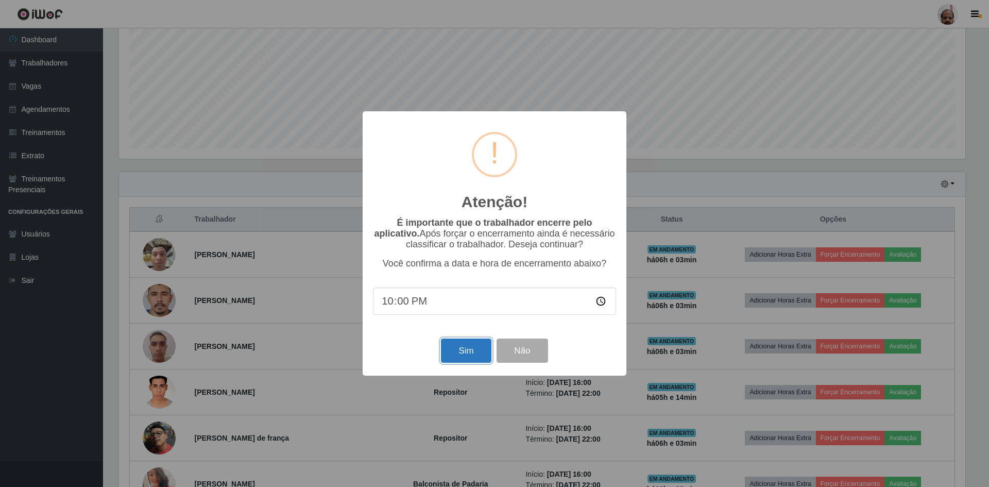
click at [451, 351] on button "Sim" at bounding box center [466, 351] width 50 height 24
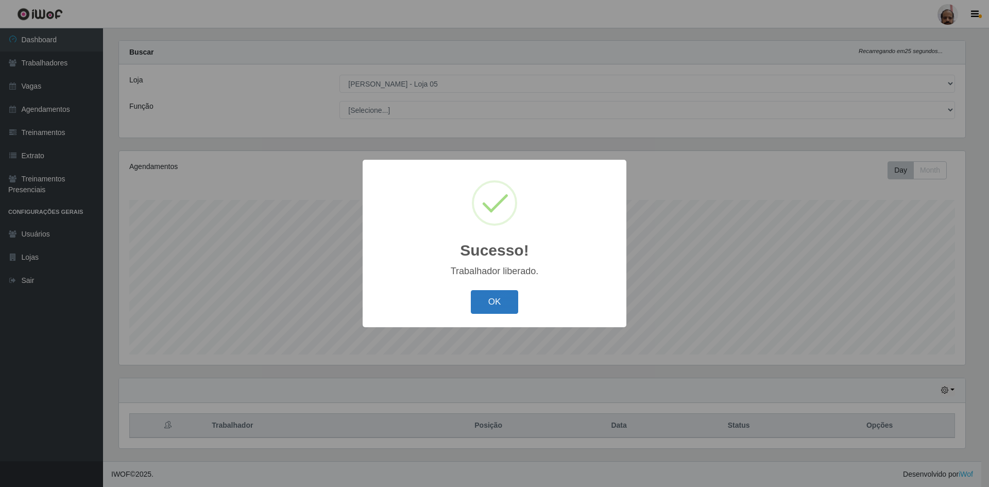
click at [499, 303] on button "OK" at bounding box center [495, 302] width 48 height 24
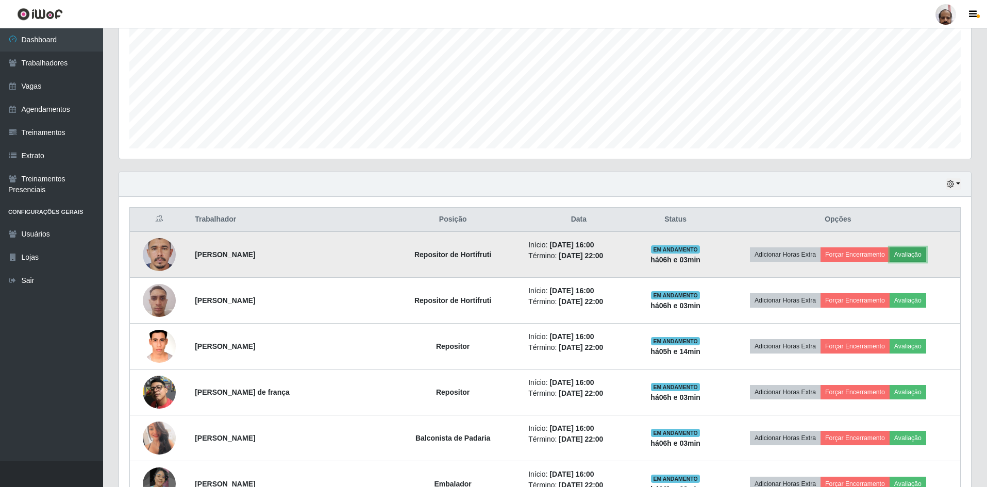
click at [917, 254] on button "Avaliação" at bounding box center [908, 254] width 37 height 14
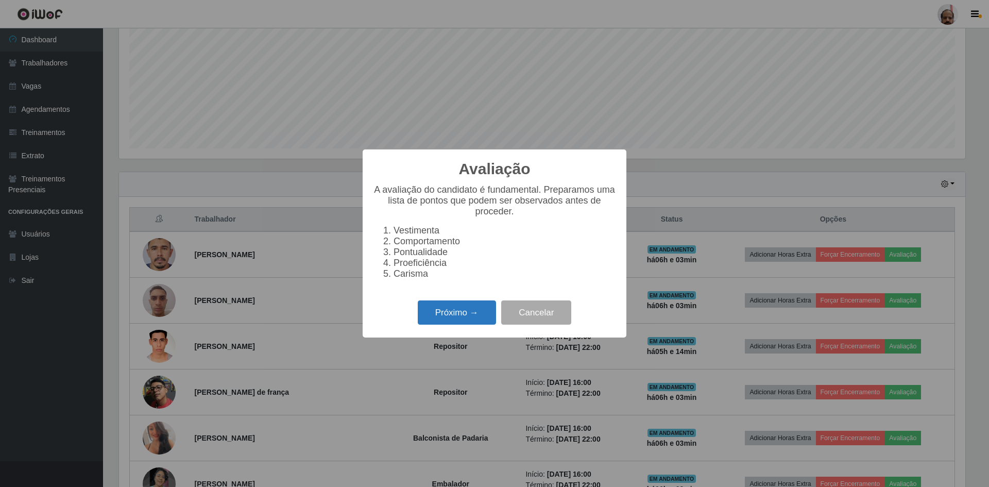
click at [442, 317] on button "Próximo →" at bounding box center [457, 312] width 78 height 24
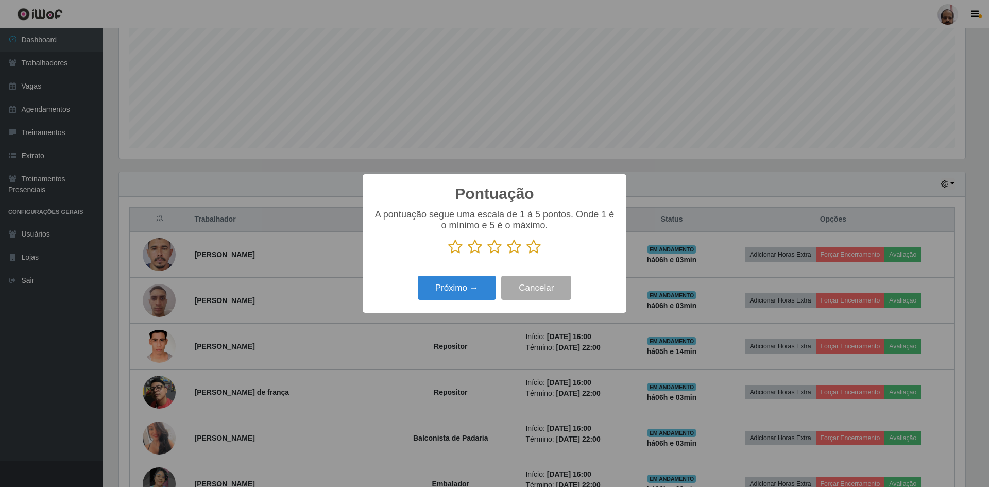
click at [534, 246] on icon at bounding box center [534, 246] width 14 height 15
click at [527, 255] on input "radio" at bounding box center [527, 255] width 0 height 0
click at [472, 278] on button "Próximo →" at bounding box center [457, 288] width 78 height 24
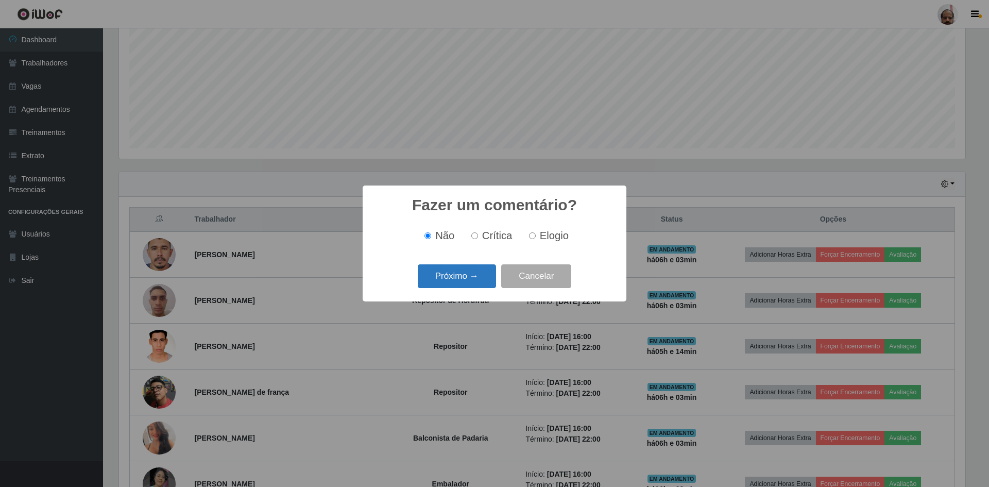
click at [478, 274] on button "Próximo →" at bounding box center [457, 276] width 78 height 24
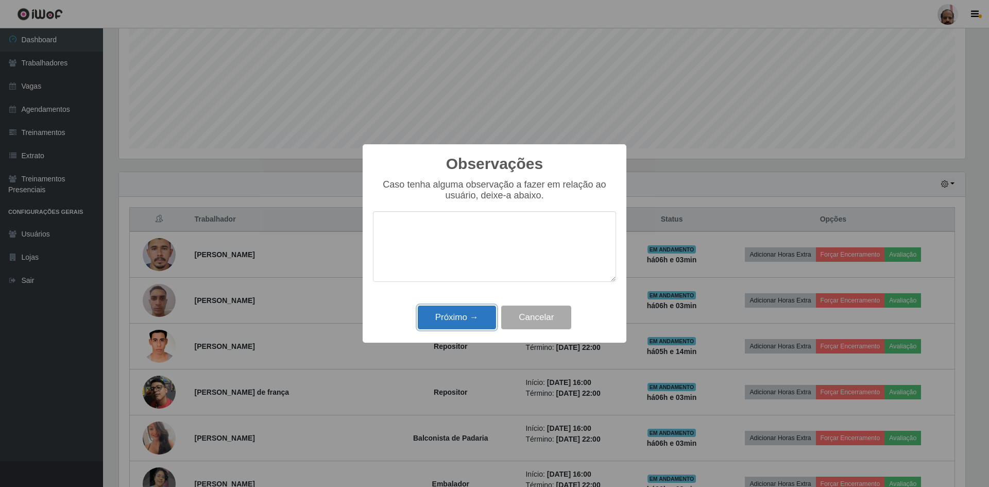
click at [460, 315] on button "Próximo →" at bounding box center [457, 318] width 78 height 24
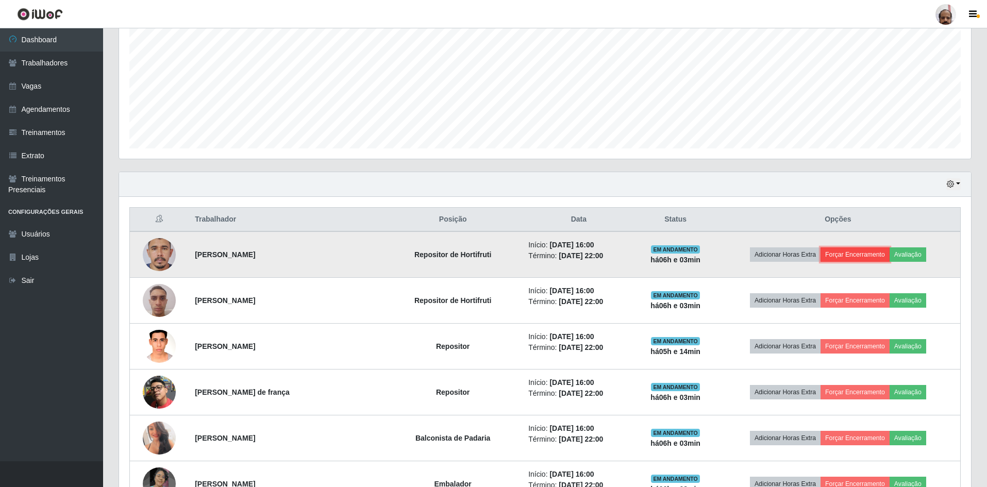
click at [870, 254] on button "Forçar Encerramento" at bounding box center [854, 254] width 69 height 14
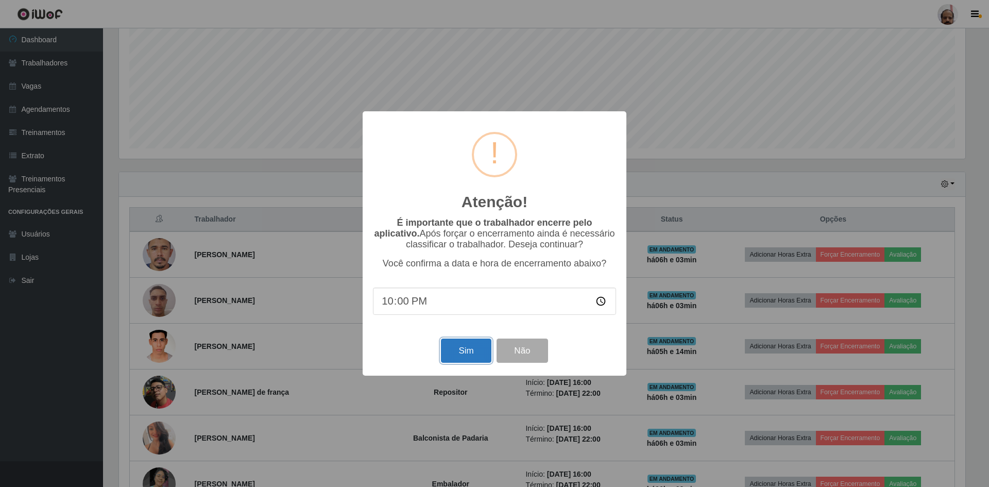
click at [470, 351] on button "Sim" at bounding box center [466, 351] width 50 height 24
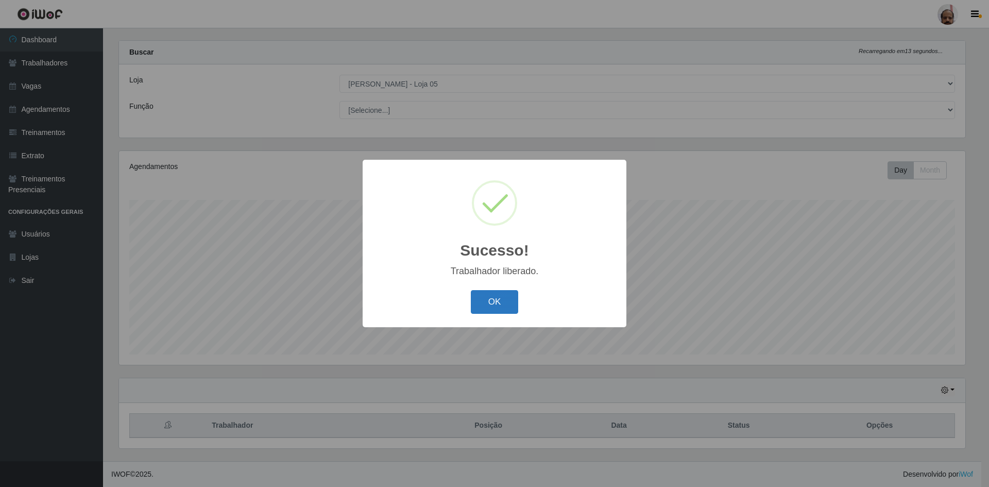
click at [510, 304] on button "OK" at bounding box center [495, 302] width 48 height 24
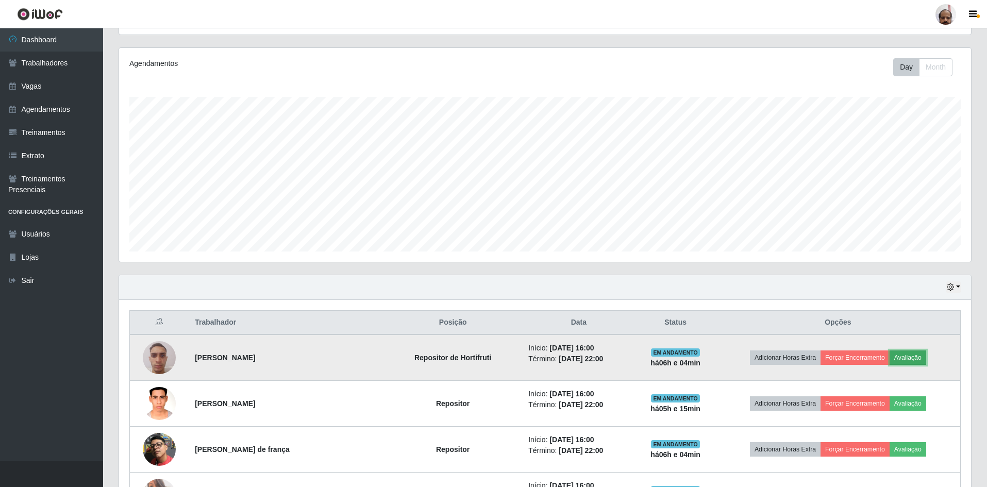
click at [909, 362] on button "Avaliação" at bounding box center [908, 357] width 37 height 14
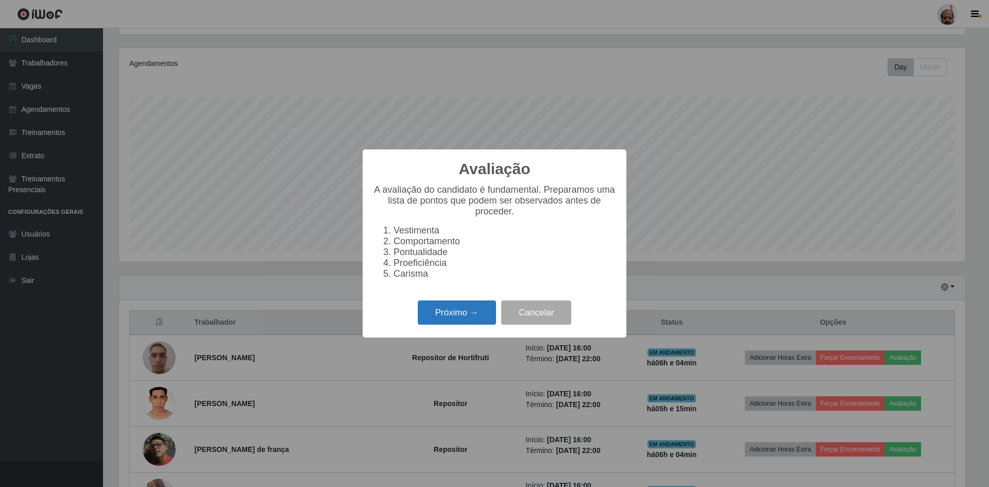
click at [442, 318] on button "Próximo →" at bounding box center [457, 312] width 78 height 24
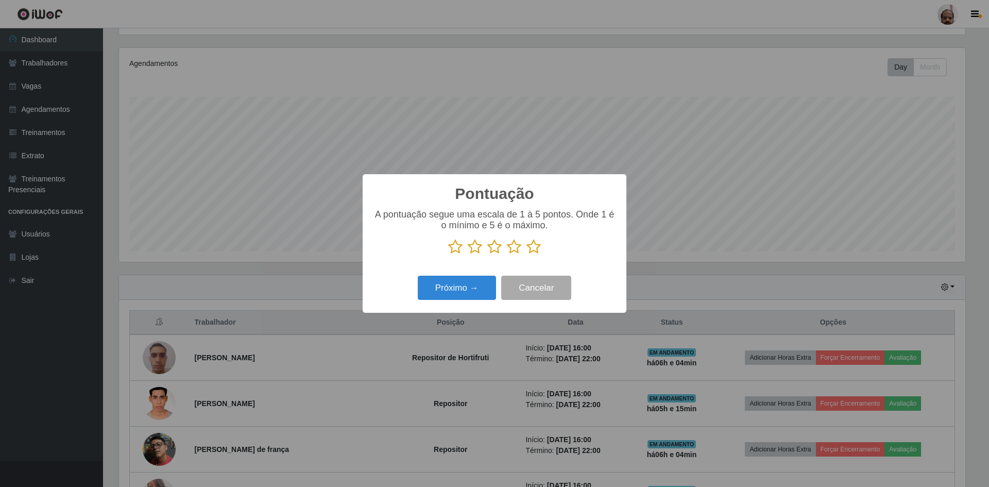
click at [537, 249] on icon at bounding box center [534, 246] width 14 height 15
click at [527, 255] on input "radio" at bounding box center [527, 255] width 0 height 0
click at [486, 280] on button "Próximo →" at bounding box center [457, 288] width 78 height 24
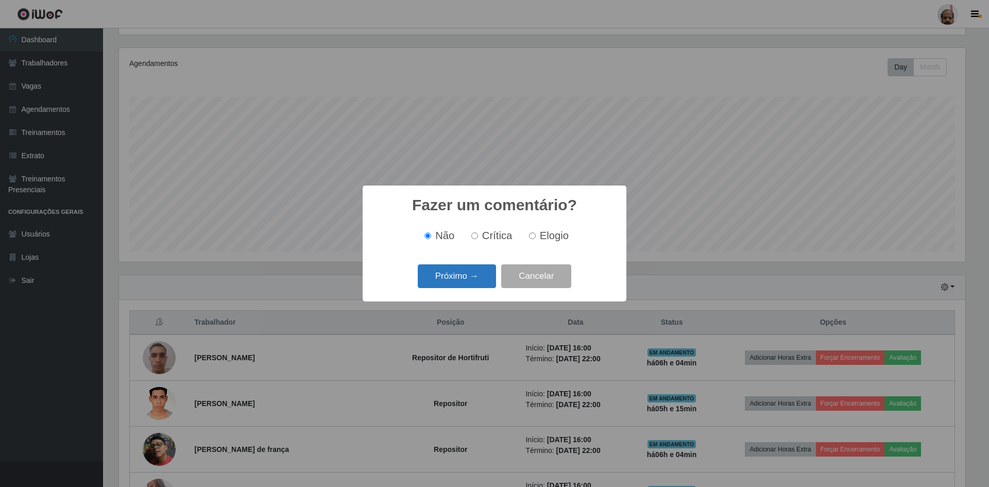
click at [449, 278] on button "Próximo →" at bounding box center [457, 276] width 78 height 24
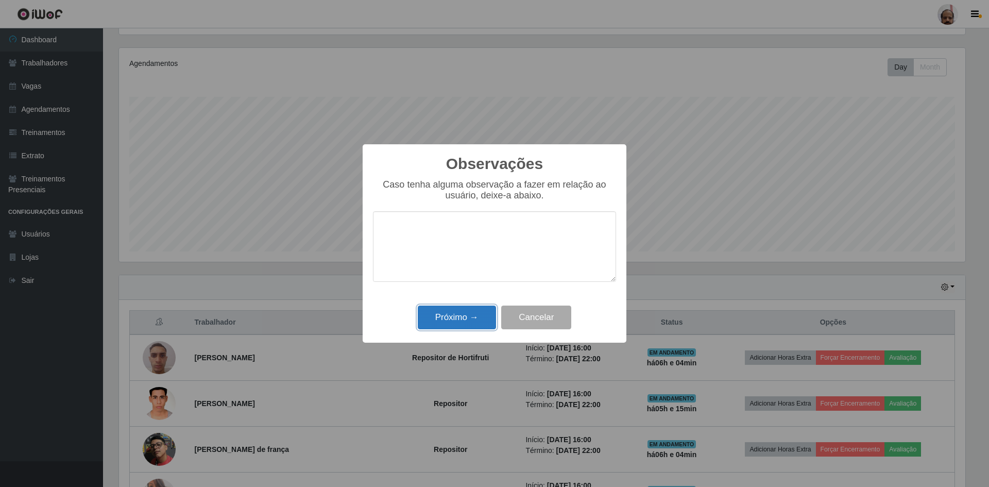
click at [448, 318] on button "Próximo →" at bounding box center [457, 318] width 78 height 24
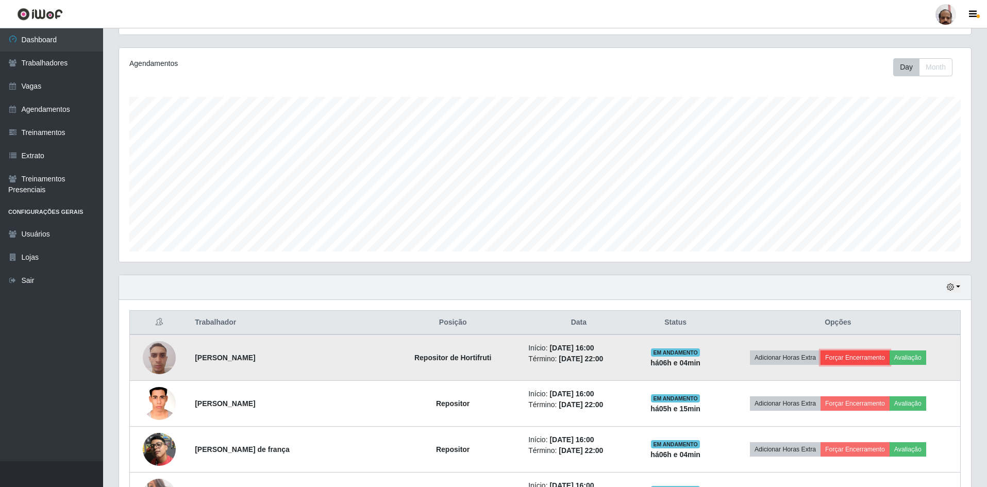
click at [859, 355] on button "Forçar Encerramento" at bounding box center [854, 357] width 69 height 14
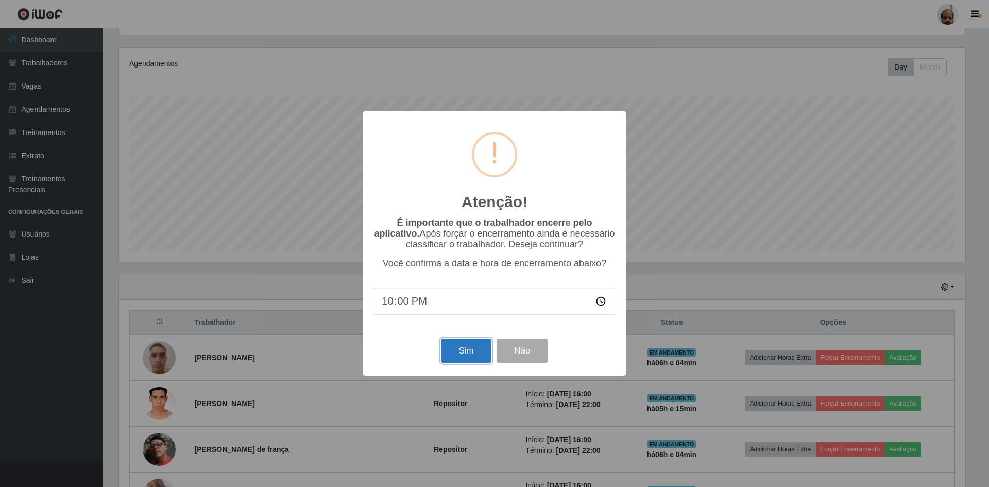
click at [469, 351] on button "Sim" at bounding box center [466, 351] width 50 height 24
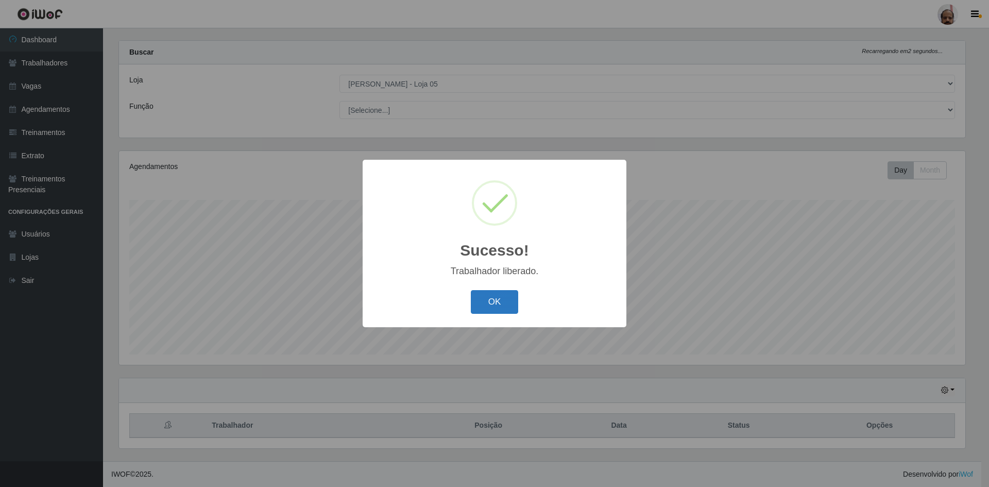
click at [494, 302] on button "OK" at bounding box center [495, 302] width 48 height 24
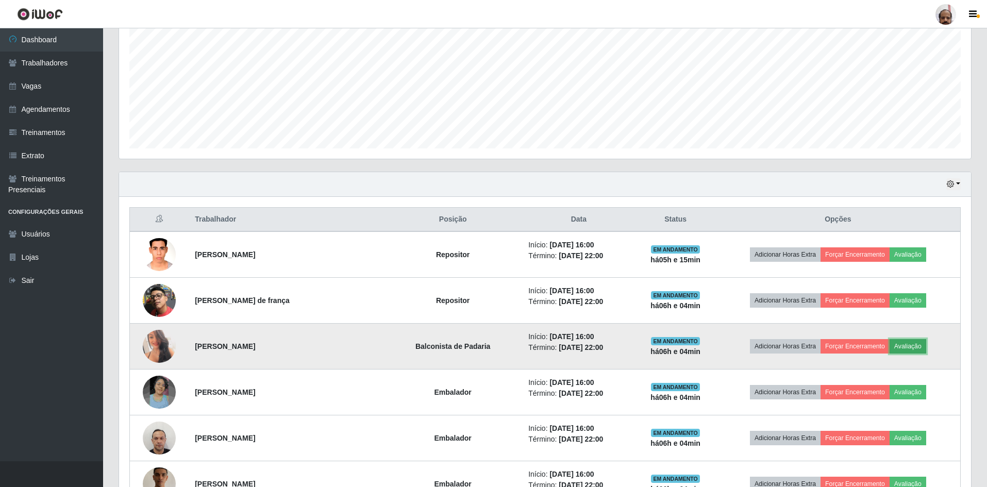
click at [926, 346] on button "Avaliação" at bounding box center [908, 346] width 37 height 14
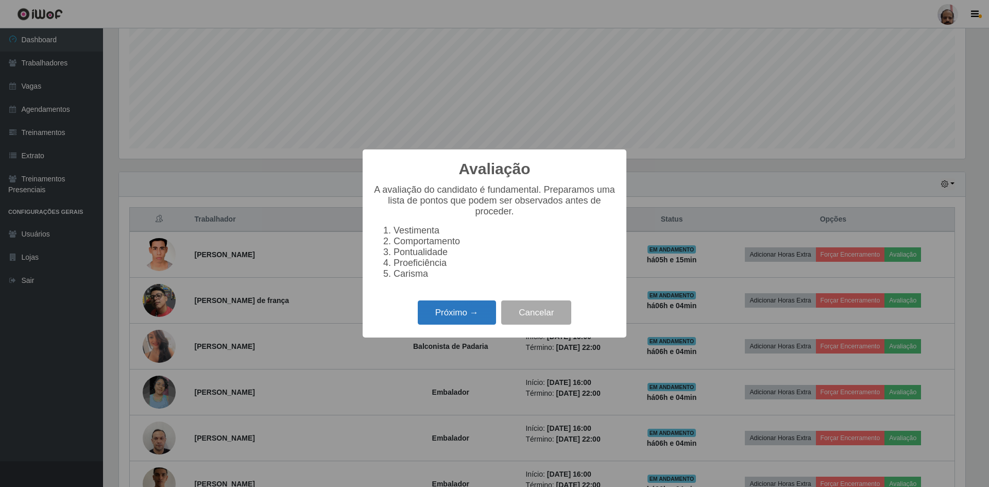
click at [473, 322] on button "Próximo →" at bounding box center [457, 312] width 78 height 24
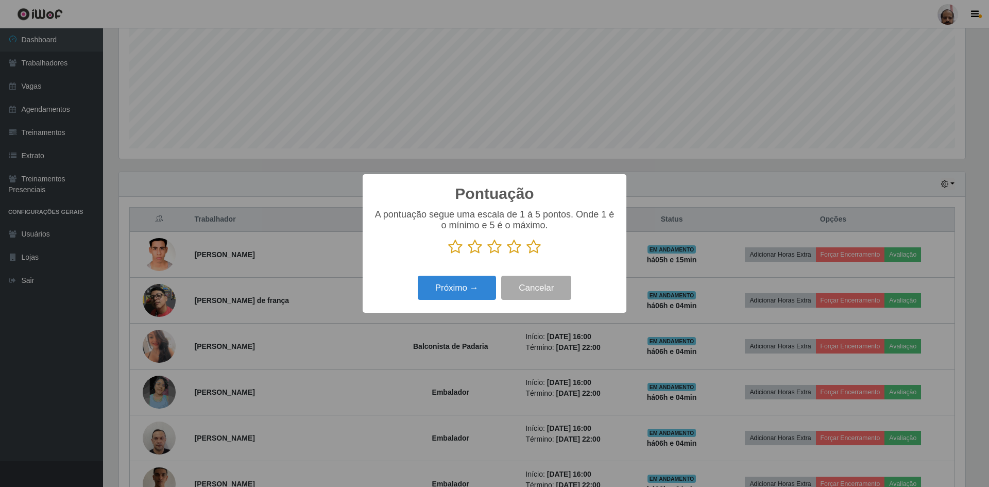
click at [536, 250] on icon at bounding box center [534, 246] width 14 height 15
click at [527, 255] on input "radio" at bounding box center [527, 255] width 0 height 0
click at [473, 284] on button "Próximo →" at bounding box center [457, 288] width 78 height 24
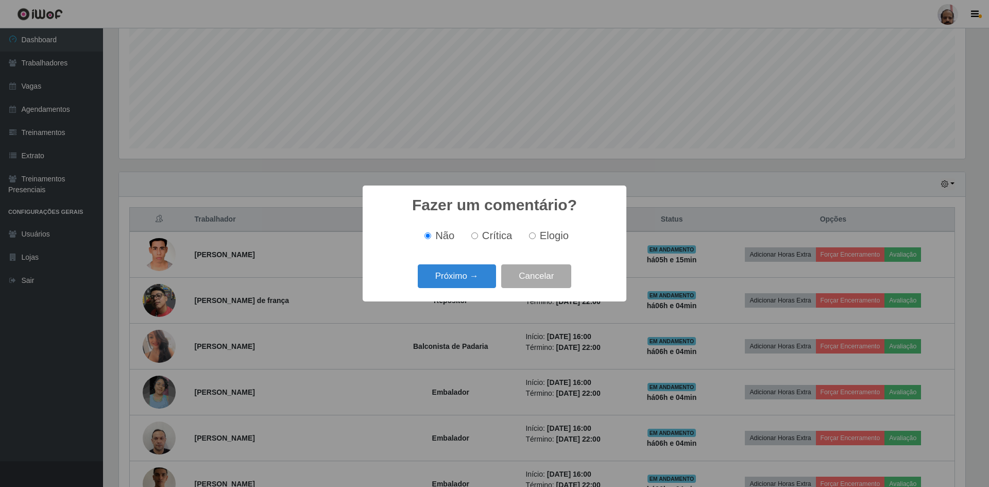
click at [456, 291] on div "Próximo → Cancelar" at bounding box center [494, 275] width 243 height 29
click at [463, 280] on button "Próximo →" at bounding box center [457, 276] width 78 height 24
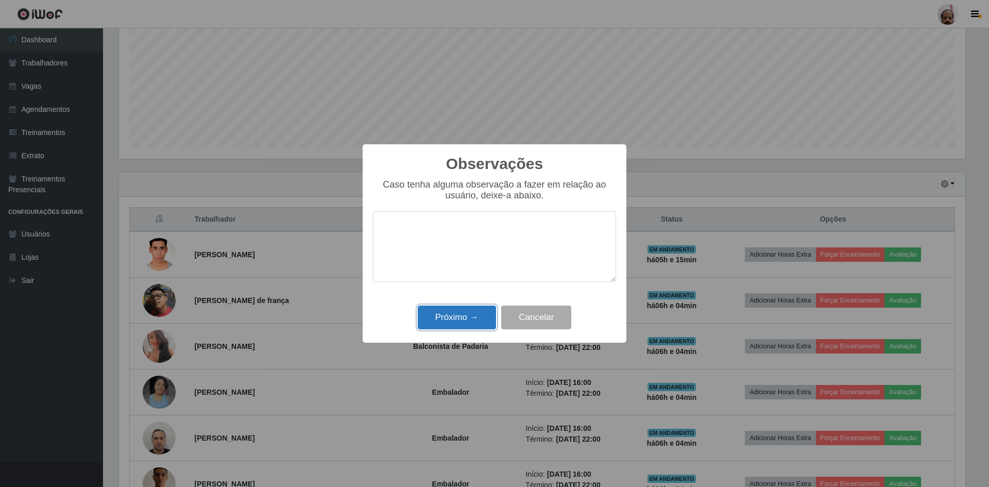
click at [478, 310] on button "Próximo →" at bounding box center [457, 318] width 78 height 24
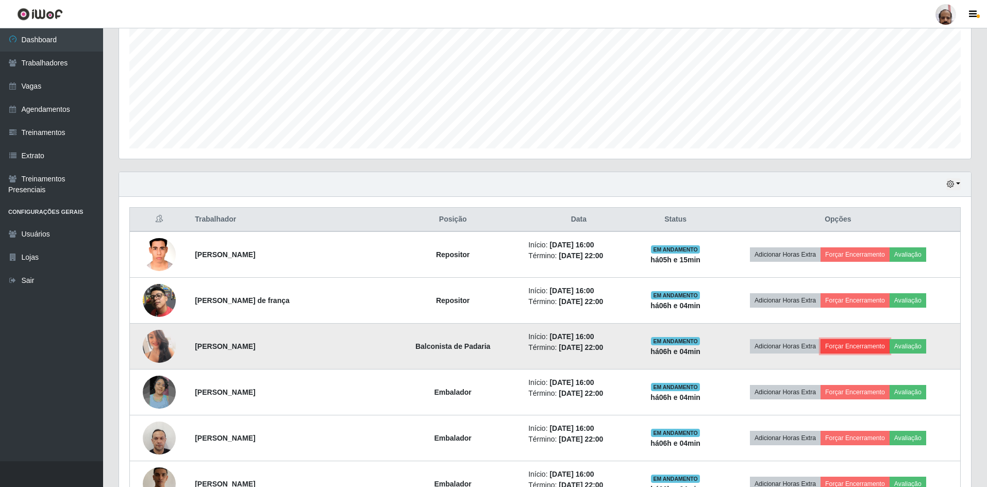
click at [871, 349] on button "Forçar Encerramento" at bounding box center [854, 346] width 69 height 14
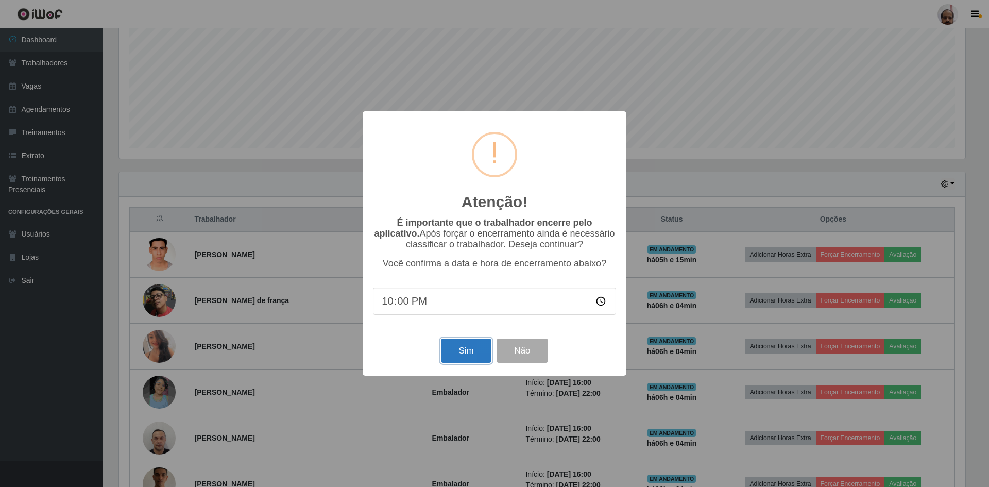
click at [449, 351] on button "Sim" at bounding box center [466, 351] width 50 height 24
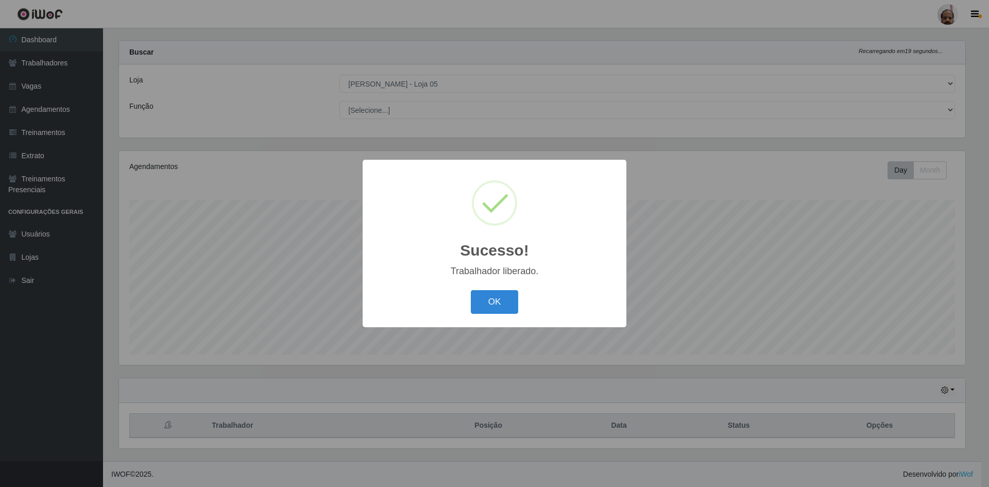
click at [485, 298] on button "OK" at bounding box center [495, 302] width 48 height 24
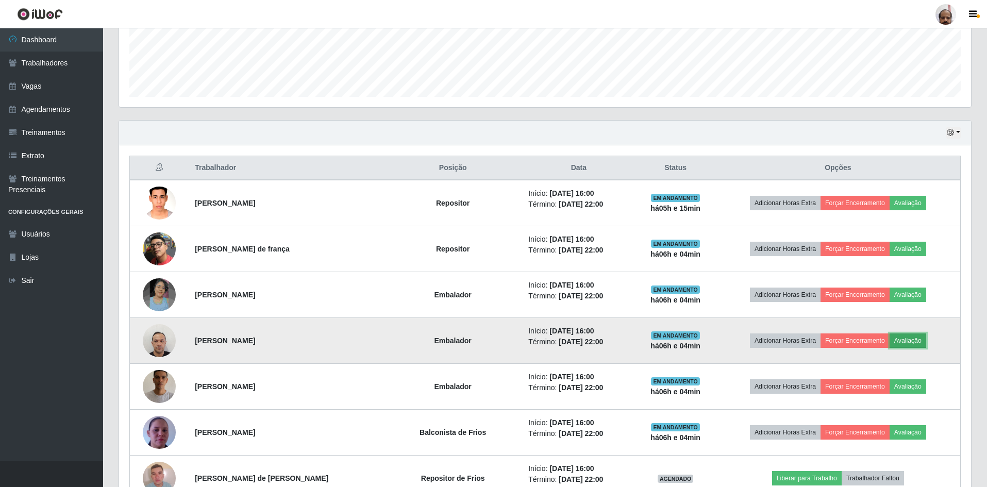
click at [924, 342] on button "Avaliação" at bounding box center [908, 340] width 37 height 14
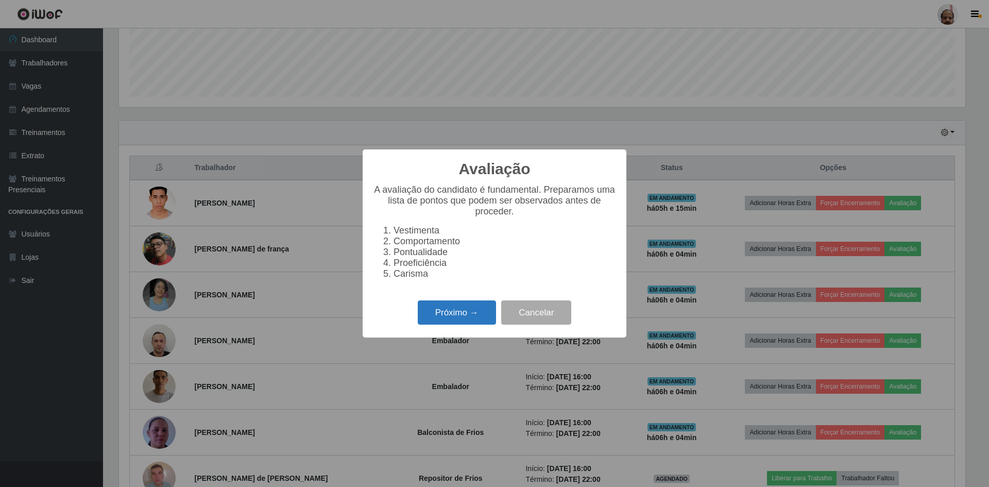
click at [451, 317] on button "Próximo →" at bounding box center [457, 312] width 78 height 24
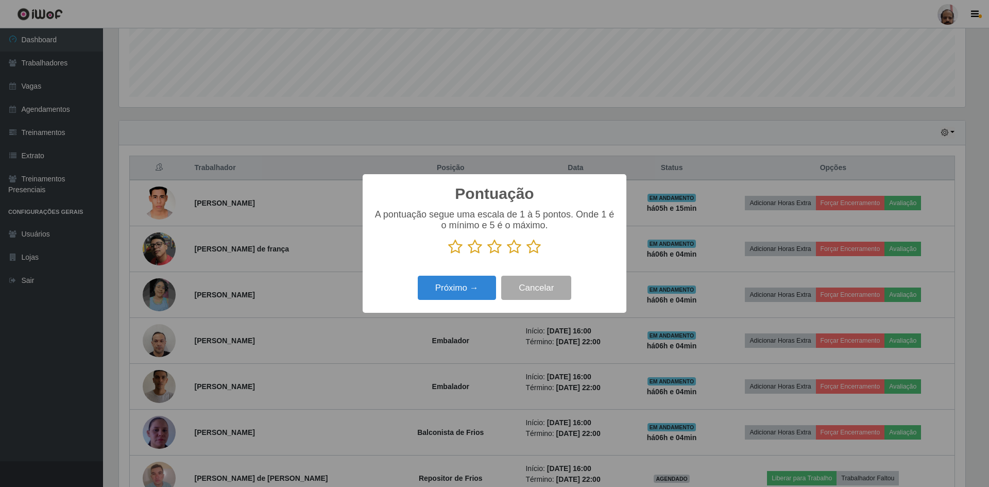
click at [532, 247] on icon at bounding box center [534, 246] width 14 height 15
click at [527, 255] on input "radio" at bounding box center [527, 255] width 0 height 0
click at [469, 284] on button "Próximo →" at bounding box center [457, 288] width 78 height 24
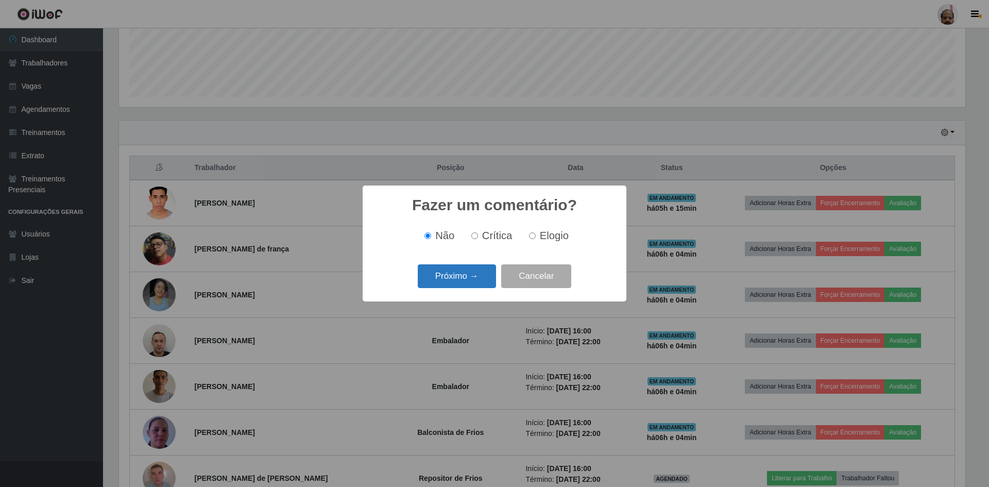
click at [467, 278] on button "Próximo →" at bounding box center [457, 276] width 78 height 24
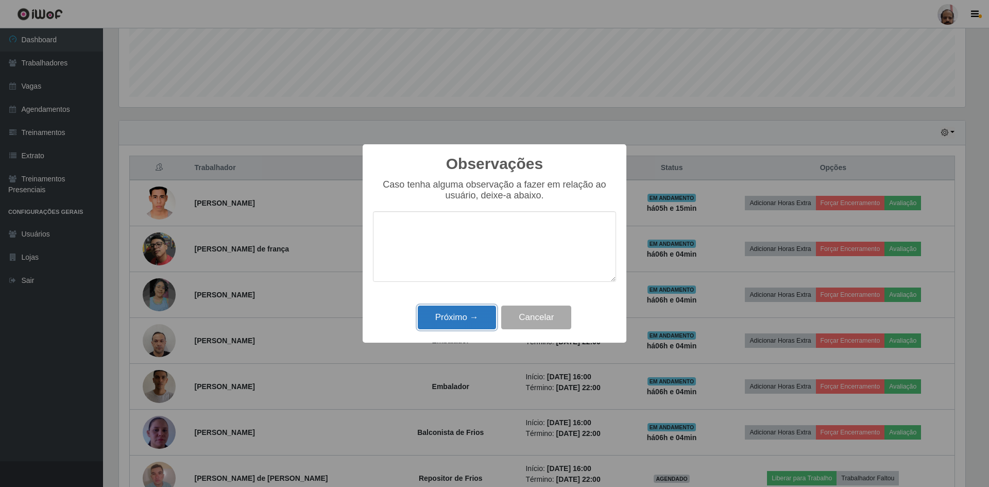
click at [467, 317] on button "Próximo →" at bounding box center [457, 318] width 78 height 24
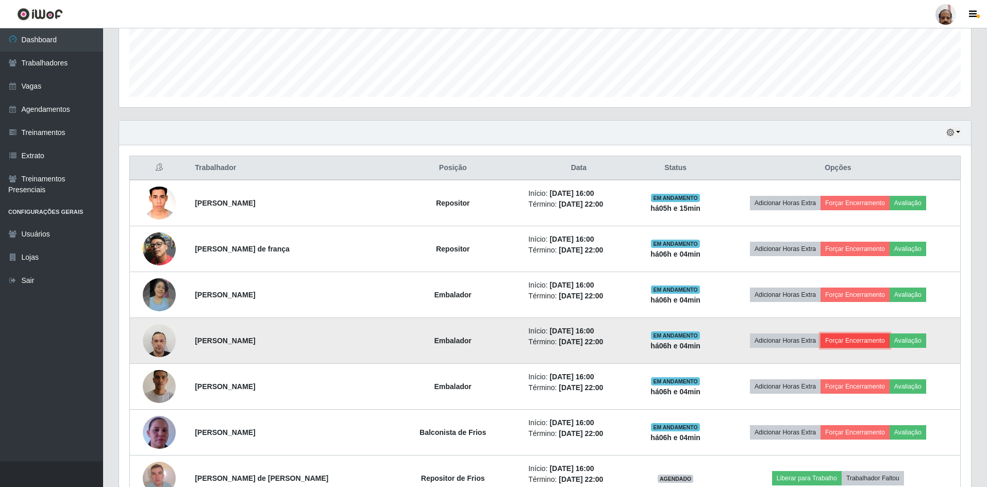
click at [884, 339] on button "Forçar Encerramento" at bounding box center [854, 340] width 69 height 14
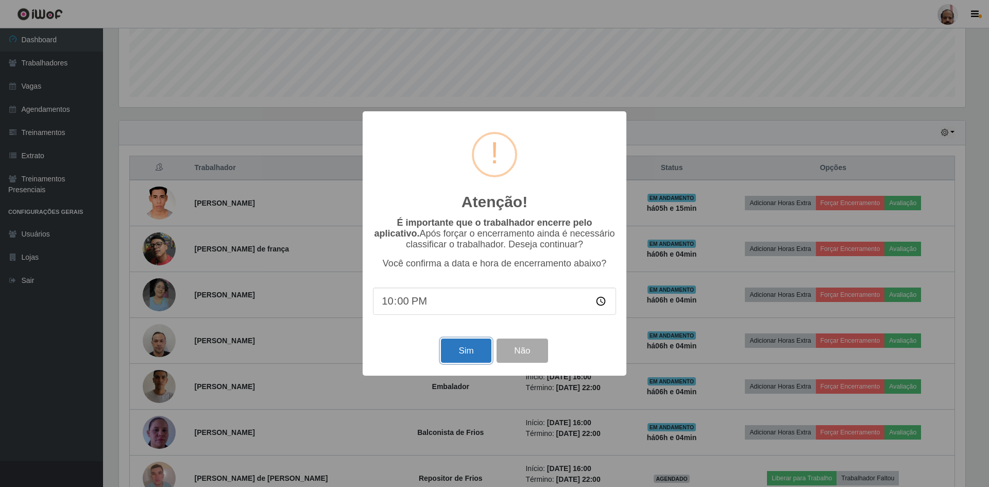
click at [468, 358] on button "Sim" at bounding box center [466, 351] width 50 height 24
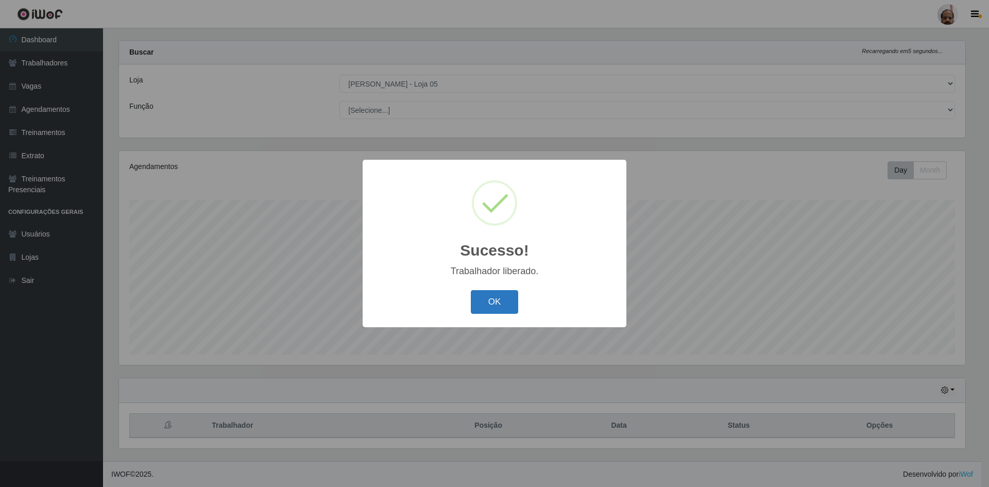
click at [489, 309] on button "OK" at bounding box center [495, 302] width 48 height 24
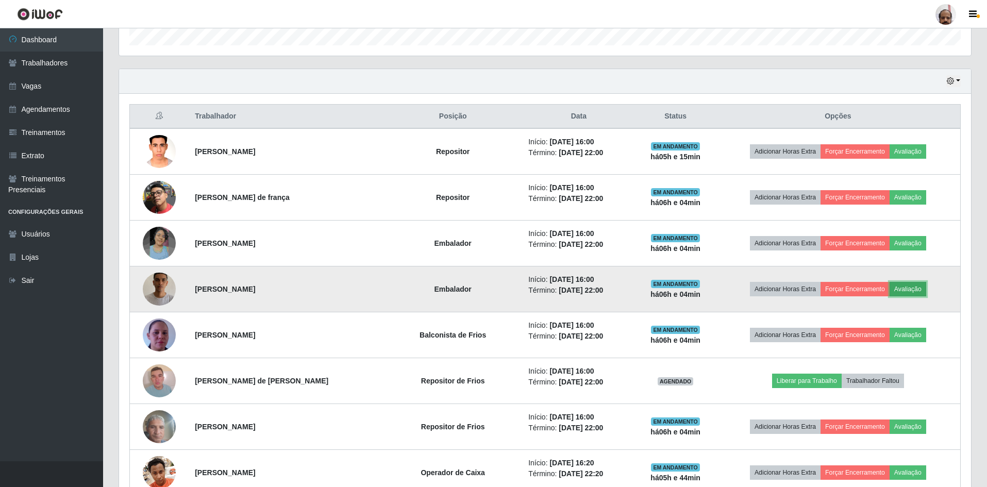
click at [903, 290] on button "Avaliação" at bounding box center [908, 289] width 37 height 14
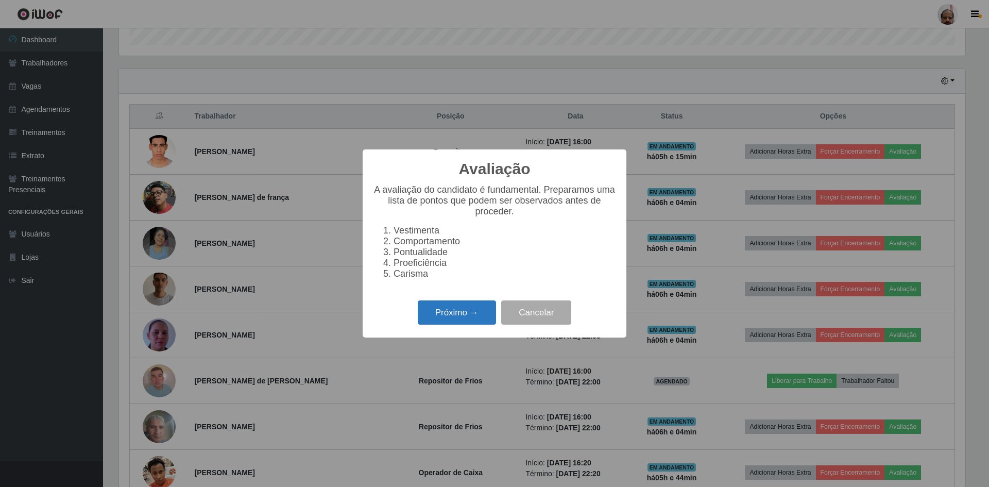
click at [471, 316] on button "Próximo →" at bounding box center [457, 312] width 78 height 24
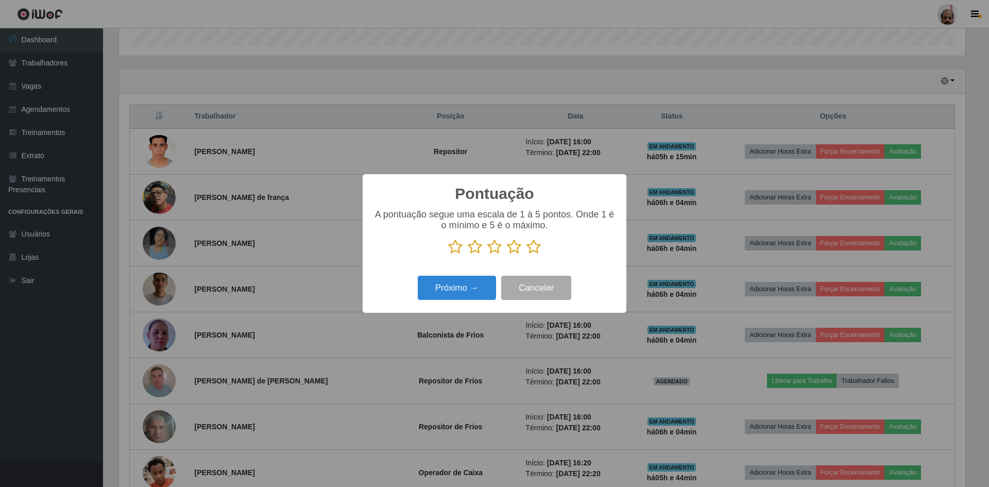
click at [539, 249] on icon at bounding box center [534, 246] width 14 height 15
click at [527, 255] on input "radio" at bounding box center [527, 255] width 0 height 0
click at [466, 284] on button "Próximo →" at bounding box center [457, 288] width 78 height 24
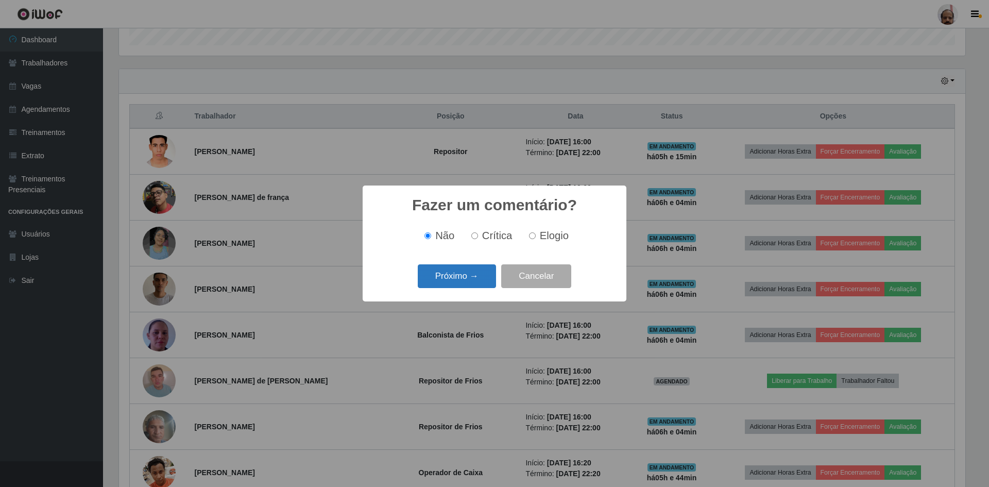
click at [479, 280] on button "Próximo →" at bounding box center [457, 276] width 78 height 24
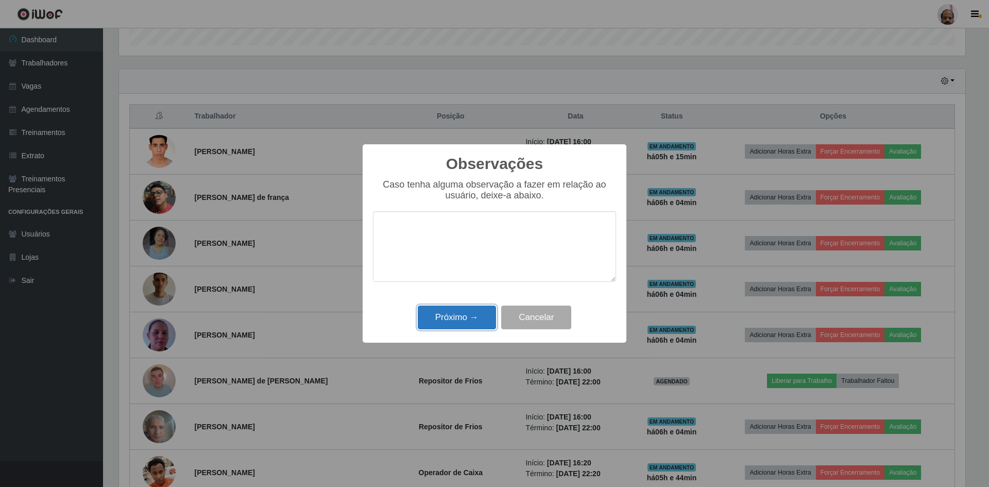
click at [474, 316] on button "Próximo →" at bounding box center [457, 318] width 78 height 24
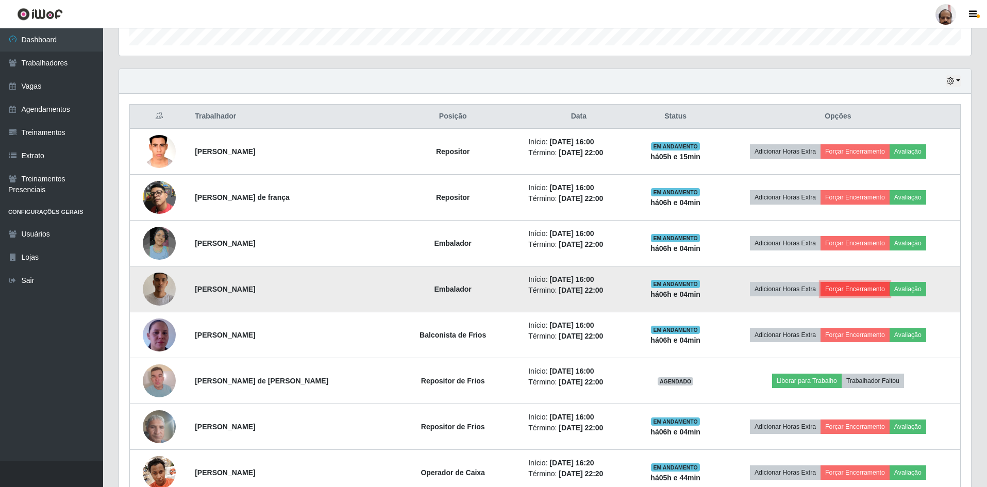
click at [861, 289] on button "Forçar Encerramento" at bounding box center [854, 289] width 69 height 14
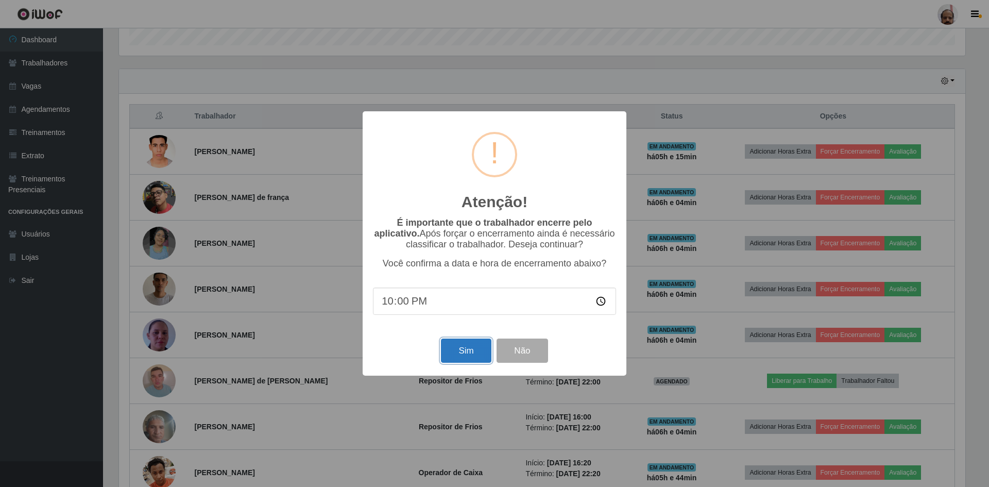
click at [480, 346] on button "Sim" at bounding box center [466, 351] width 50 height 24
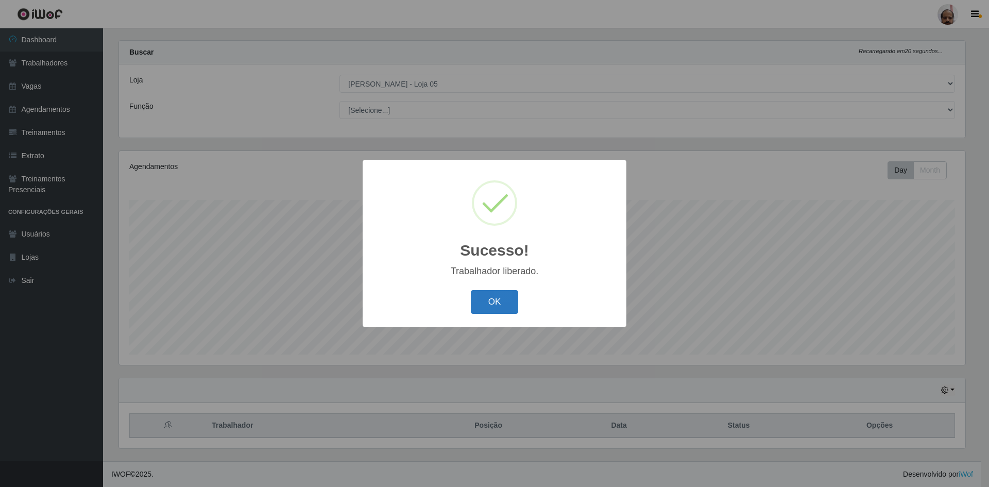
click at [508, 306] on button "OK" at bounding box center [495, 302] width 48 height 24
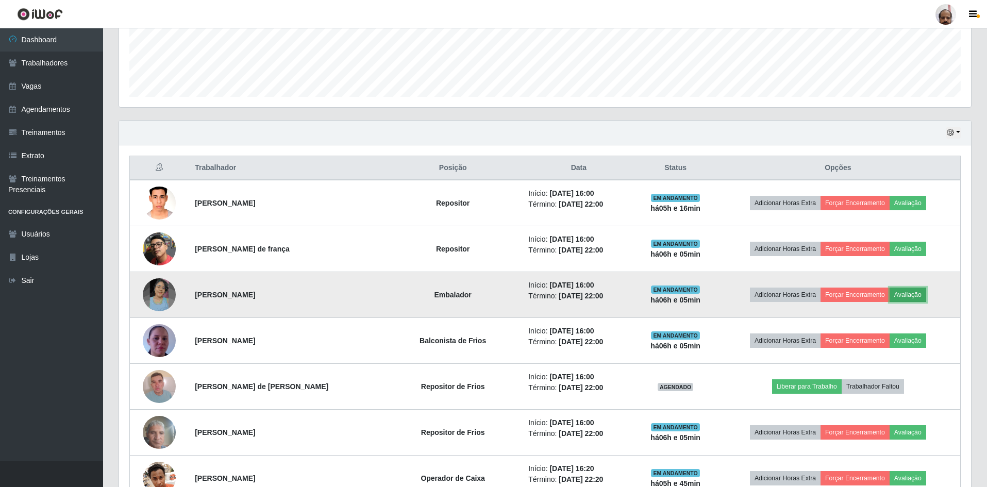
click at [921, 293] on button "Avaliação" at bounding box center [908, 295] width 37 height 14
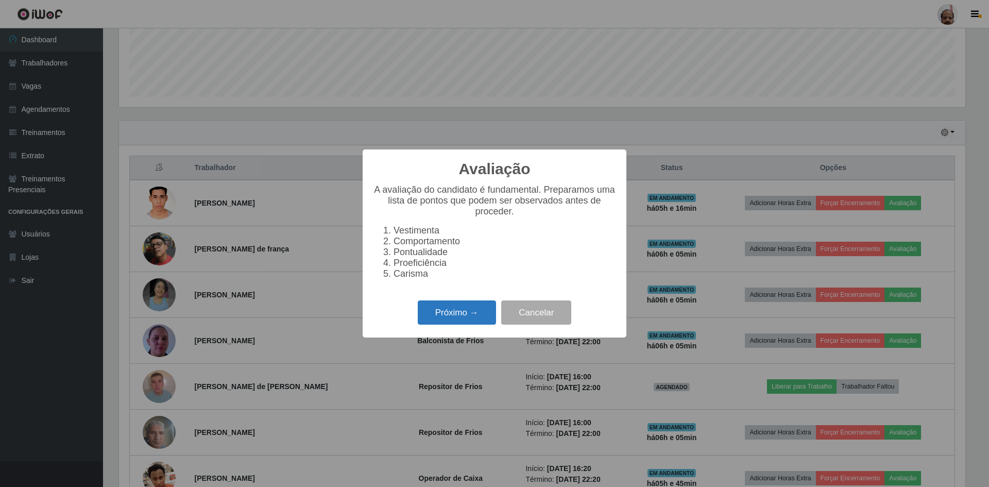
click at [452, 317] on button "Próximo →" at bounding box center [457, 312] width 78 height 24
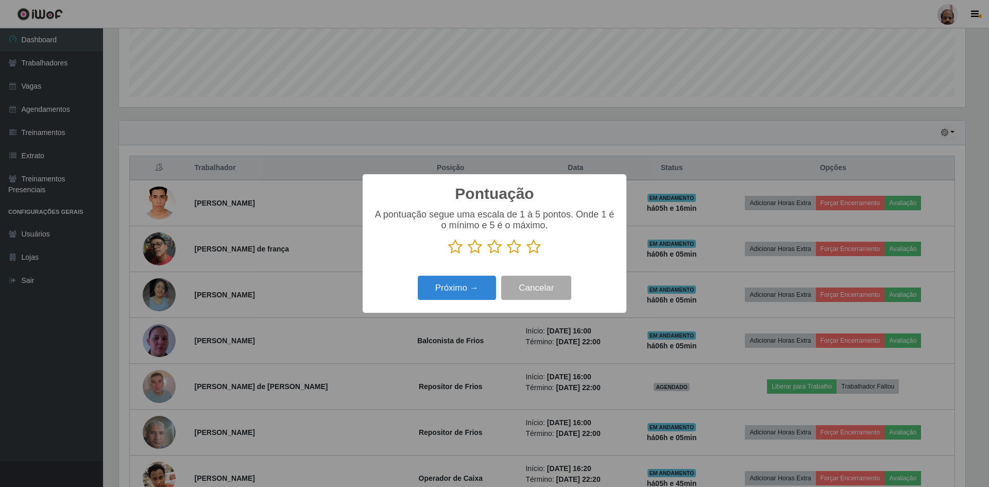
click at [536, 254] on icon at bounding box center [534, 246] width 14 height 15
click at [527, 255] on input "radio" at bounding box center [527, 255] width 0 height 0
click at [454, 295] on button "Próximo →" at bounding box center [457, 288] width 78 height 24
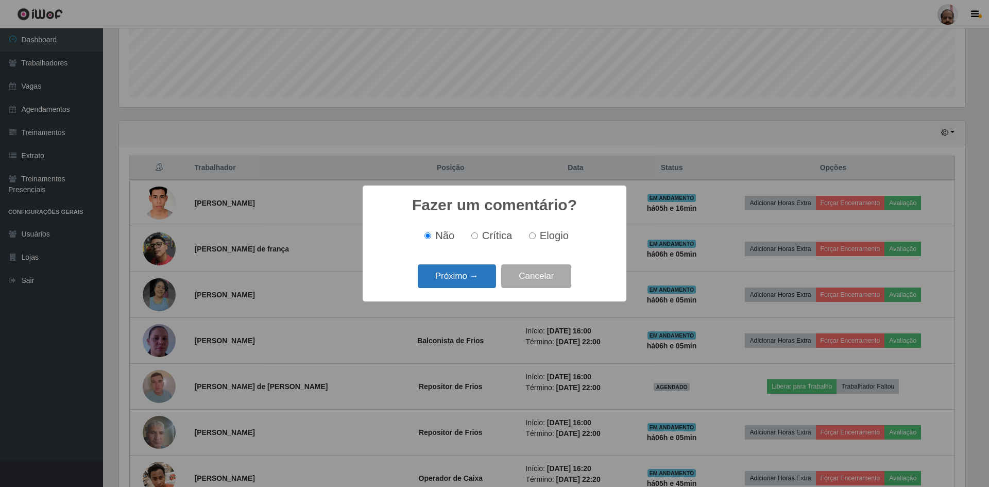
click at [479, 278] on button "Próximo →" at bounding box center [457, 276] width 78 height 24
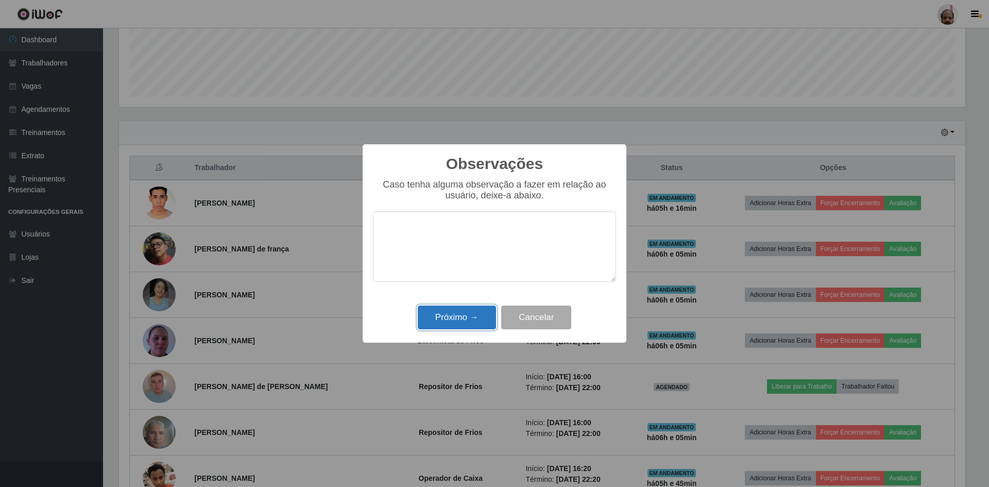
click at [469, 316] on button "Próximo →" at bounding box center [457, 318] width 78 height 24
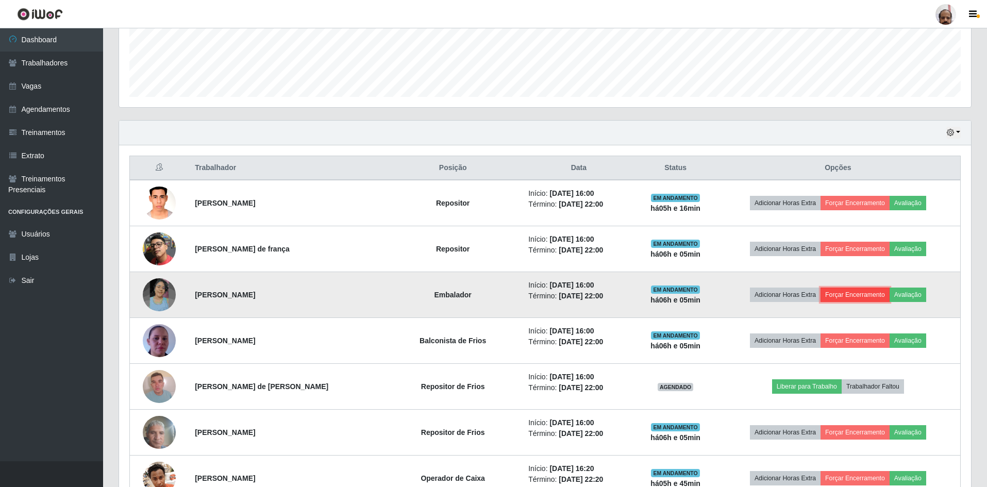
click at [857, 295] on button "Forçar Encerramento" at bounding box center [854, 295] width 69 height 14
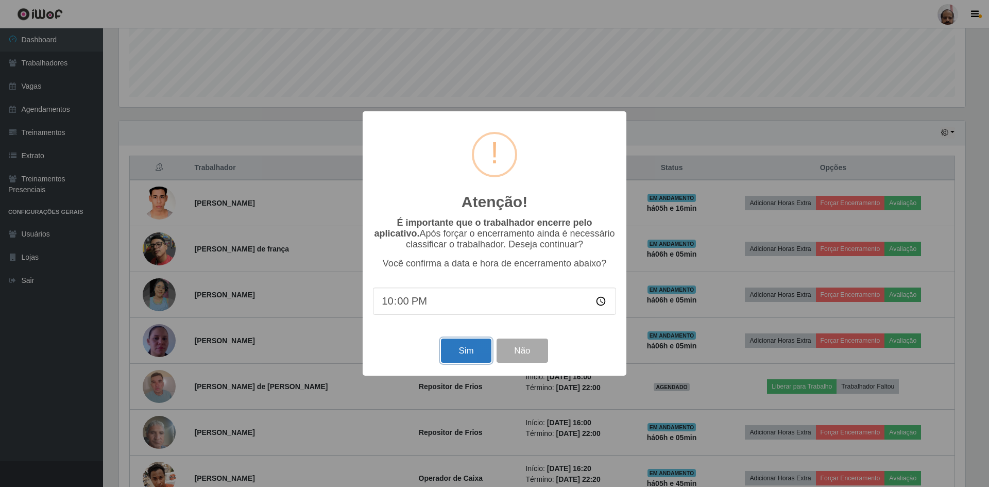
click at [469, 350] on button "Sim" at bounding box center [466, 351] width 50 height 24
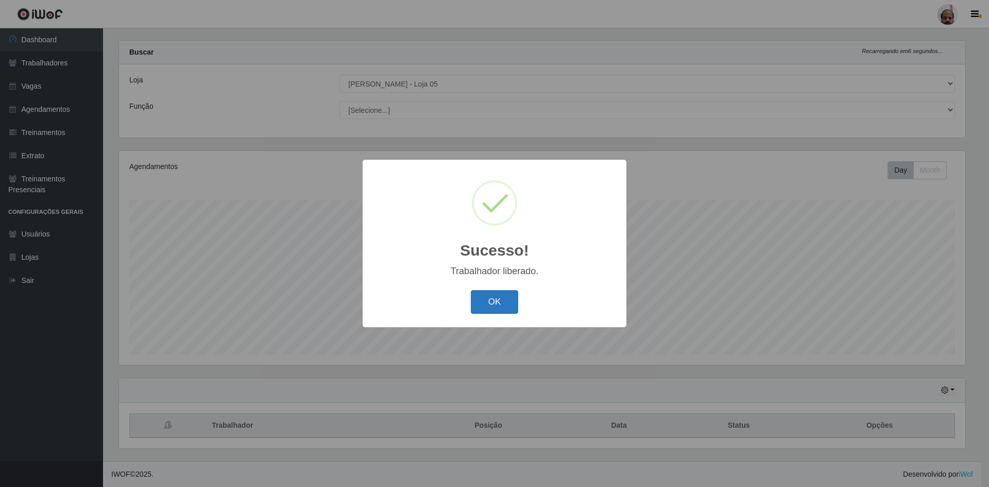
click at [500, 307] on button "OK" at bounding box center [495, 302] width 48 height 24
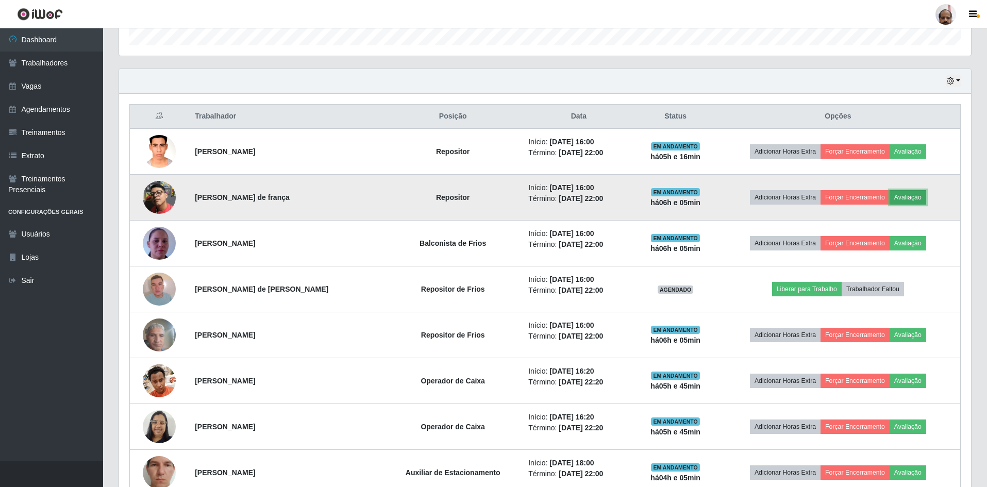
click at [910, 193] on button "Avaliação" at bounding box center [908, 197] width 37 height 14
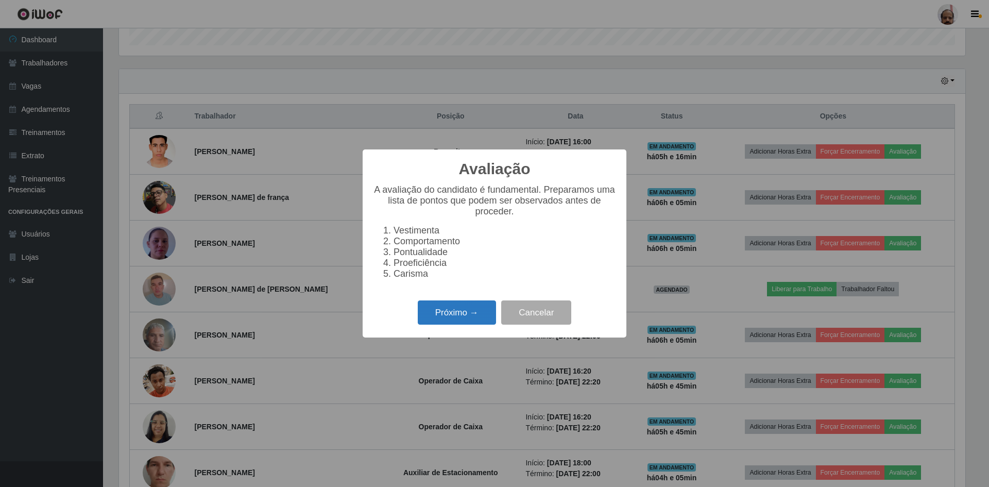
click at [441, 314] on button "Próximo →" at bounding box center [457, 312] width 78 height 24
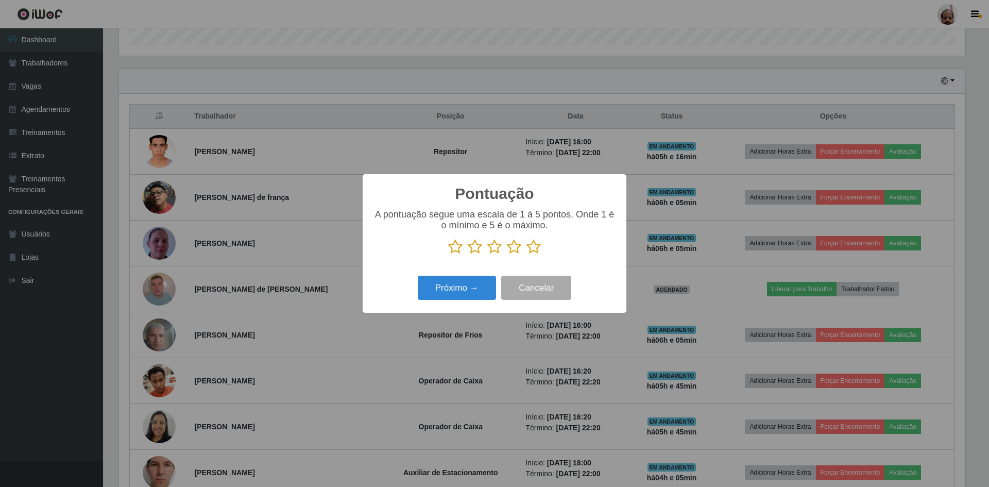
click at [535, 246] on icon at bounding box center [534, 246] width 14 height 15
click at [527, 255] on input "radio" at bounding box center [527, 255] width 0 height 0
click at [468, 288] on button "Próximo →" at bounding box center [457, 288] width 78 height 24
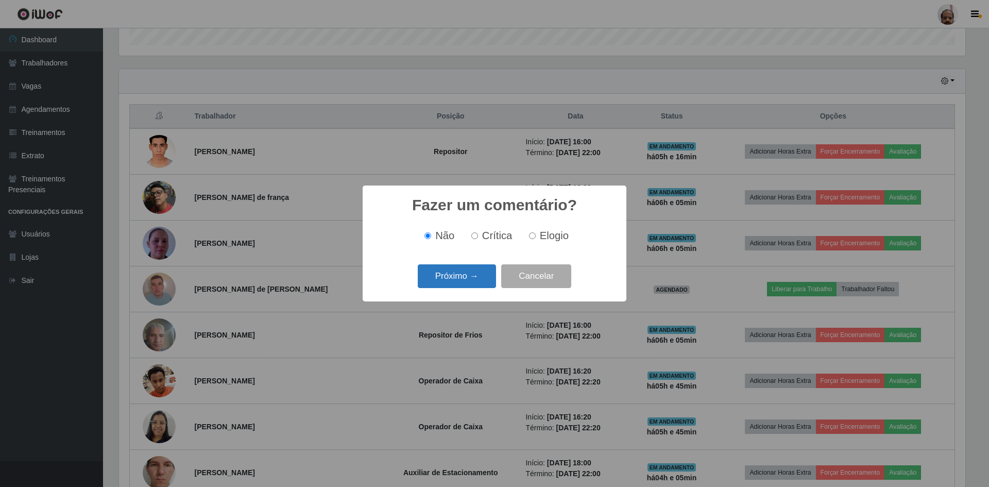
click at [474, 281] on button "Próximo →" at bounding box center [457, 276] width 78 height 24
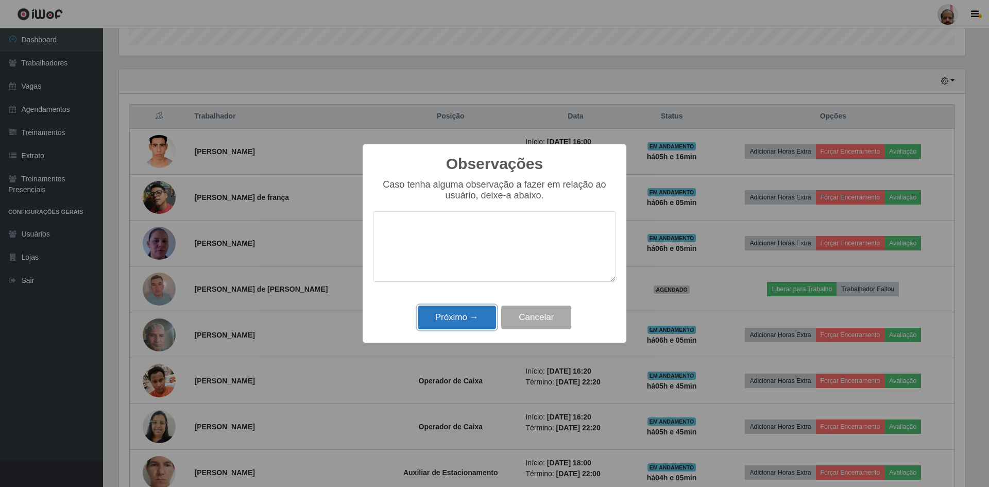
click at [461, 313] on button "Próximo →" at bounding box center [457, 318] width 78 height 24
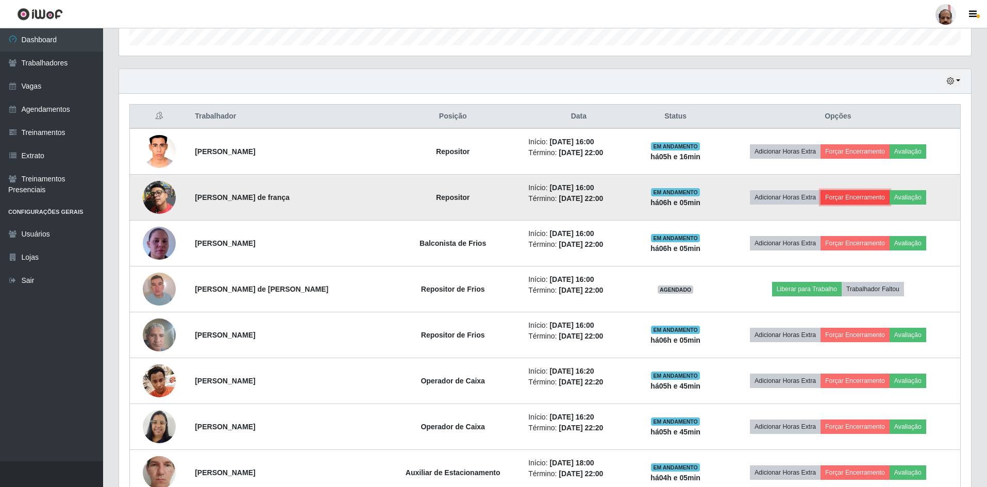
click at [859, 199] on button "Forçar Encerramento" at bounding box center [854, 197] width 69 height 14
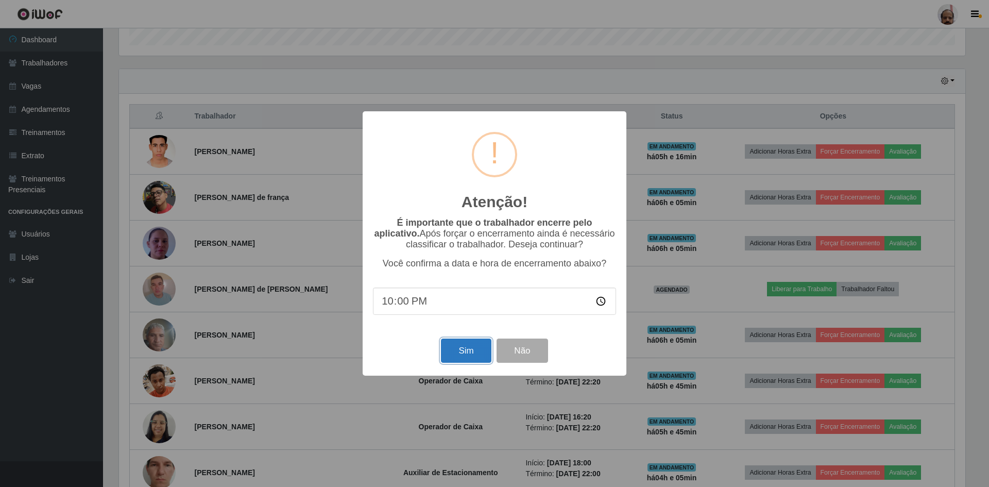
click at [468, 356] on button "Sim" at bounding box center [466, 351] width 50 height 24
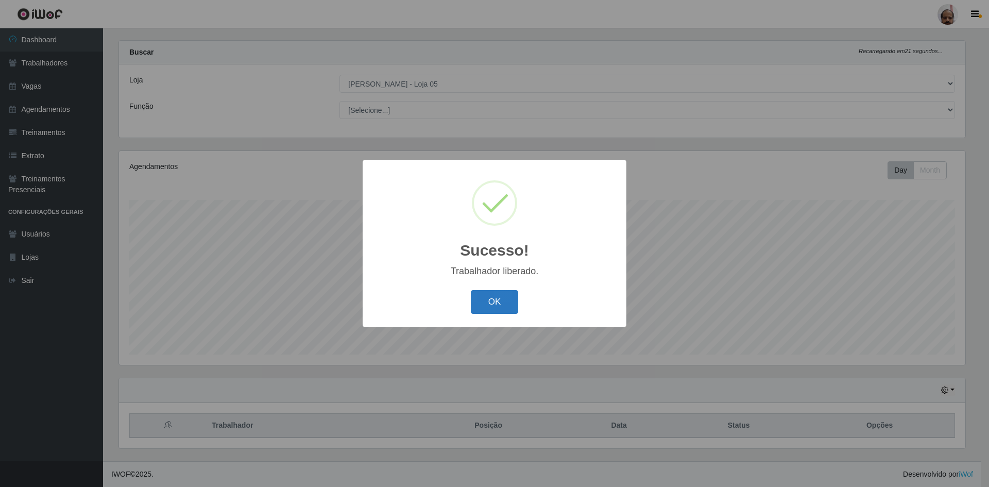
click at [507, 300] on button "OK" at bounding box center [495, 302] width 48 height 24
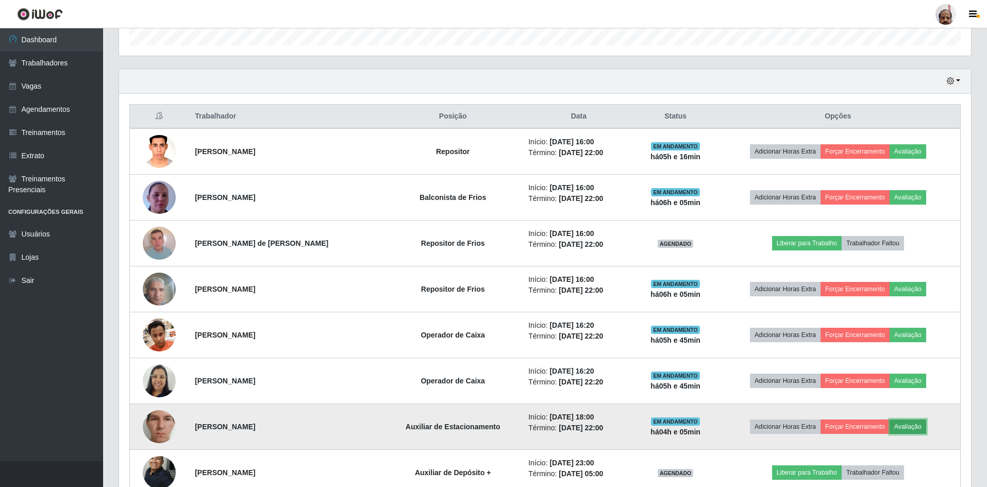
click at [918, 425] on button "Avaliação" at bounding box center [908, 427] width 37 height 14
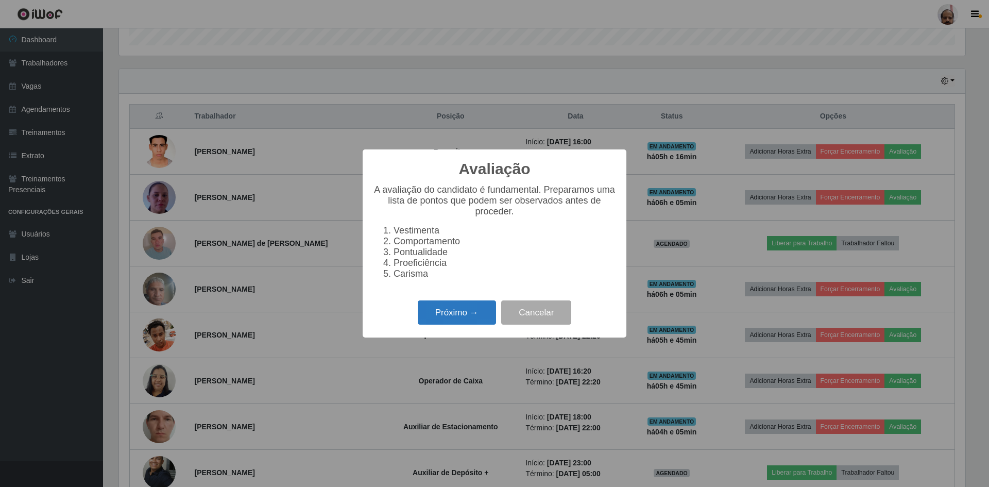
click at [480, 315] on button "Próximo →" at bounding box center [457, 312] width 78 height 24
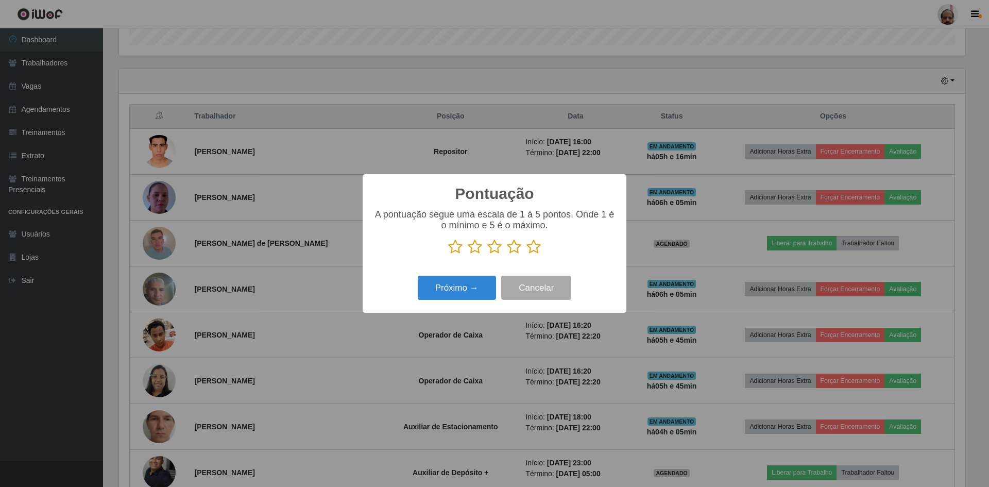
click at [531, 248] on icon at bounding box center [534, 246] width 14 height 15
click at [527, 255] on input "radio" at bounding box center [527, 255] width 0 height 0
click at [474, 284] on button "Próximo →" at bounding box center [457, 288] width 78 height 24
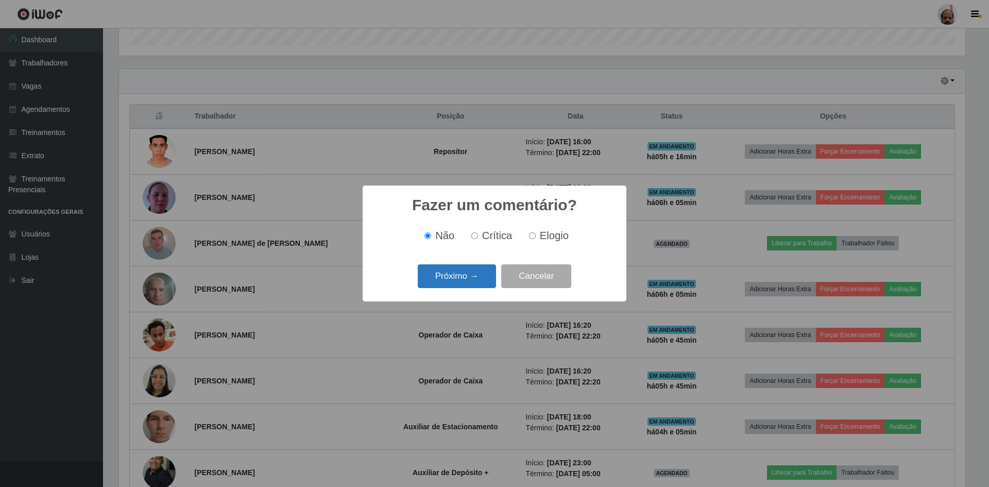
click at [466, 281] on button "Próximo →" at bounding box center [457, 276] width 78 height 24
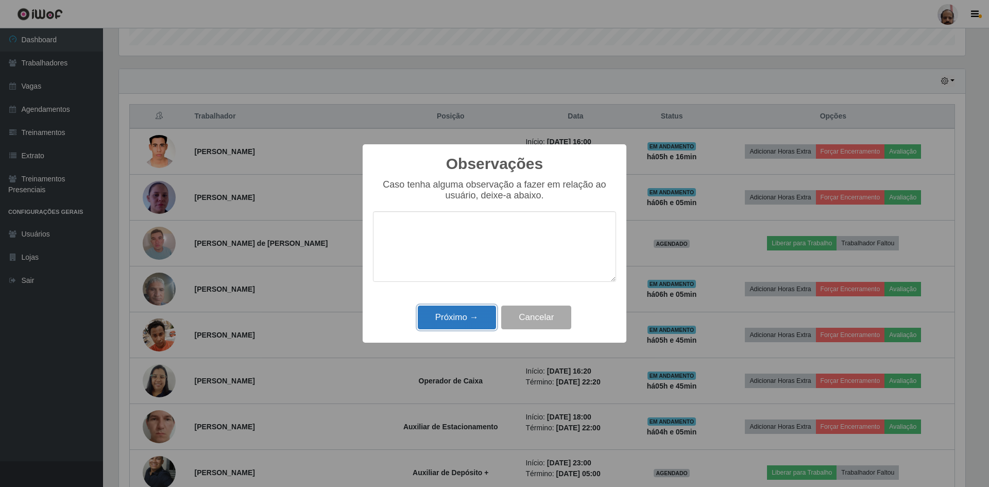
click at [457, 315] on button "Próximo →" at bounding box center [457, 318] width 78 height 24
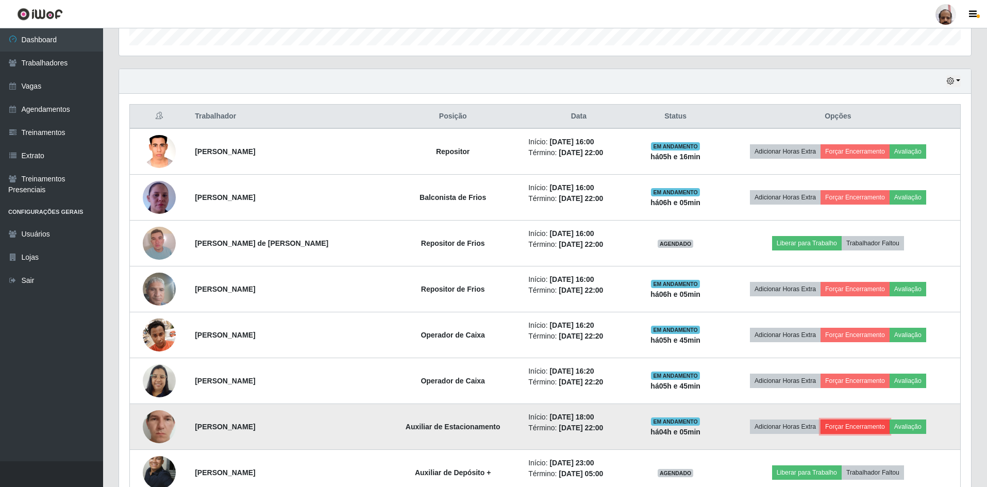
click at [854, 427] on button "Forçar Encerramento" at bounding box center [854, 427] width 69 height 14
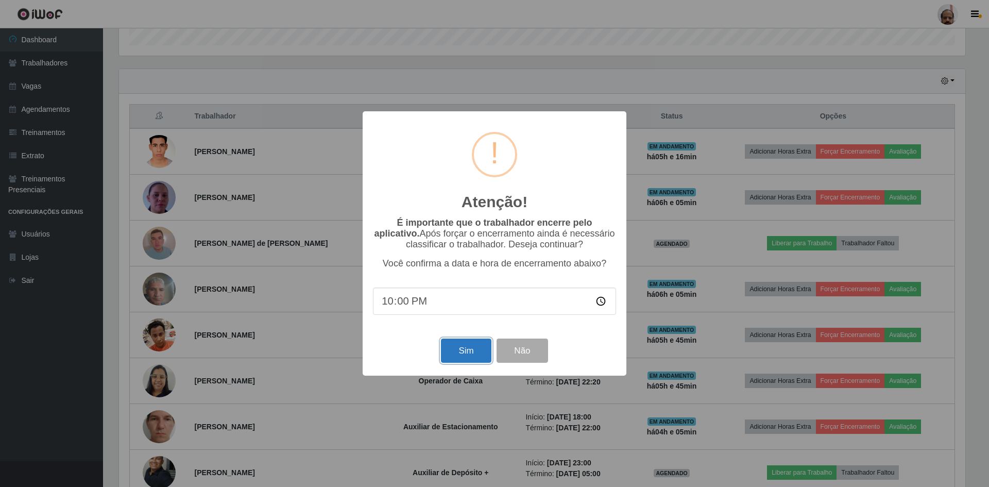
click at [472, 354] on button "Sim" at bounding box center [466, 351] width 50 height 24
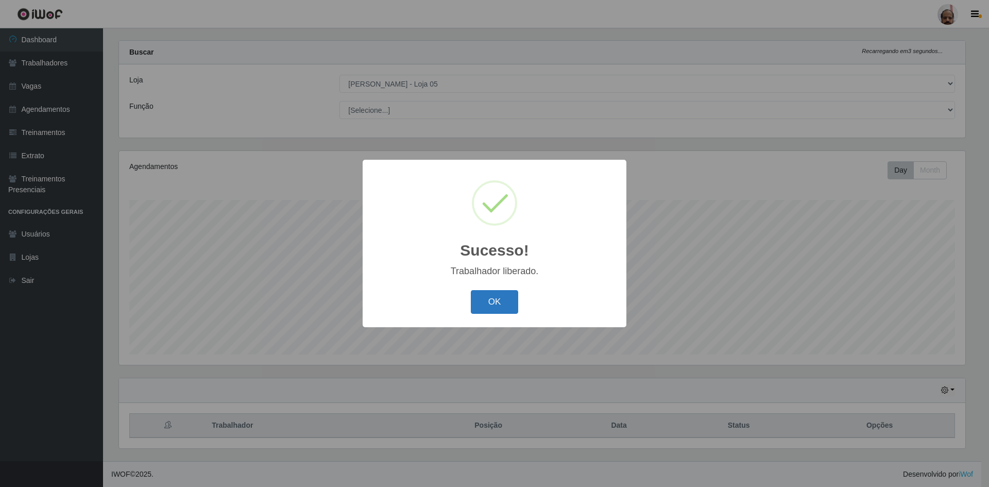
click at [506, 298] on button "OK" at bounding box center [495, 302] width 48 height 24
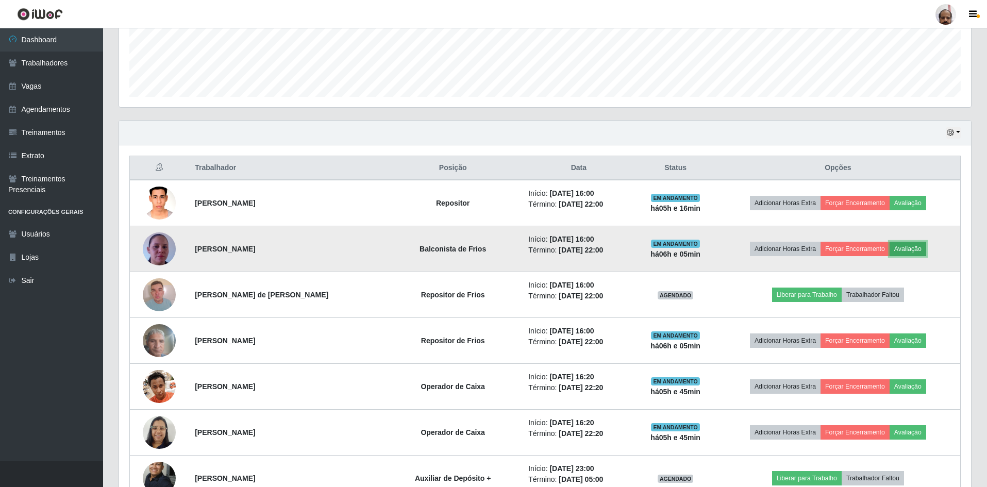
click at [910, 246] on button "Avaliação" at bounding box center [908, 249] width 37 height 14
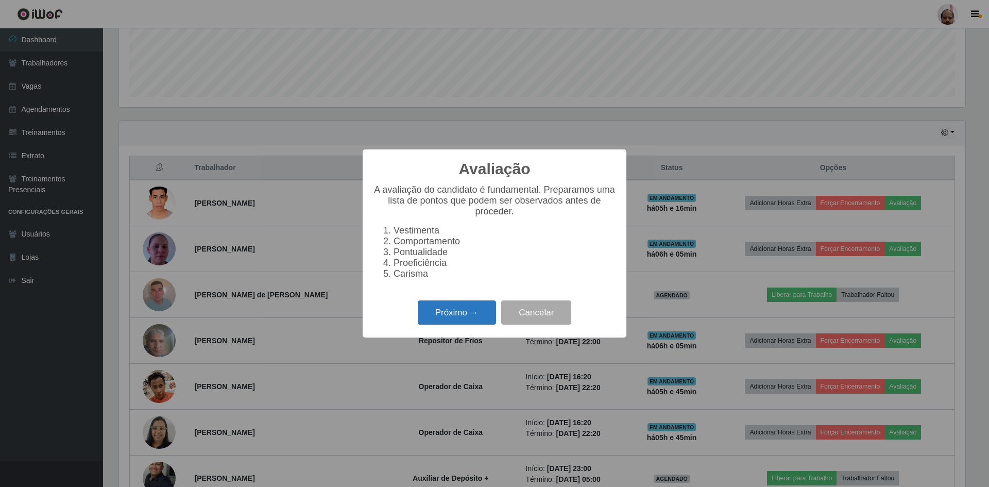
click at [471, 315] on button "Próximo →" at bounding box center [457, 312] width 78 height 24
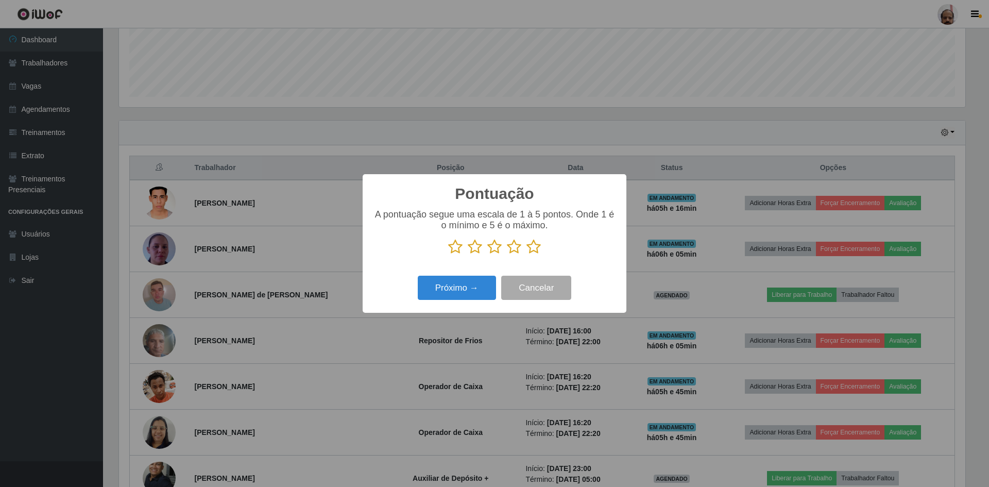
click at [530, 247] on icon at bounding box center [534, 246] width 14 height 15
click at [527, 255] on input "radio" at bounding box center [527, 255] width 0 height 0
click at [471, 283] on button "Próximo →" at bounding box center [457, 288] width 78 height 24
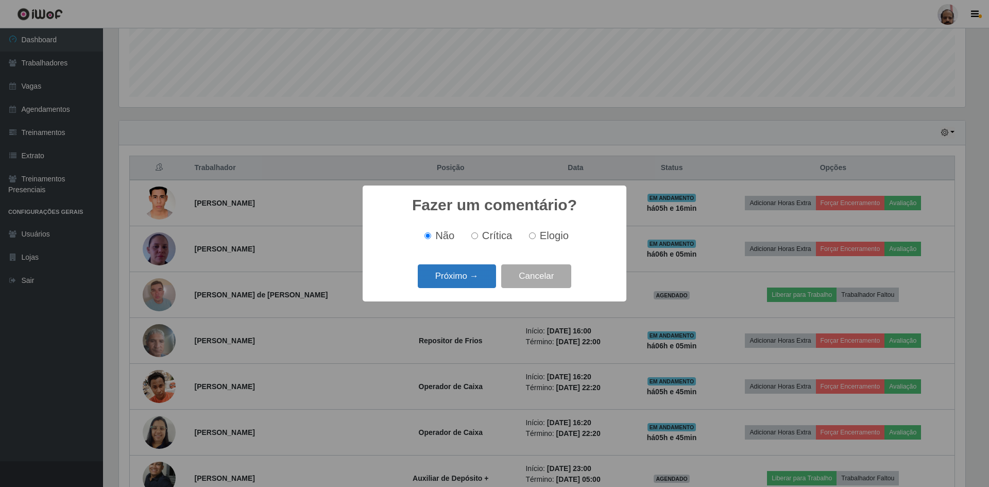
click at [471, 274] on button "Próximo →" at bounding box center [457, 276] width 78 height 24
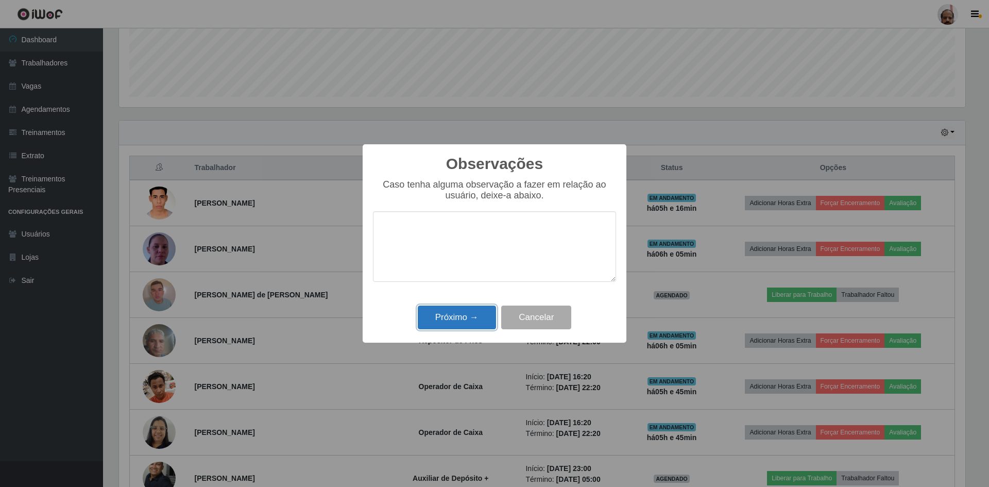
click at [458, 320] on button "Próximo →" at bounding box center [457, 318] width 78 height 24
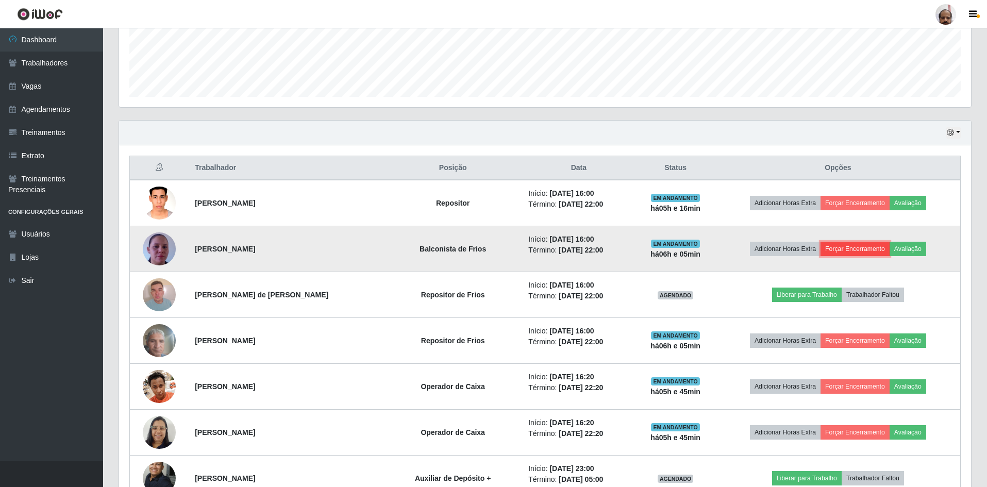
click at [876, 249] on button "Forçar Encerramento" at bounding box center [854, 249] width 69 height 14
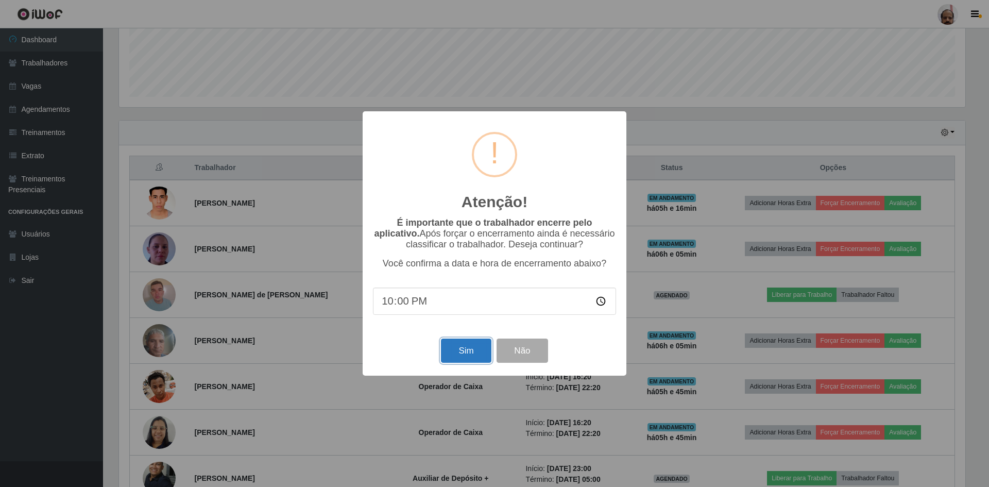
click at [481, 356] on button "Sim" at bounding box center [466, 351] width 50 height 24
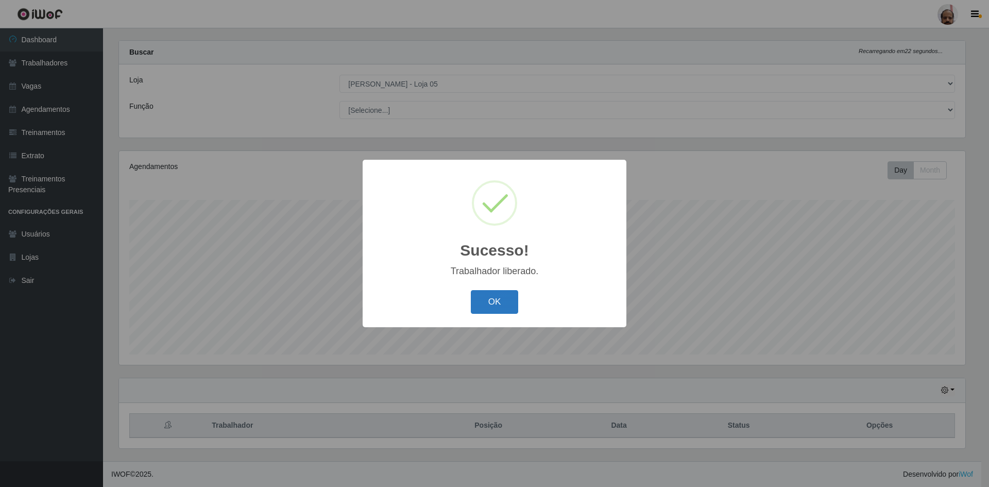
click at [489, 304] on button "OK" at bounding box center [495, 302] width 48 height 24
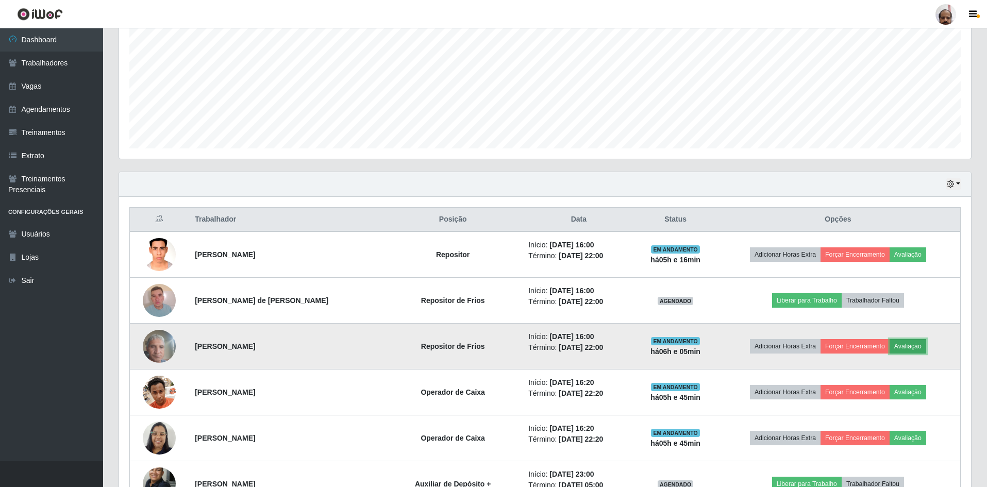
click at [911, 343] on button "Avaliação" at bounding box center [908, 346] width 37 height 14
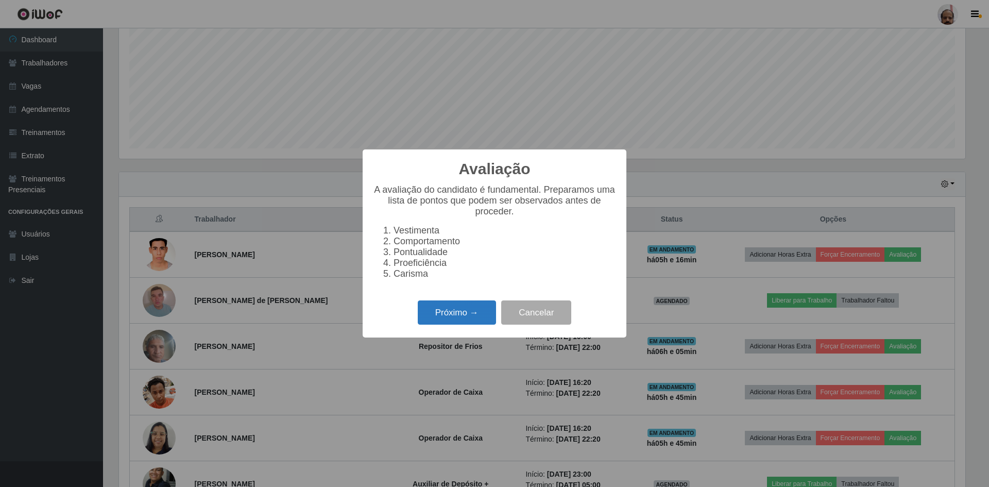
click at [479, 309] on button "Próximo →" at bounding box center [457, 312] width 78 height 24
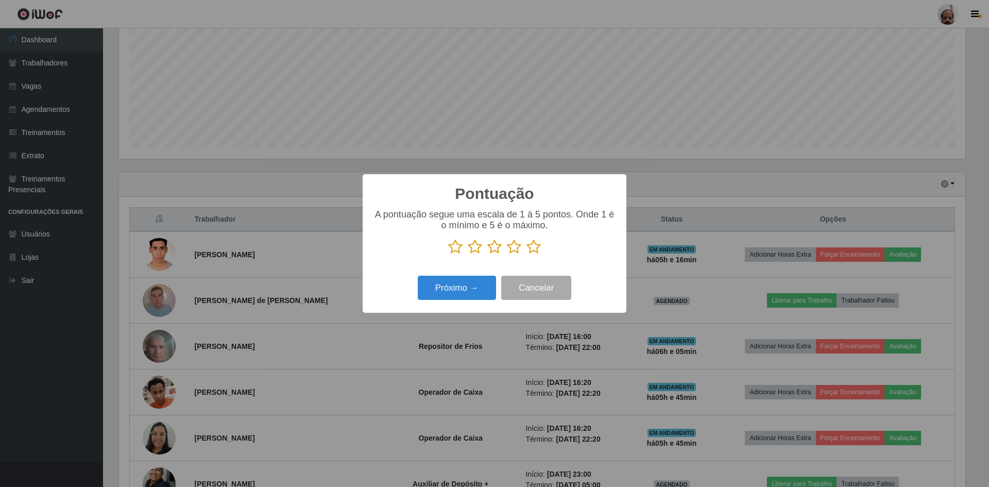
click at [533, 247] on icon at bounding box center [534, 246] width 14 height 15
click at [527, 255] on input "radio" at bounding box center [527, 255] width 0 height 0
click at [461, 289] on button "Próximo →" at bounding box center [457, 288] width 78 height 24
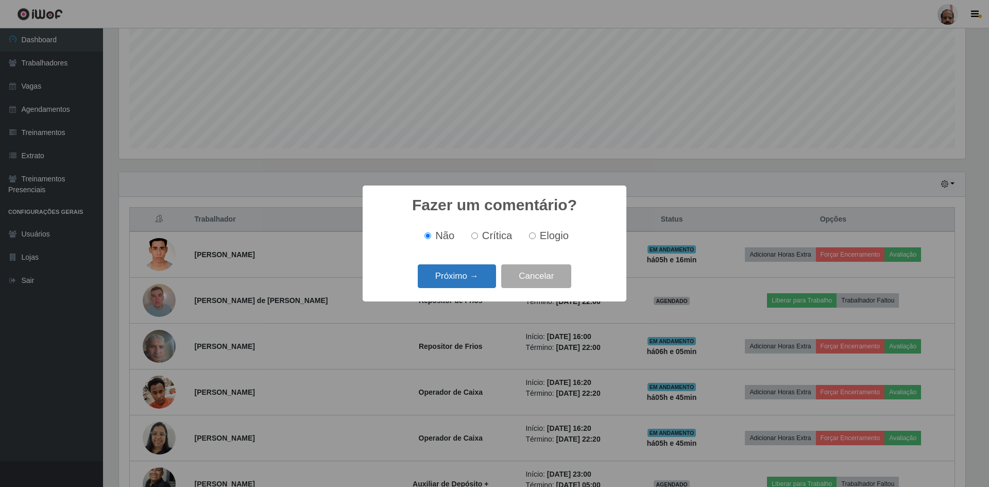
click at [467, 276] on button "Próximo →" at bounding box center [457, 276] width 78 height 24
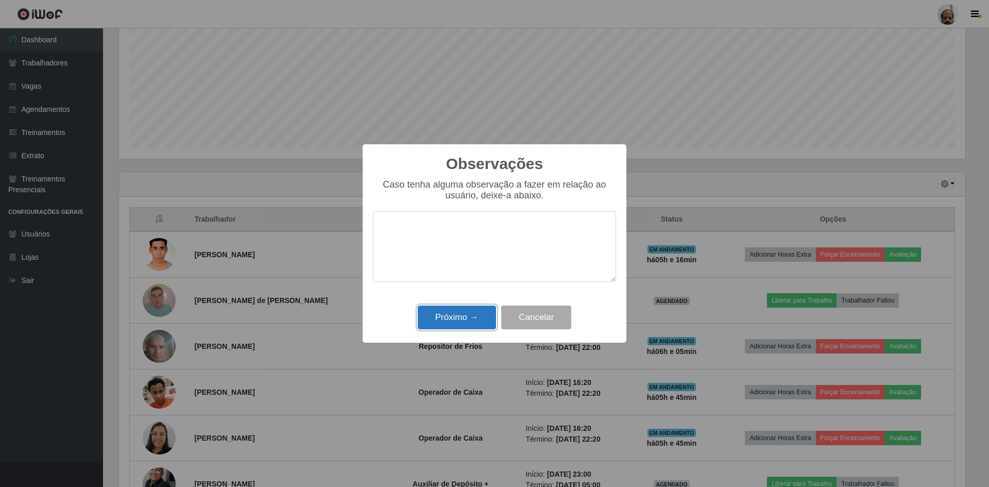
click at [467, 313] on button "Próximo →" at bounding box center [457, 318] width 78 height 24
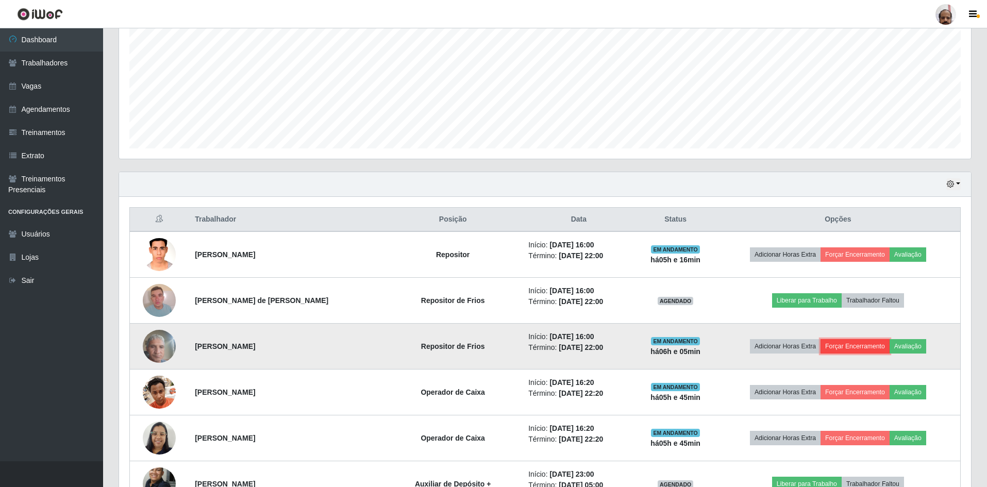
click at [863, 346] on button "Forçar Encerramento" at bounding box center [854, 346] width 69 height 14
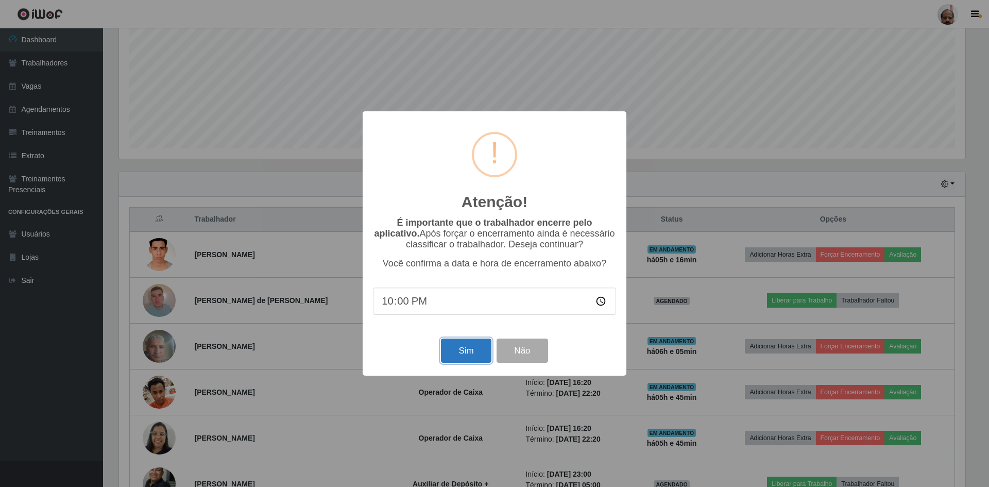
click at [482, 357] on button "Sim" at bounding box center [466, 351] width 50 height 24
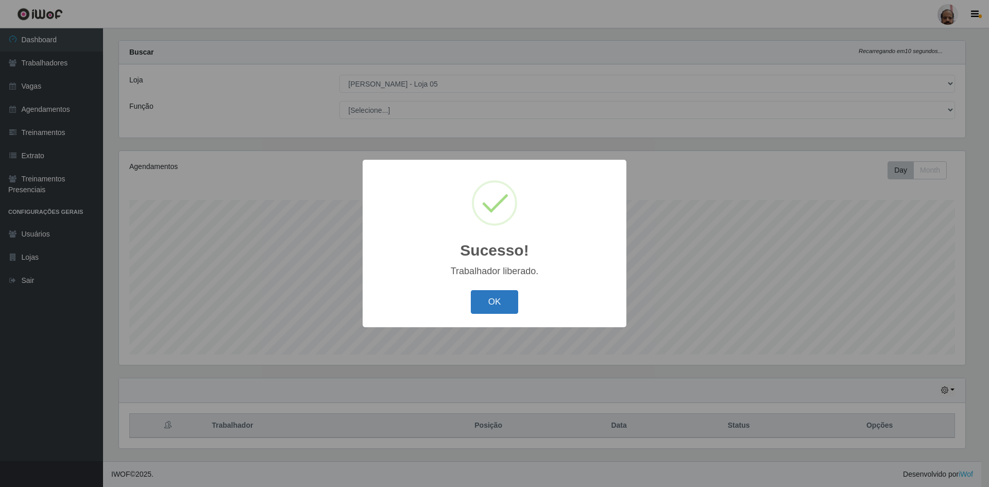
click at [507, 305] on button "OK" at bounding box center [495, 302] width 48 height 24
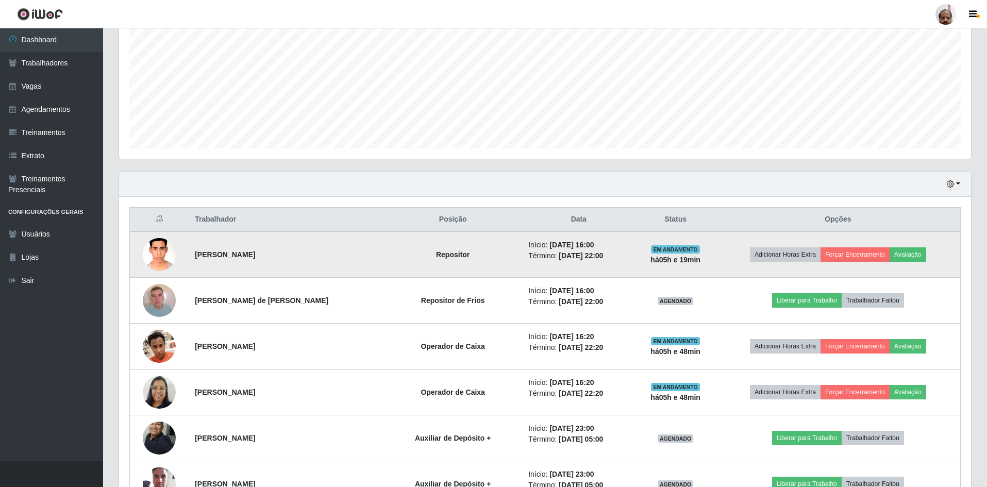
click at [155, 250] on img at bounding box center [159, 254] width 33 height 44
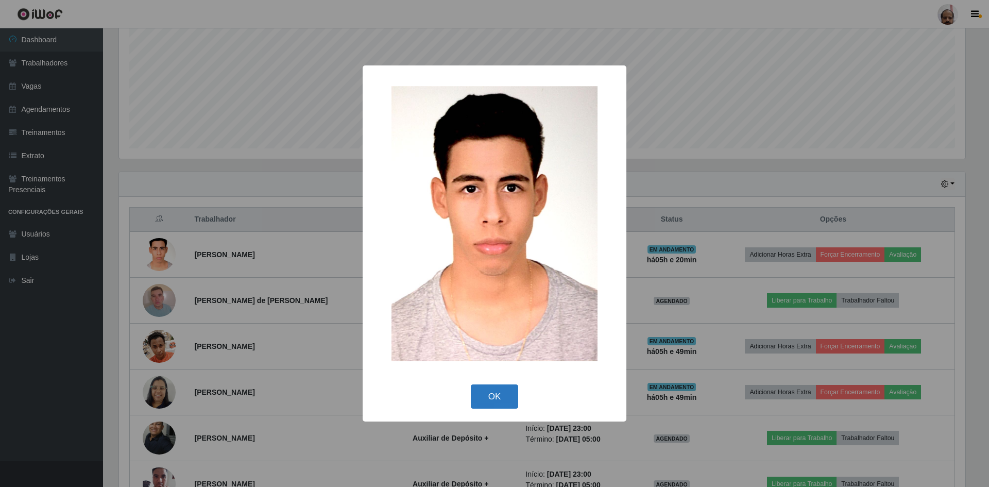
click at [479, 394] on button "OK" at bounding box center [495, 396] width 48 height 24
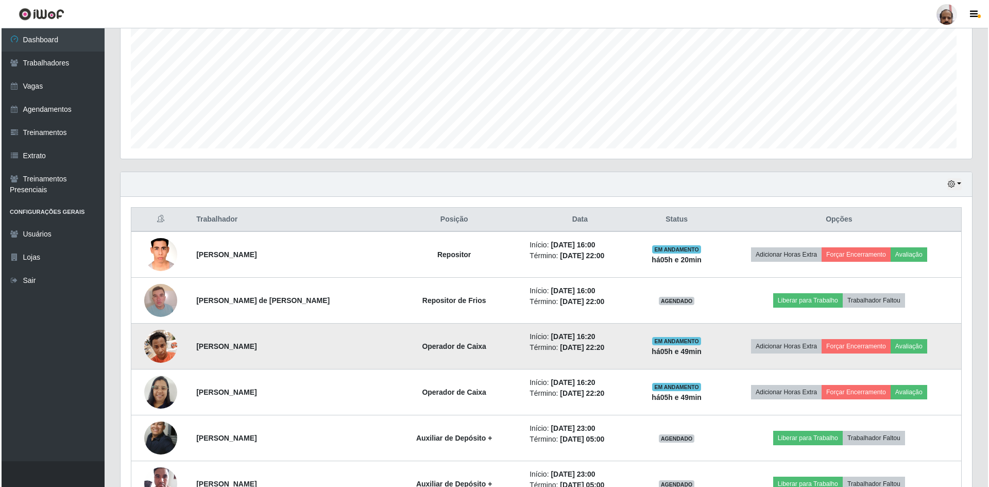
scroll to position [214, 852]
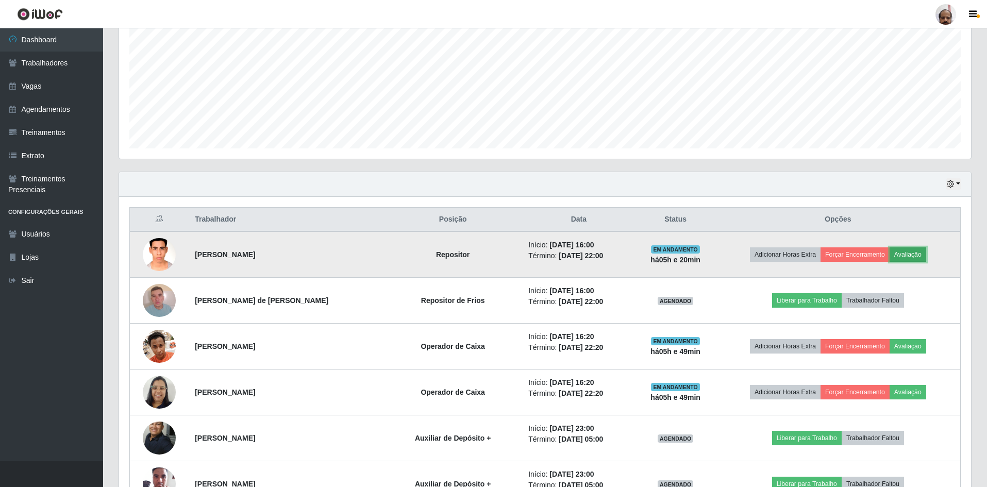
click at [907, 253] on button "Avaliação" at bounding box center [908, 254] width 37 height 14
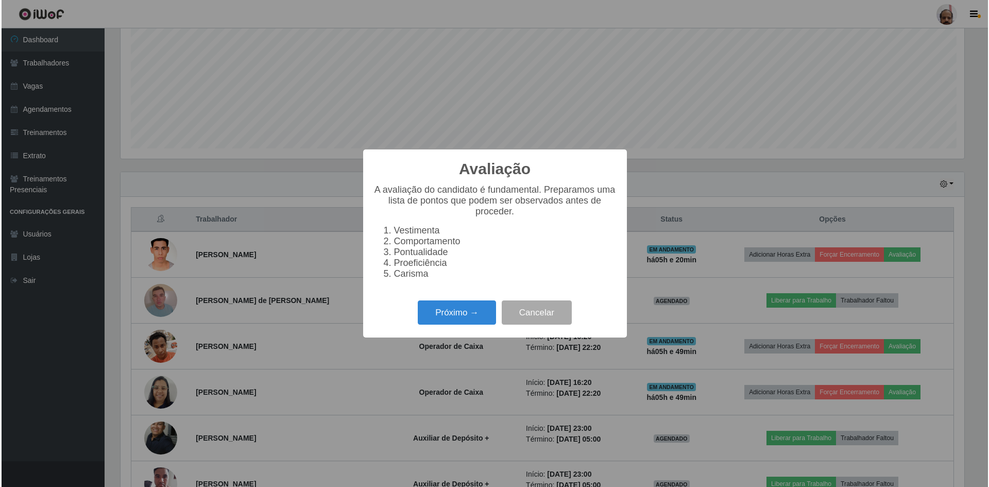
scroll to position [214, 847]
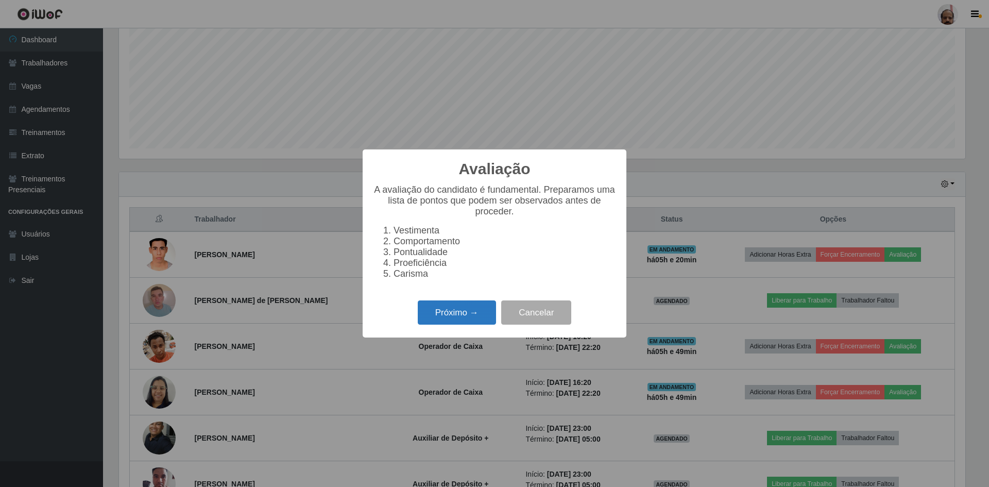
click at [467, 320] on button "Próximo →" at bounding box center [457, 312] width 78 height 24
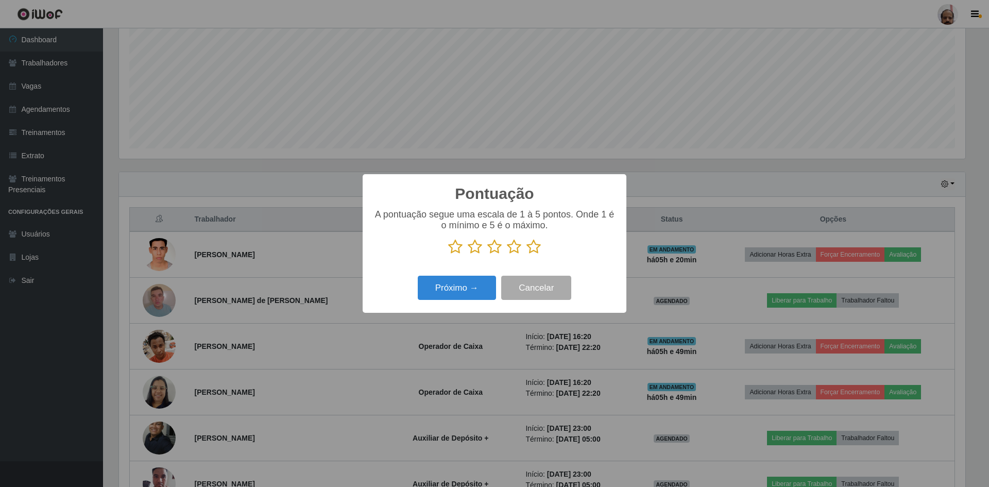
scroll to position [515144, 514511]
click at [532, 248] on icon at bounding box center [534, 246] width 14 height 15
click at [527, 255] on input "radio" at bounding box center [527, 255] width 0 height 0
click at [471, 285] on button "Próximo →" at bounding box center [457, 288] width 78 height 24
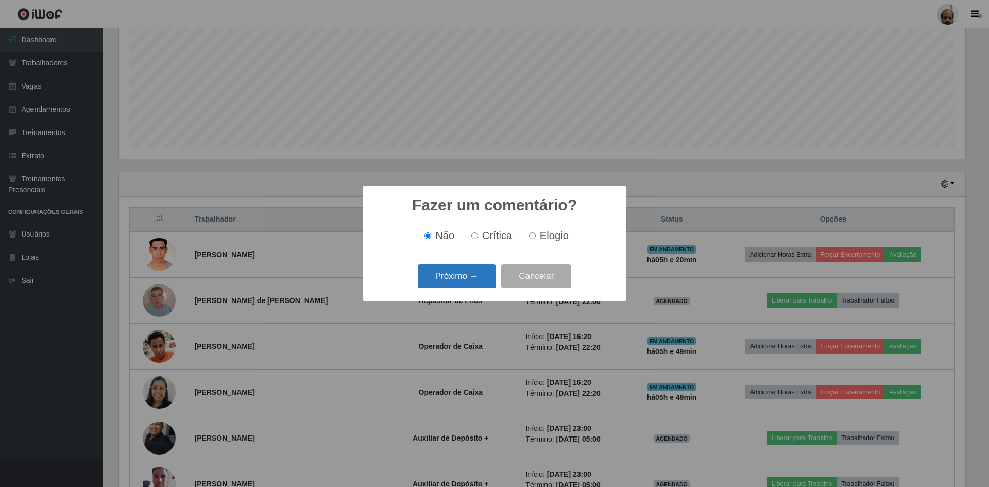
click at [475, 277] on button "Próximo →" at bounding box center [457, 276] width 78 height 24
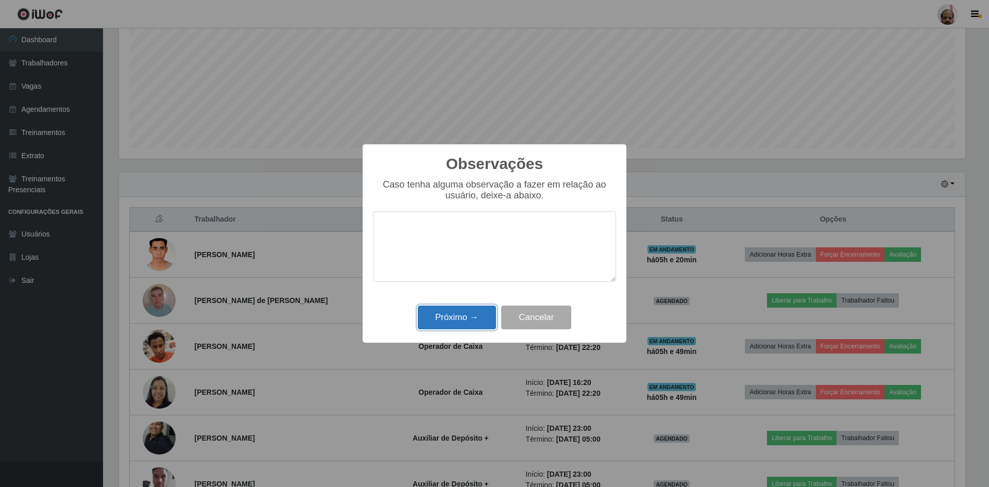
click at [468, 318] on button "Próximo →" at bounding box center [457, 318] width 78 height 24
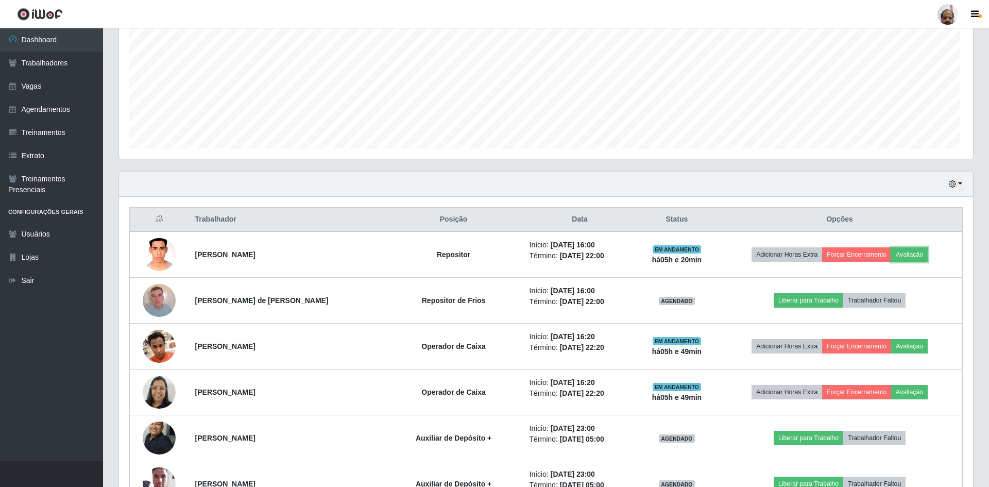
scroll to position [214, 852]
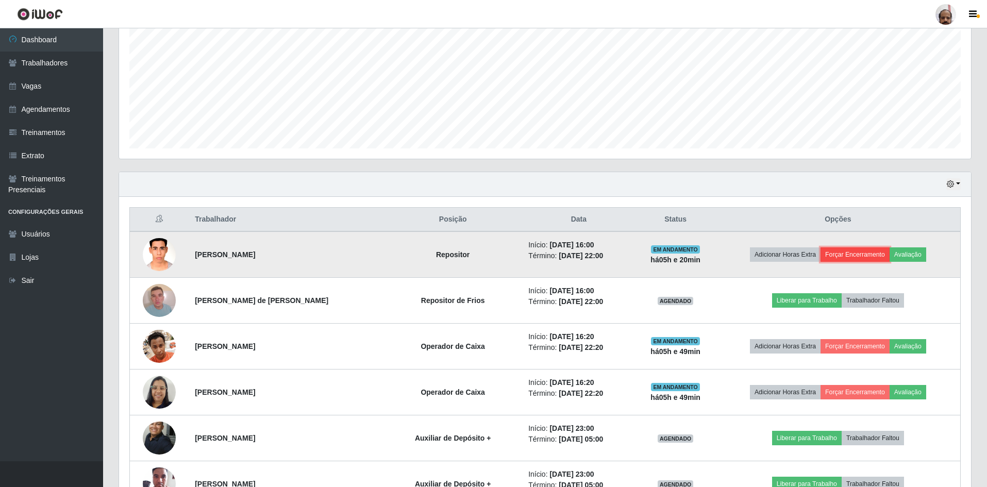
click at [862, 254] on button "Forçar Encerramento" at bounding box center [854, 254] width 69 height 14
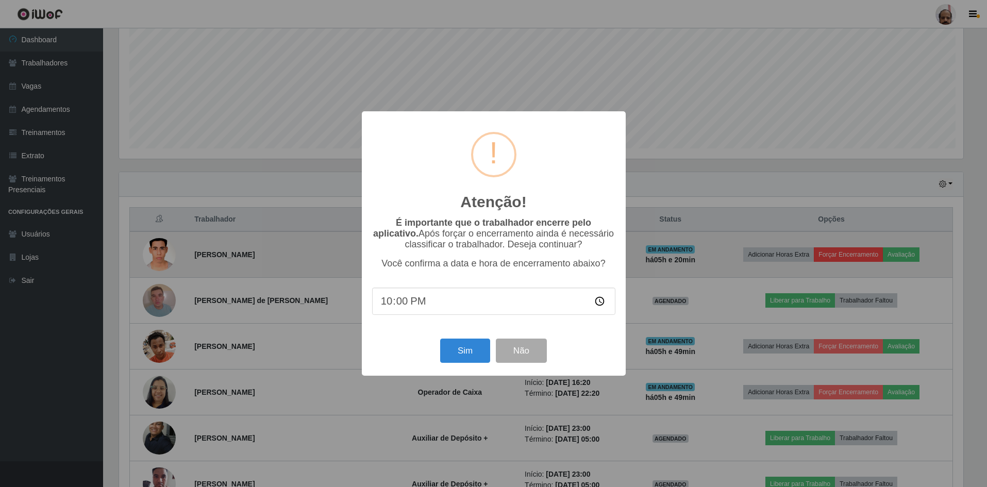
scroll to position [214, 847]
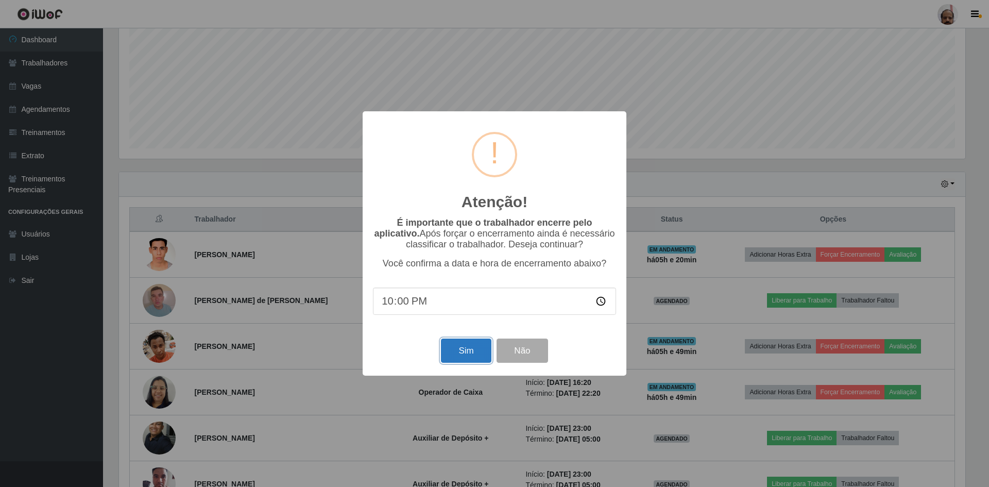
click at [466, 353] on button "Sim" at bounding box center [466, 351] width 50 height 24
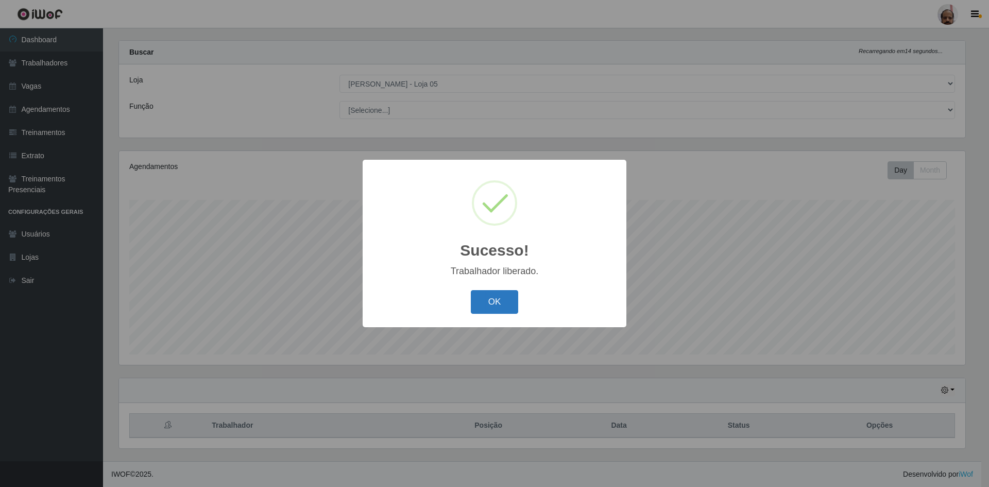
click at [489, 306] on button "OK" at bounding box center [495, 302] width 48 height 24
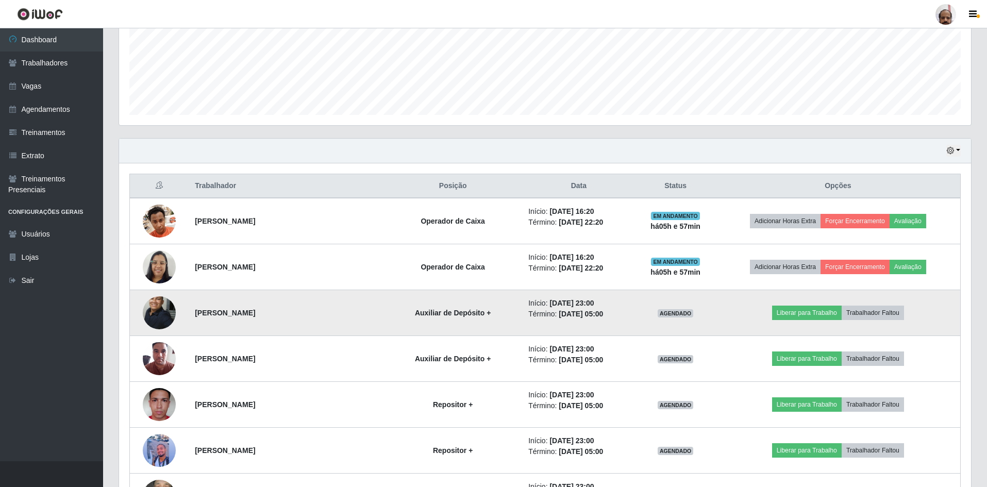
scroll to position [272, 0]
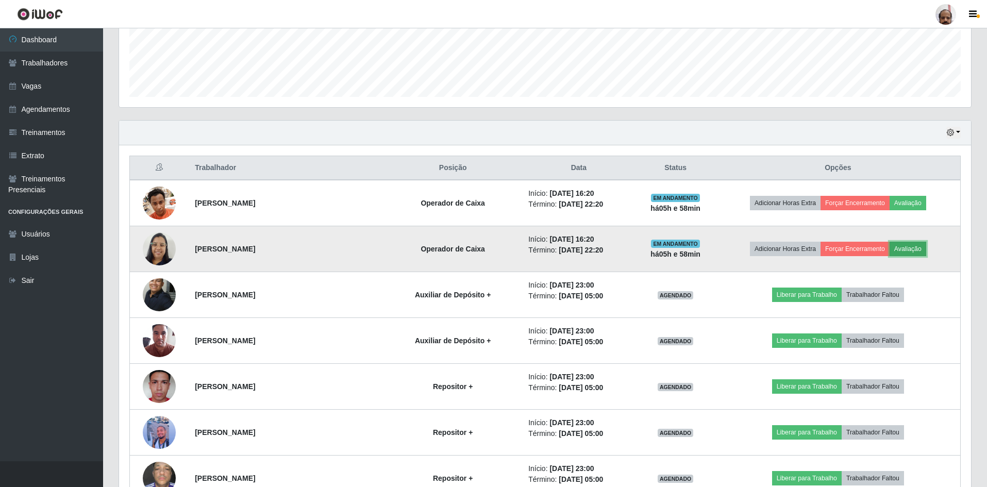
click at [916, 251] on button "Avaliação" at bounding box center [908, 249] width 37 height 14
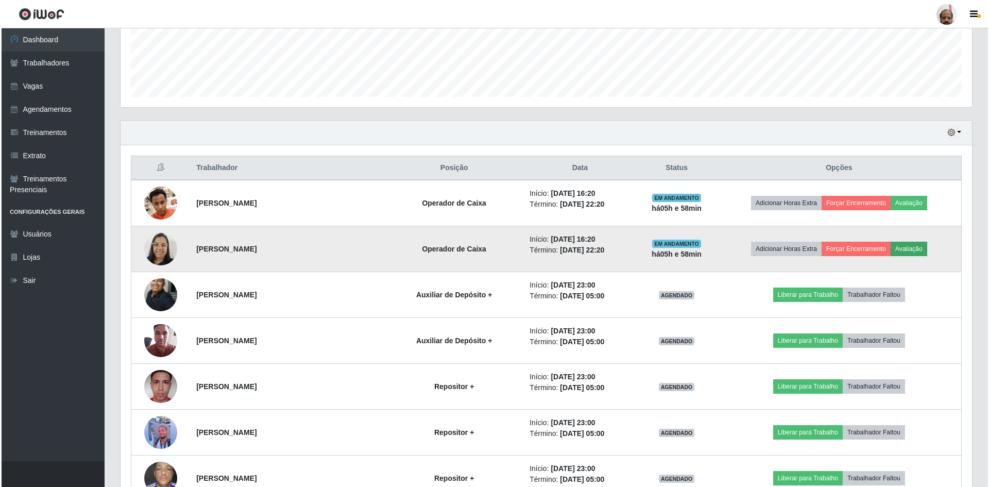
scroll to position [214, 847]
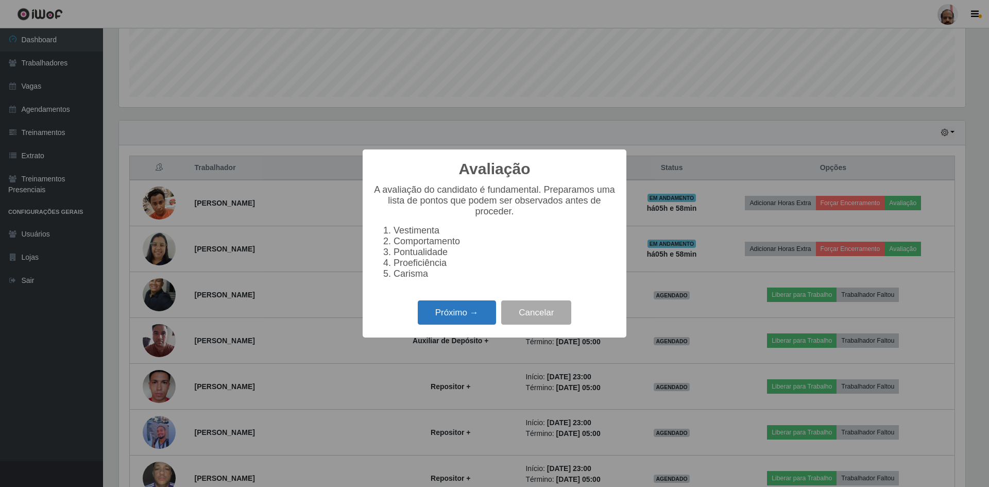
click at [475, 320] on button "Próximo →" at bounding box center [457, 312] width 78 height 24
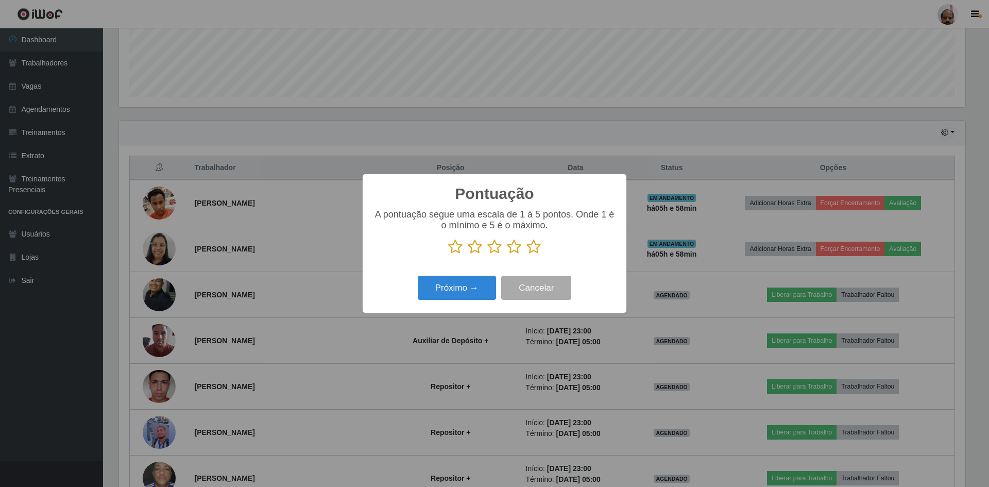
click at [530, 248] on icon at bounding box center [534, 246] width 14 height 15
click at [527, 255] on input "radio" at bounding box center [527, 255] width 0 height 0
click at [461, 292] on button "Próximo →" at bounding box center [457, 288] width 78 height 24
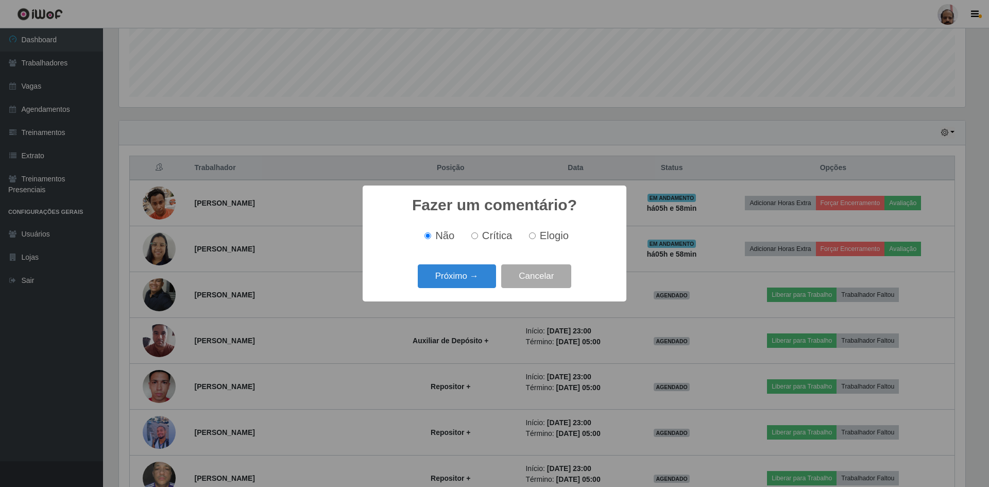
click at [530, 235] on input "Elogio" at bounding box center [532, 235] width 7 height 7
radio input "true"
click at [476, 277] on button "Próximo →" at bounding box center [457, 276] width 78 height 24
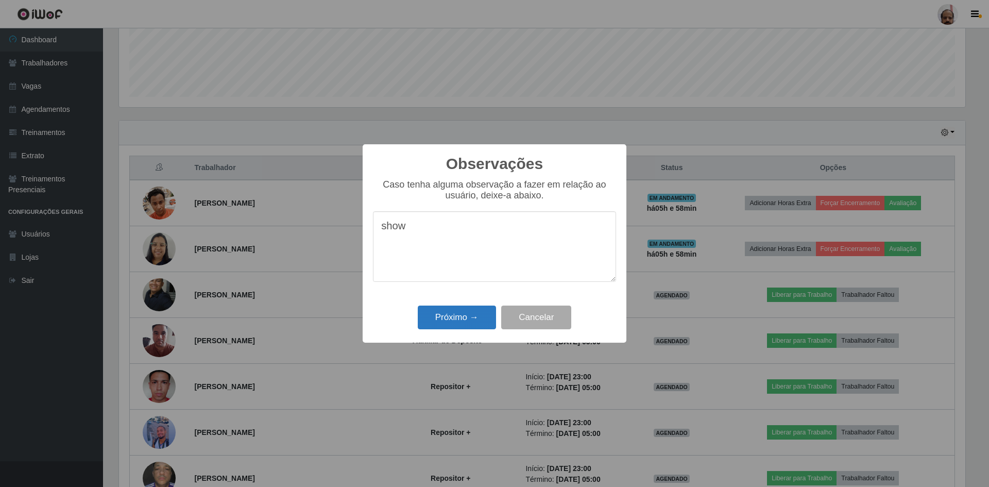
type textarea "show"
click at [466, 324] on button "Próximo →" at bounding box center [457, 318] width 78 height 24
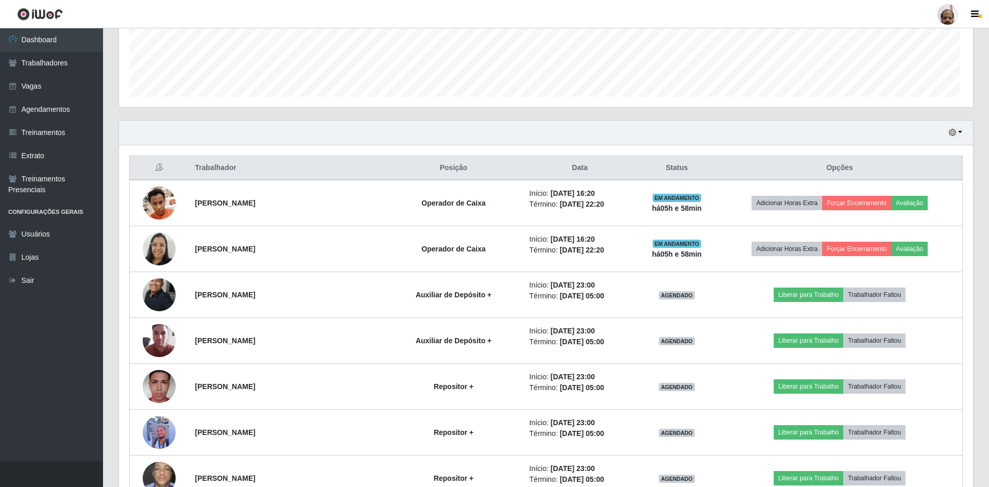
scroll to position [214, 852]
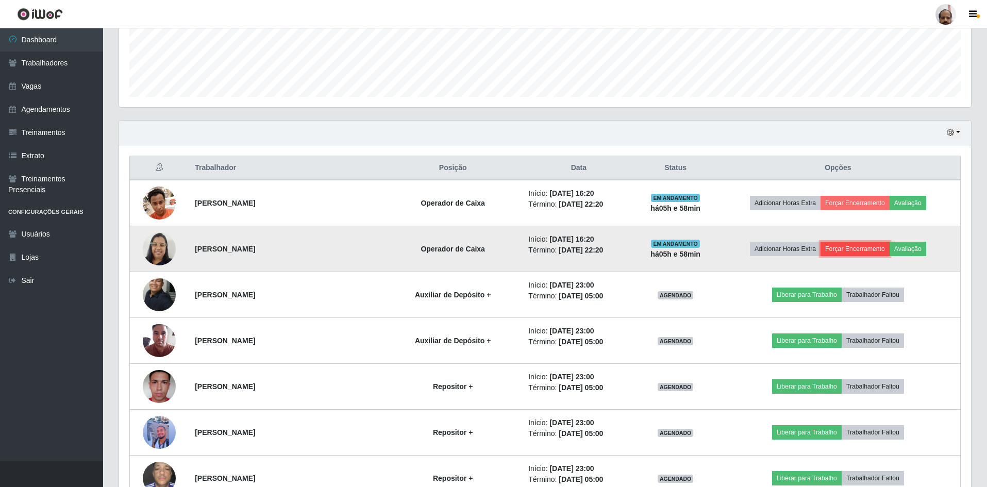
click at [865, 248] on button "Forçar Encerramento" at bounding box center [854, 249] width 69 height 14
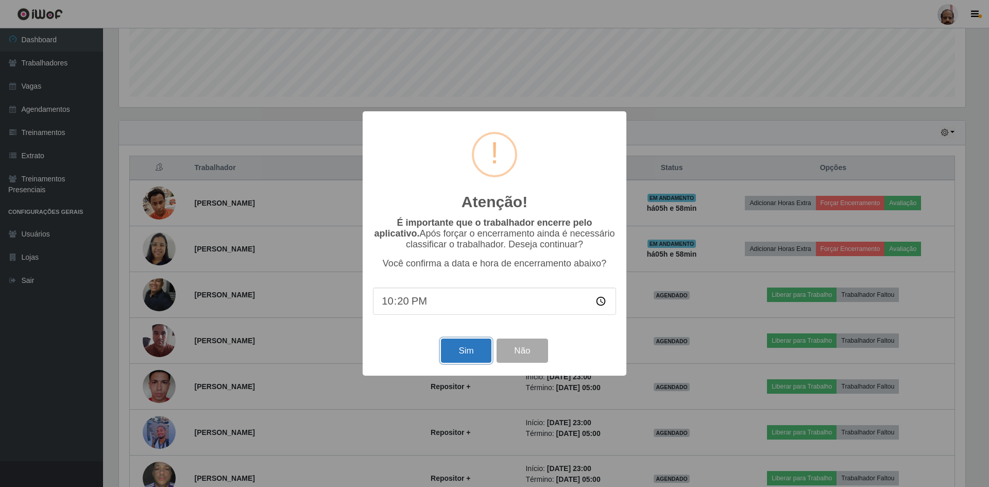
click at [468, 358] on button "Sim" at bounding box center [466, 351] width 50 height 24
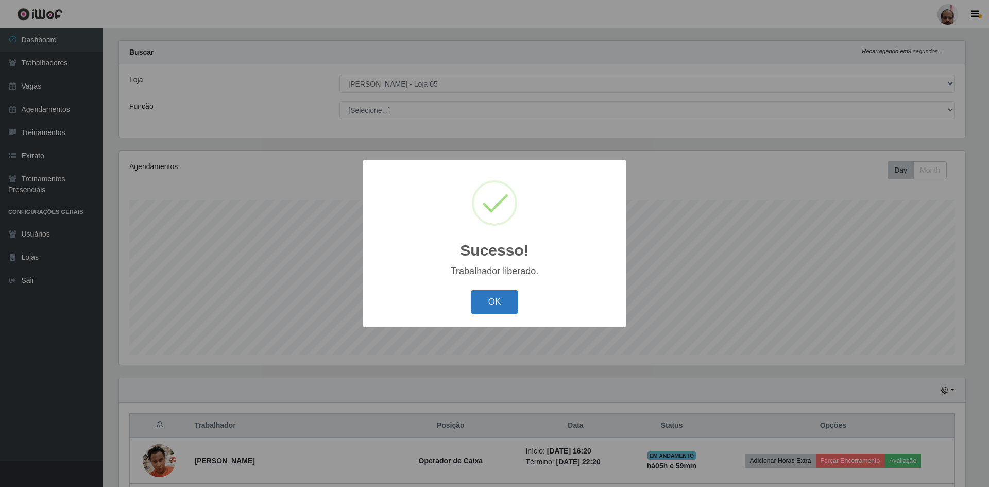
click at [492, 300] on button "OK" at bounding box center [495, 302] width 48 height 24
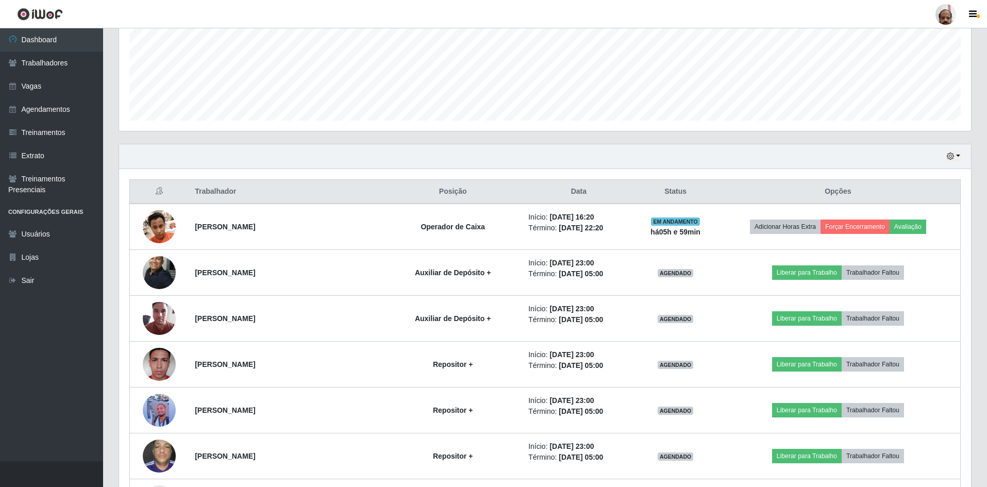
scroll to position [272, 0]
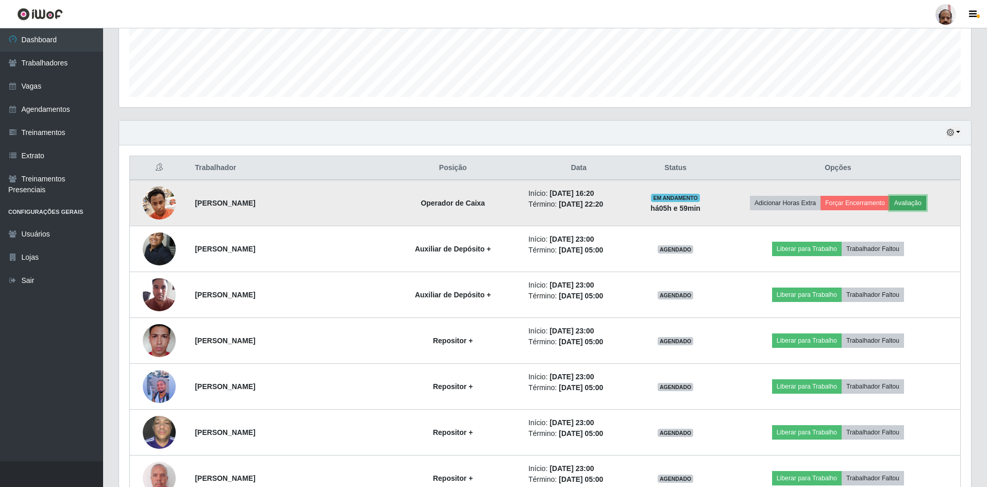
click at [913, 200] on button "Avaliação" at bounding box center [908, 203] width 37 height 14
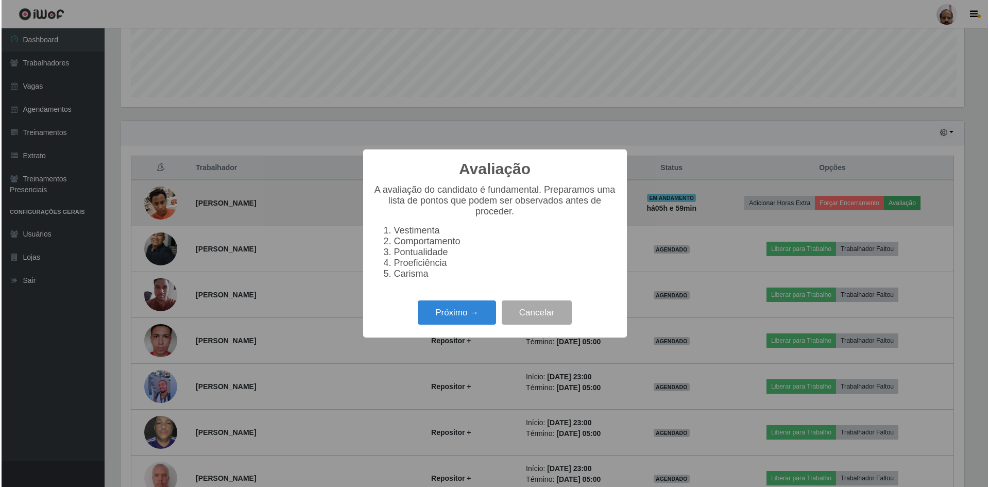
scroll to position [214, 847]
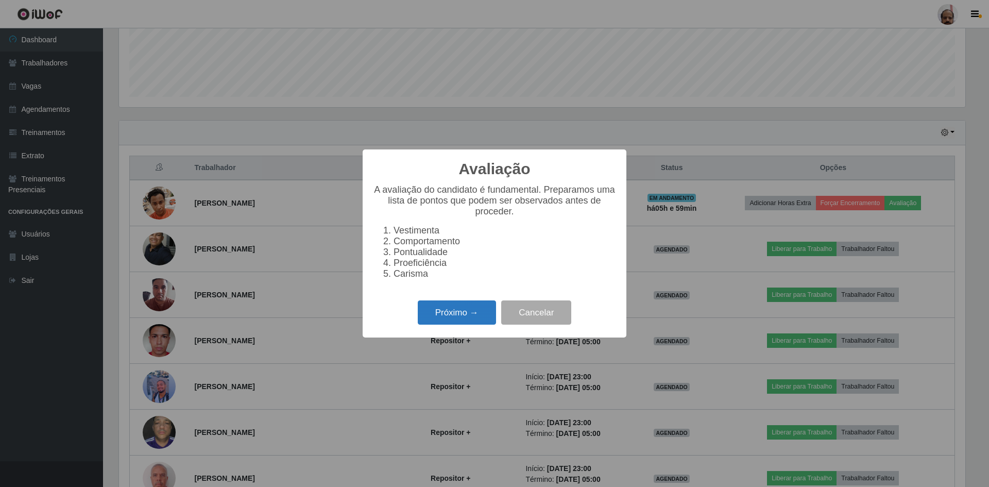
click at [461, 325] on button "Próximo →" at bounding box center [457, 312] width 78 height 24
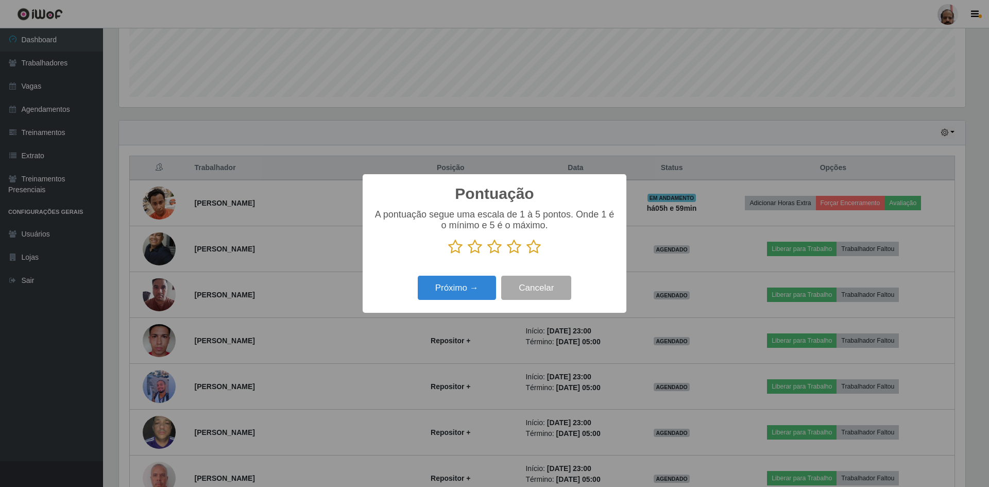
scroll to position [515144, 514511]
click at [535, 246] on icon at bounding box center [534, 246] width 14 height 15
click at [527, 255] on input "radio" at bounding box center [527, 255] width 0 height 0
click at [451, 292] on button "Próximo →" at bounding box center [457, 288] width 78 height 24
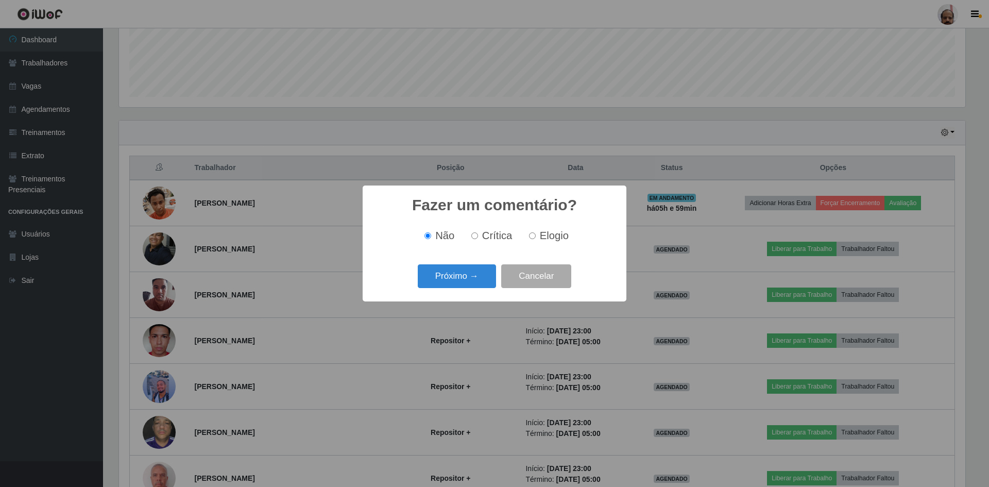
click at [533, 234] on input "Elogio" at bounding box center [532, 235] width 7 height 7
radio input "true"
click at [448, 284] on button "Próximo →" at bounding box center [457, 276] width 78 height 24
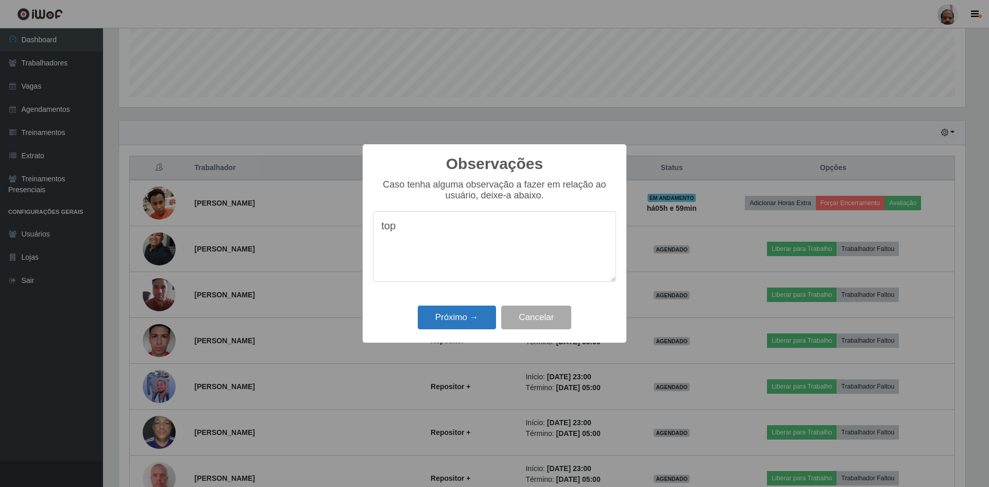
type textarea "top"
click at [466, 315] on button "Próximo →" at bounding box center [457, 318] width 78 height 24
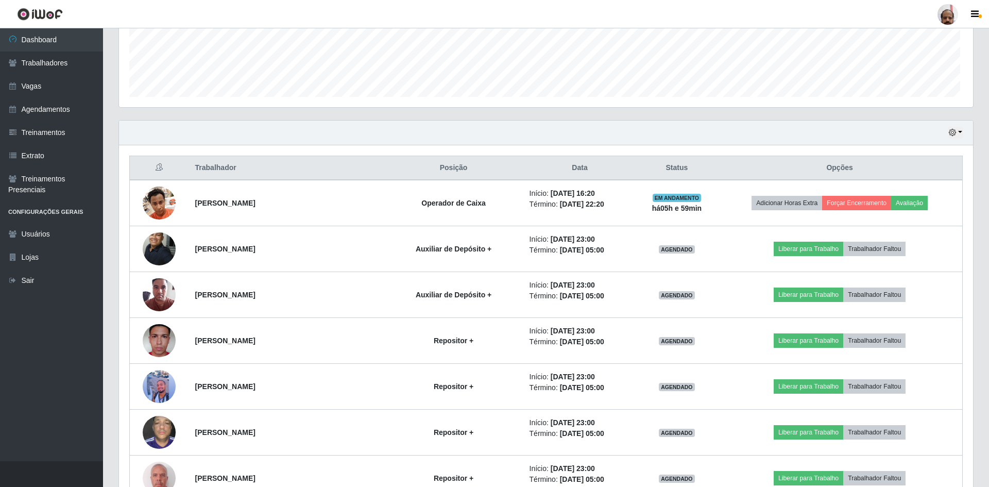
scroll to position [214, 852]
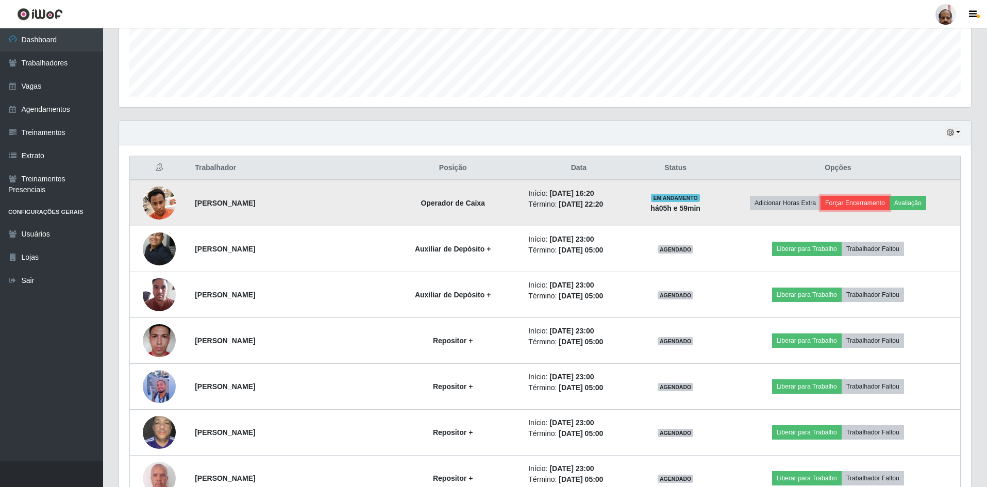
click at [869, 200] on button "Forçar Encerramento" at bounding box center [854, 203] width 69 height 14
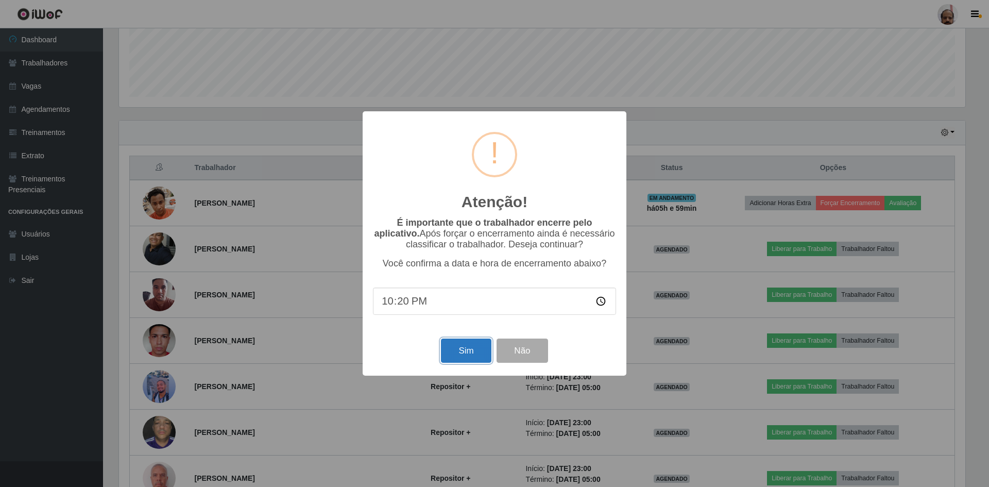
click at [462, 350] on button "Sim" at bounding box center [466, 351] width 50 height 24
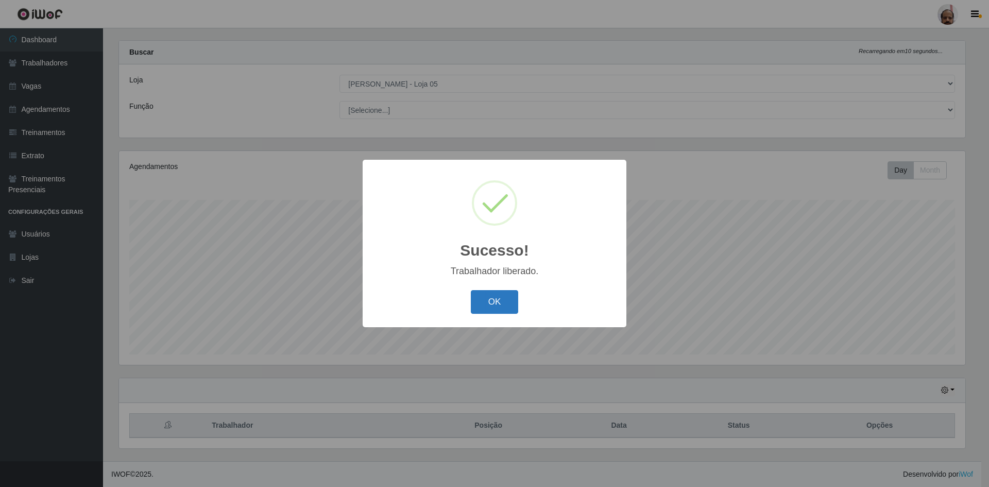
click at [503, 305] on button "OK" at bounding box center [495, 302] width 48 height 24
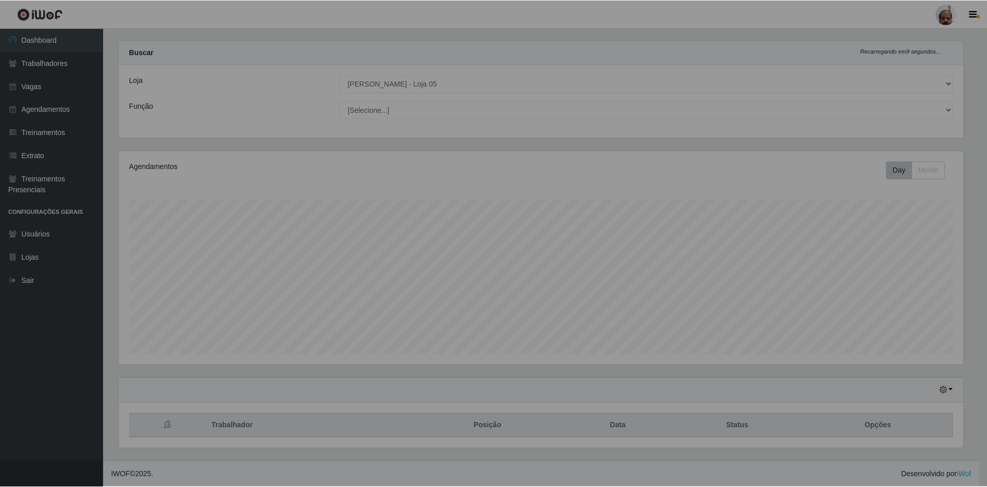
scroll to position [214, 852]
